Goal: Transaction & Acquisition: Purchase product/service

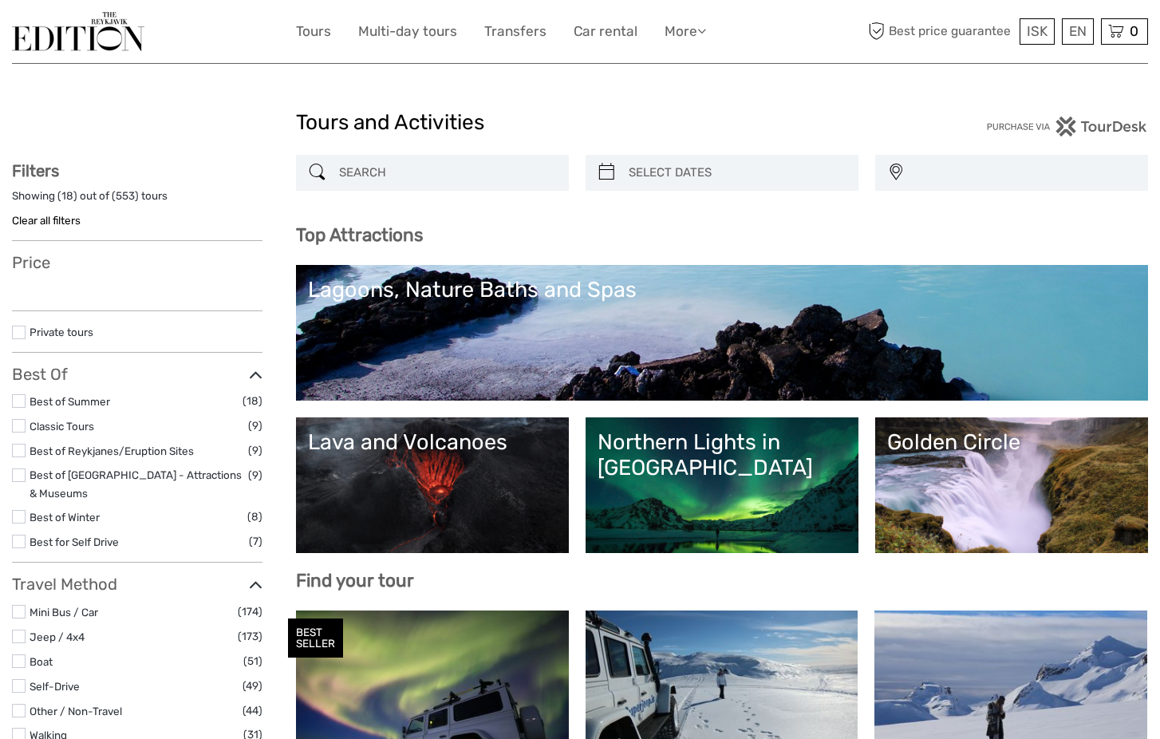
select select
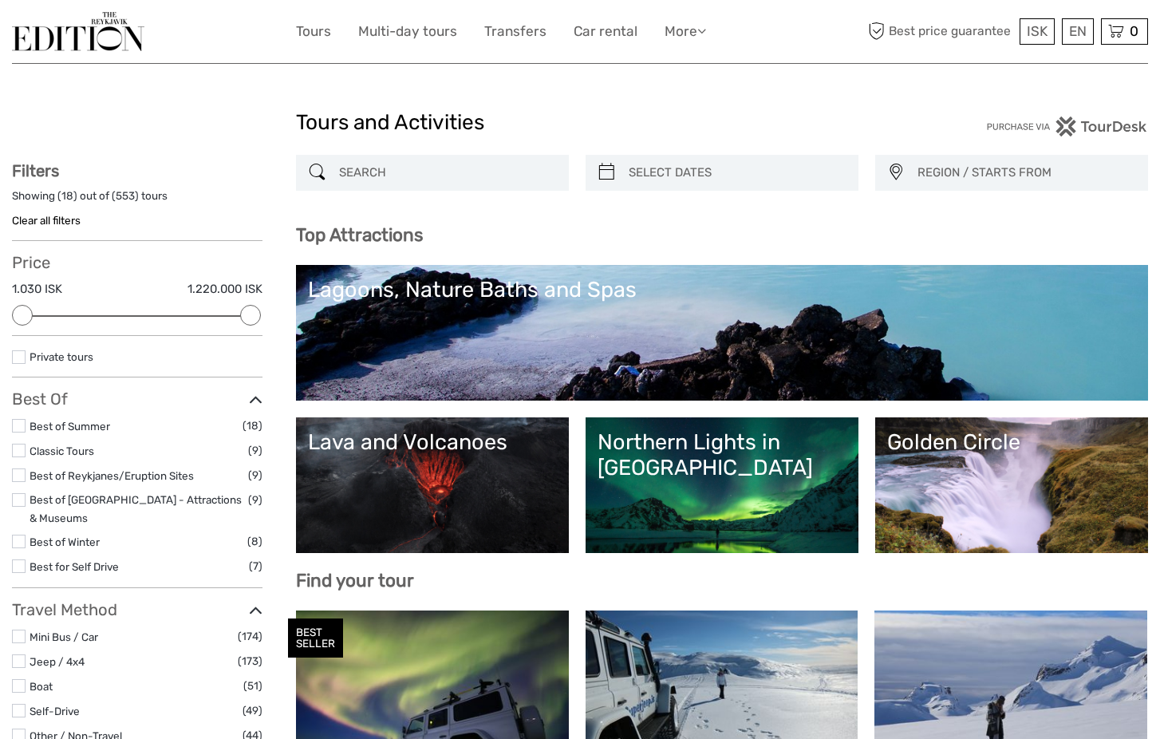
click at [700, 447] on div "Northern Lights in Iceland" at bounding box center [722, 455] width 249 height 52
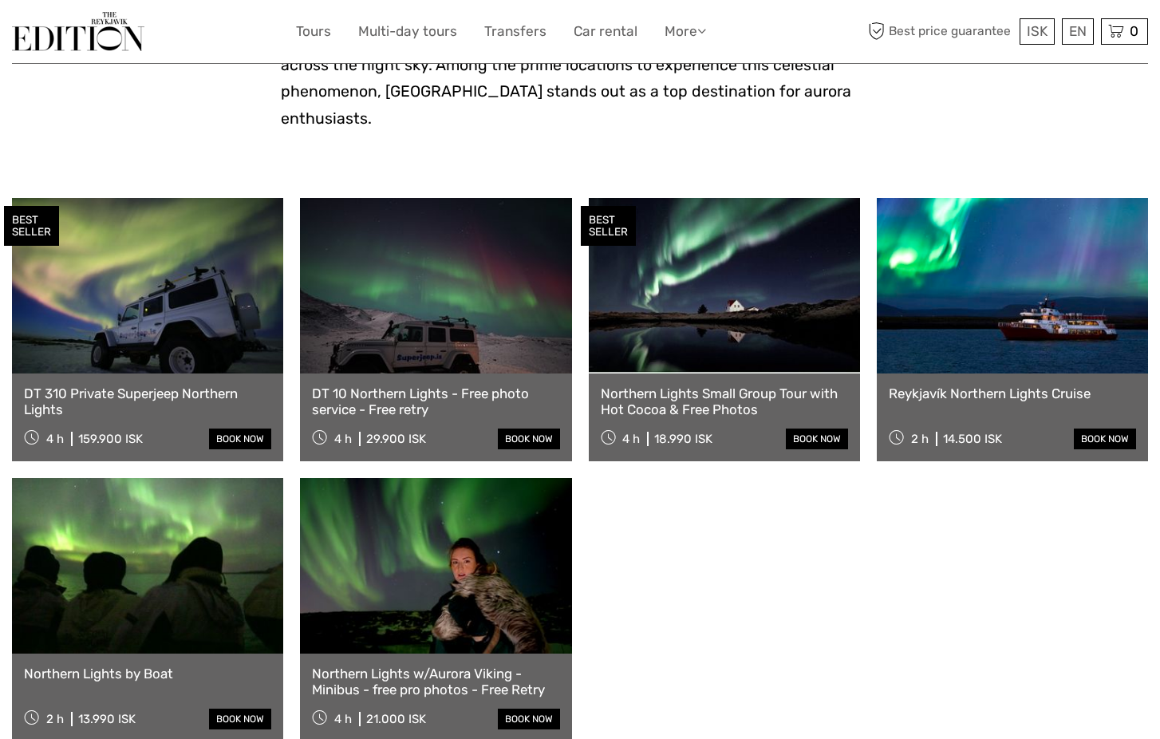
scroll to position [454, 0]
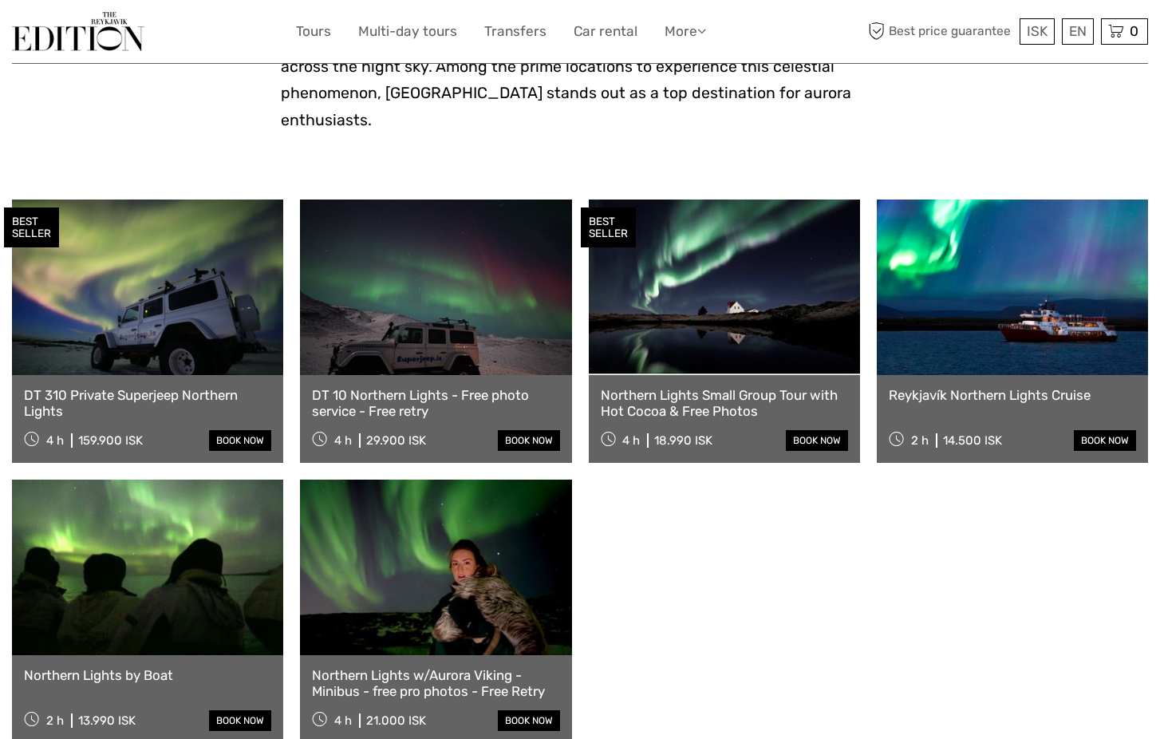
click at [716, 293] on link at bounding box center [724, 287] width 271 height 176
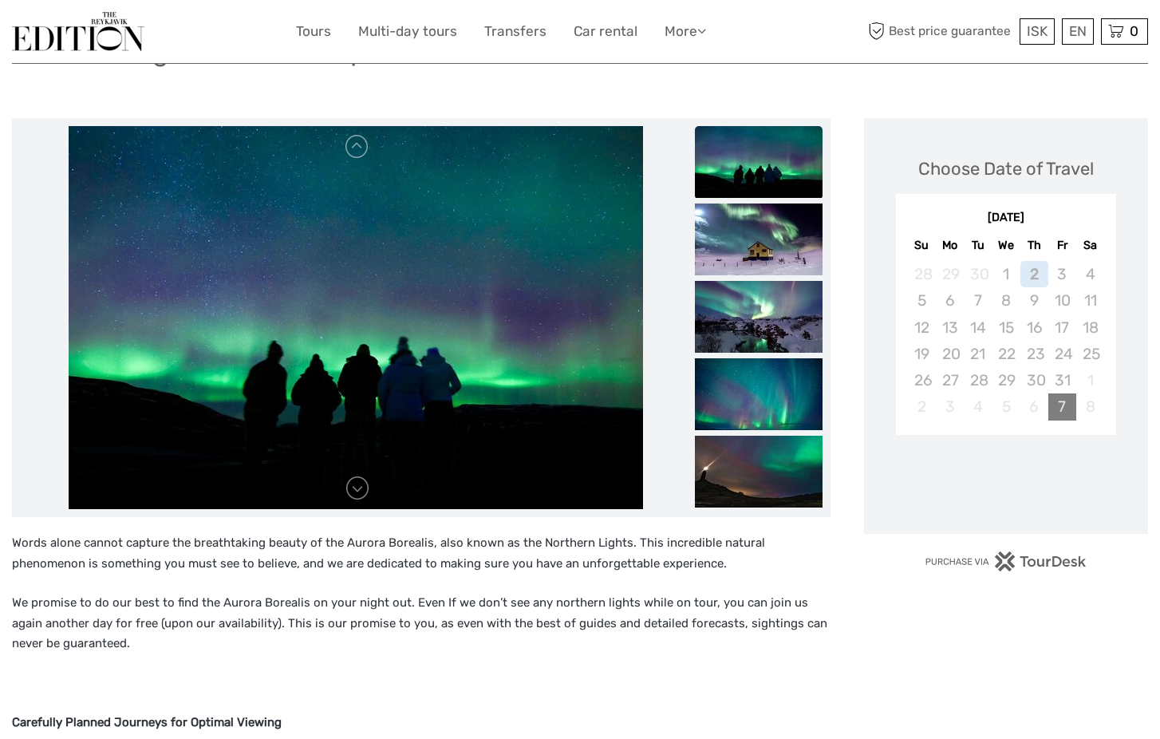
scroll to position [176, 0]
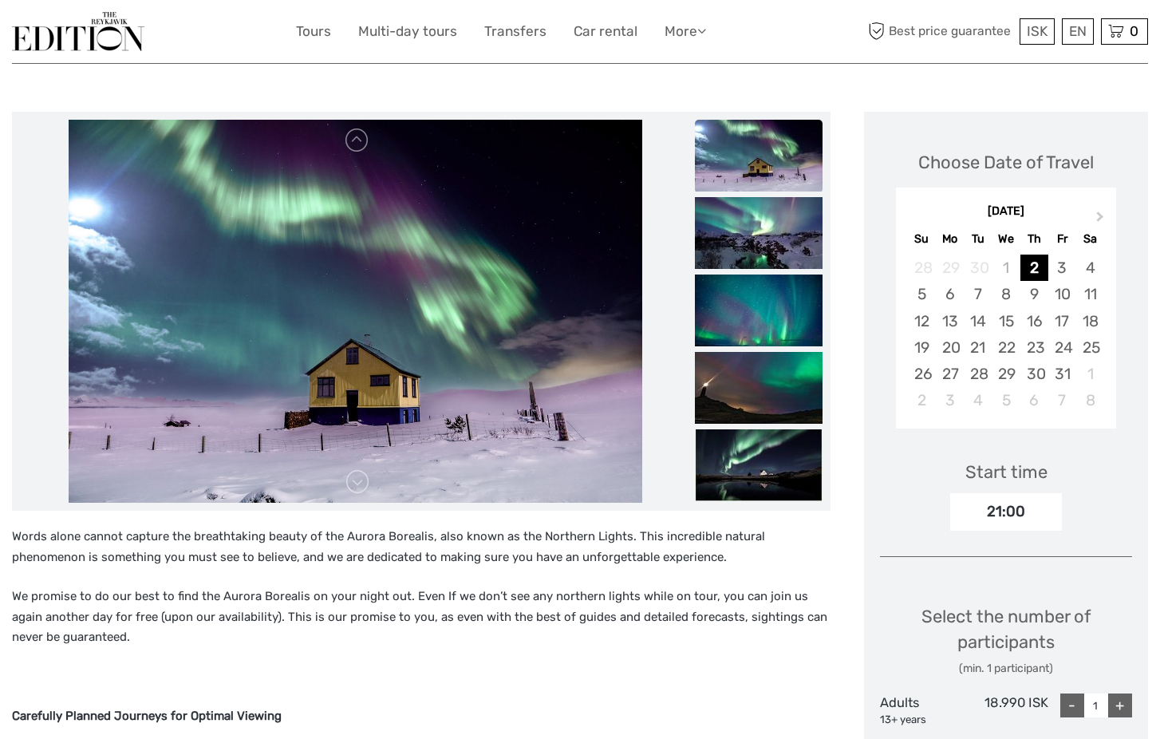
click at [1126, 693] on div "+" at bounding box center [1120, 705] width 24 height 24
type input "3"
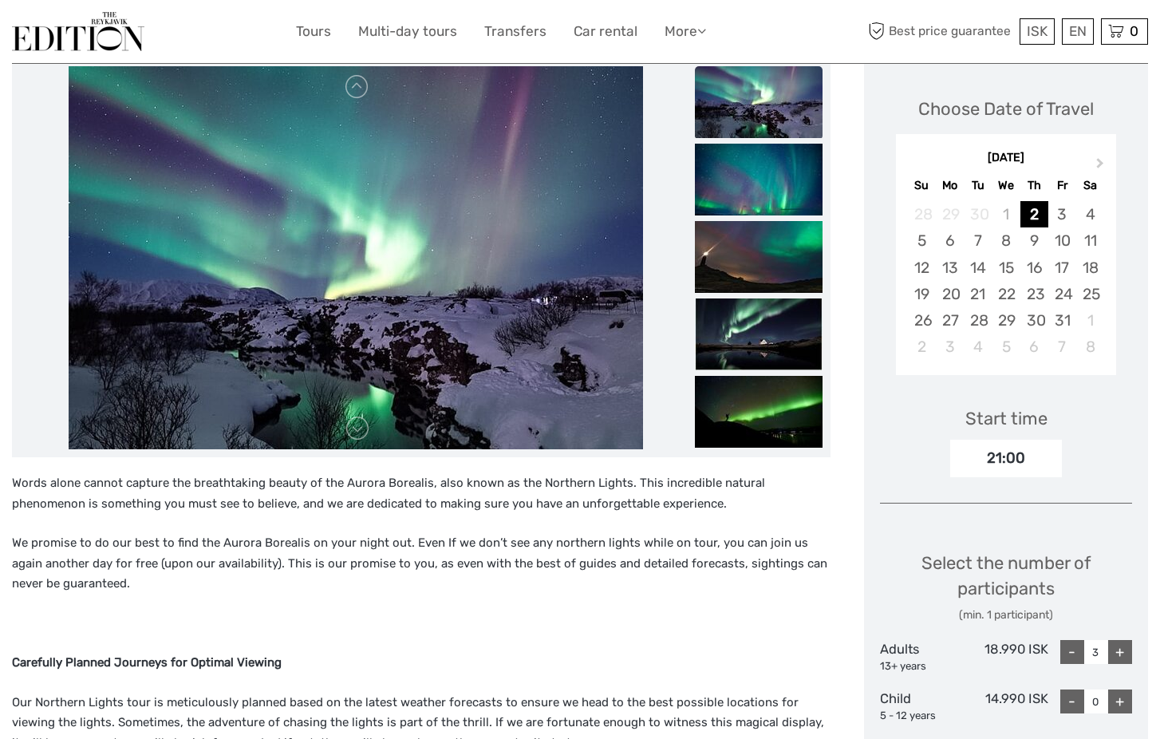
scroll to position [227, 0]
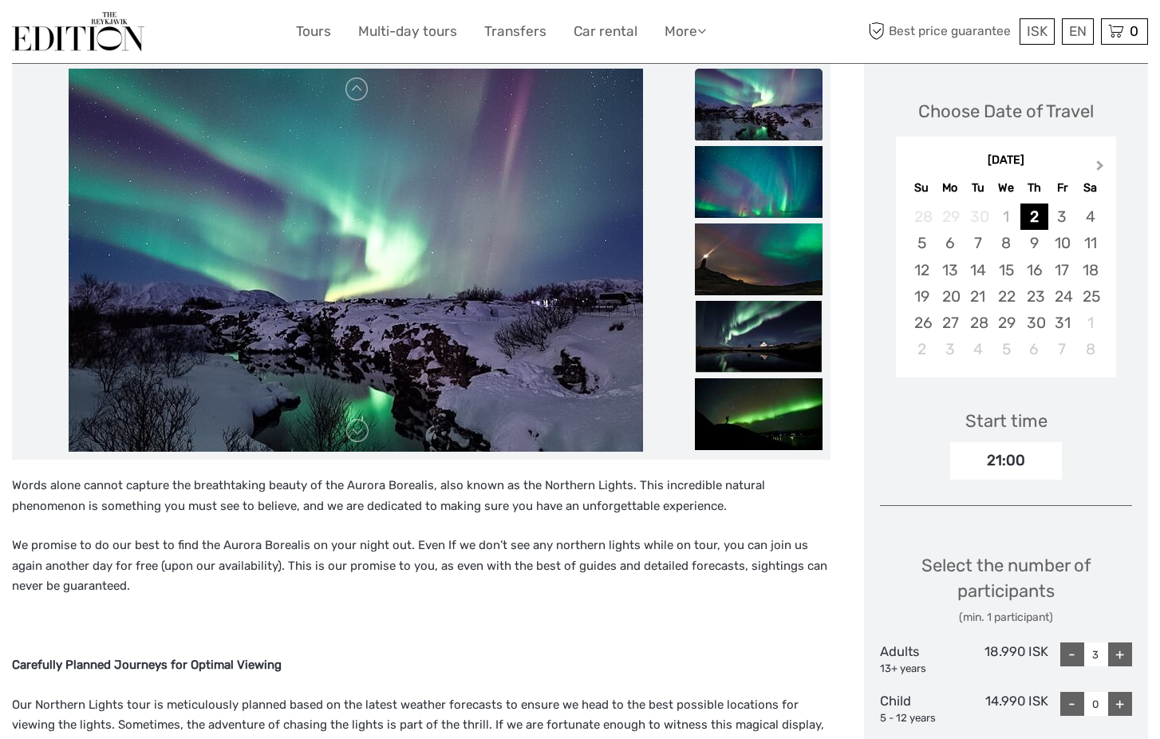
click at [1100, 157] on span "Next Month" at bounding box center [1100, 168] width 0 height 23
click at [930, 310] on div "28" at bounding box center [922, 323] width 28 height 26
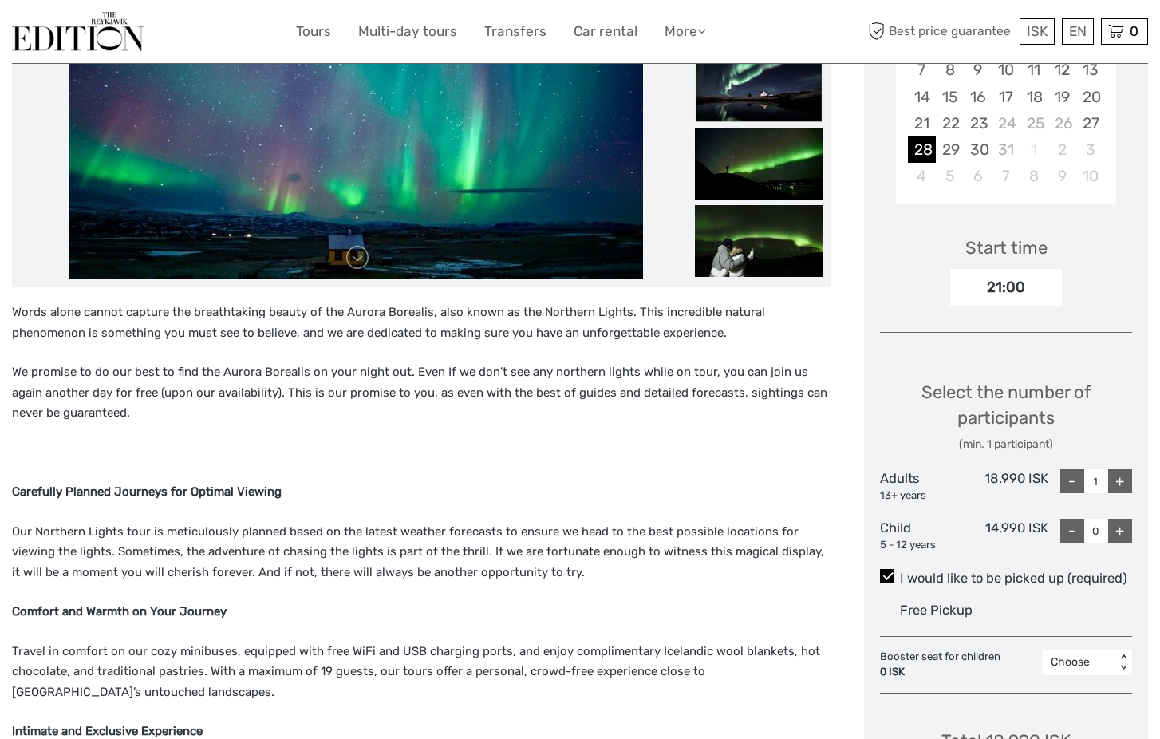
scroll to position [408, 0]
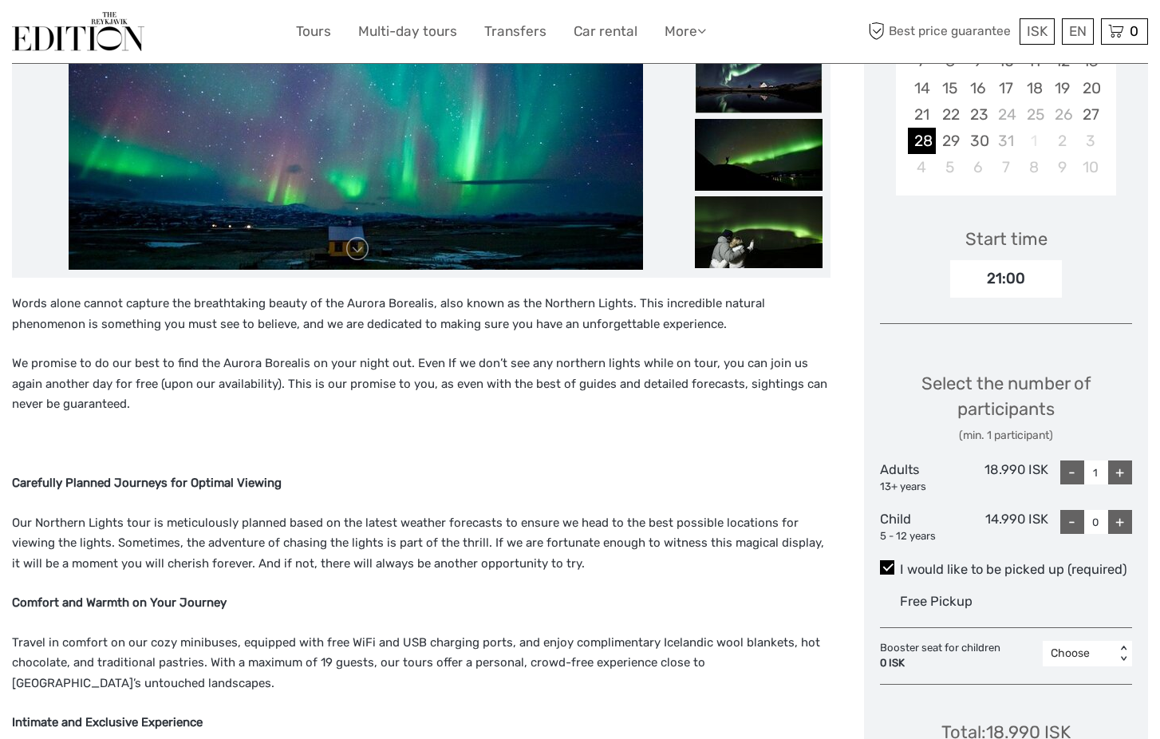
click at [1117, 460] on div "+" at bounding box center [1120, 472] width 24 height 24
type input "3"
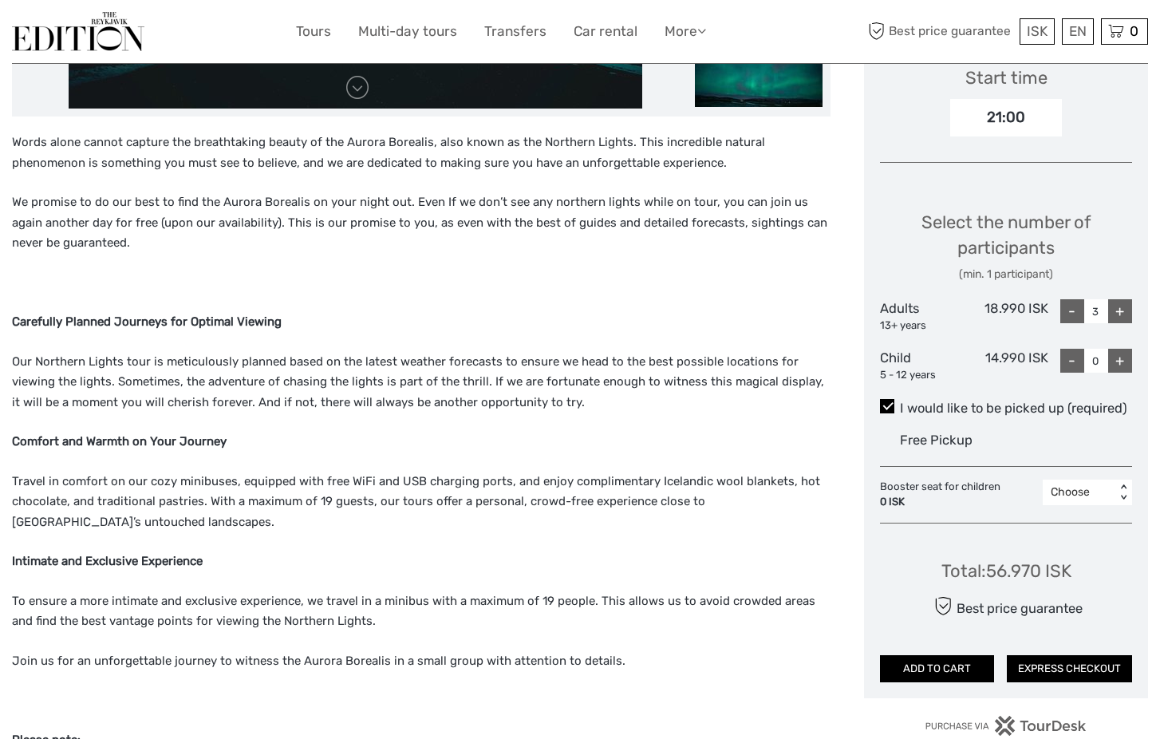
scroll to position [572, 0]
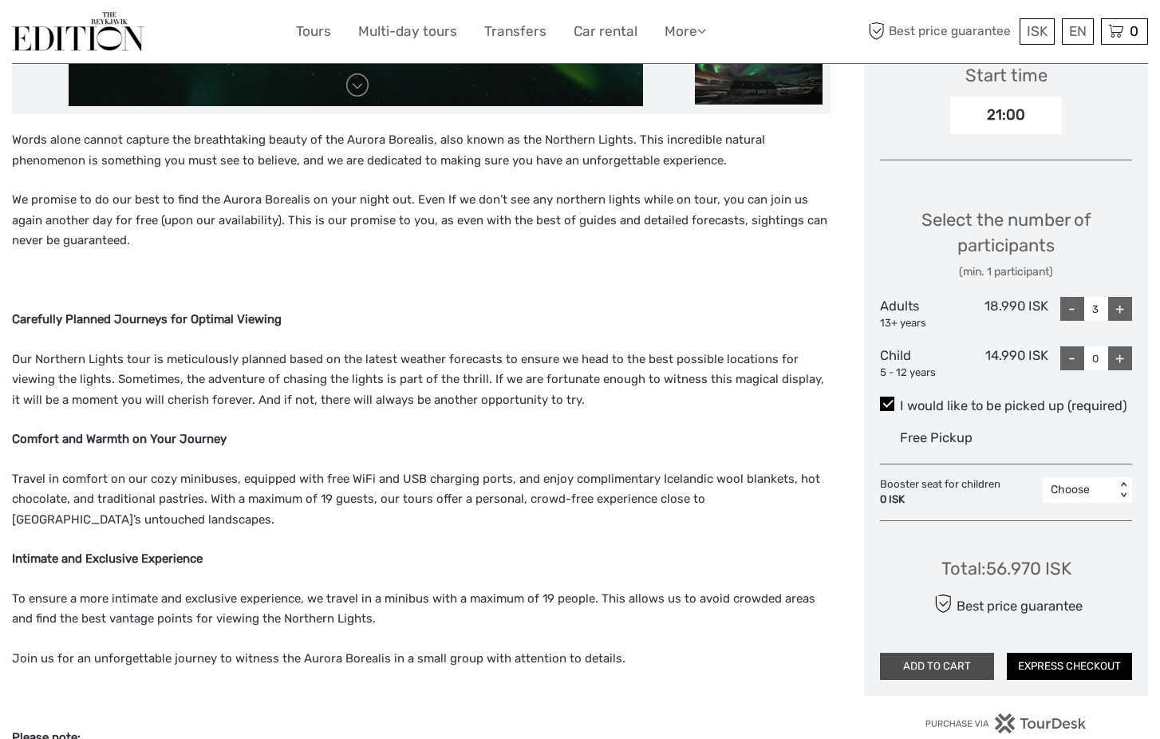
click at [981, 653] on button "ADD TO CART" at bounding box center [937, 666] width 114 height 27
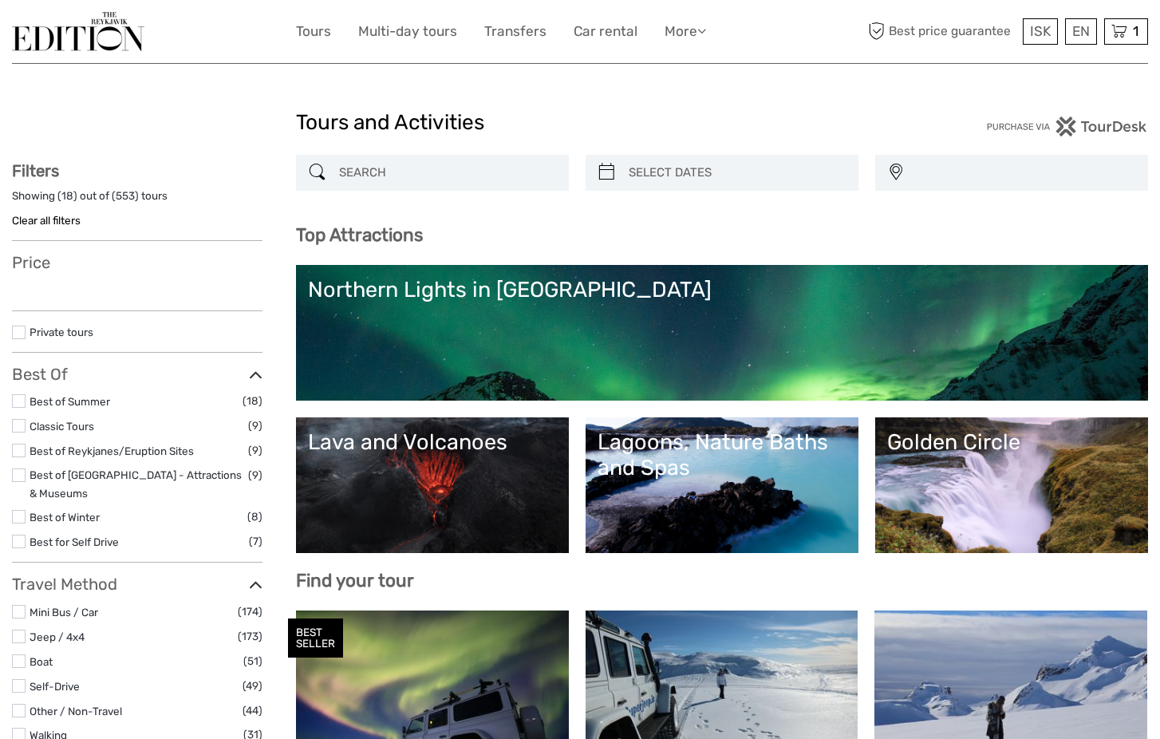
select select
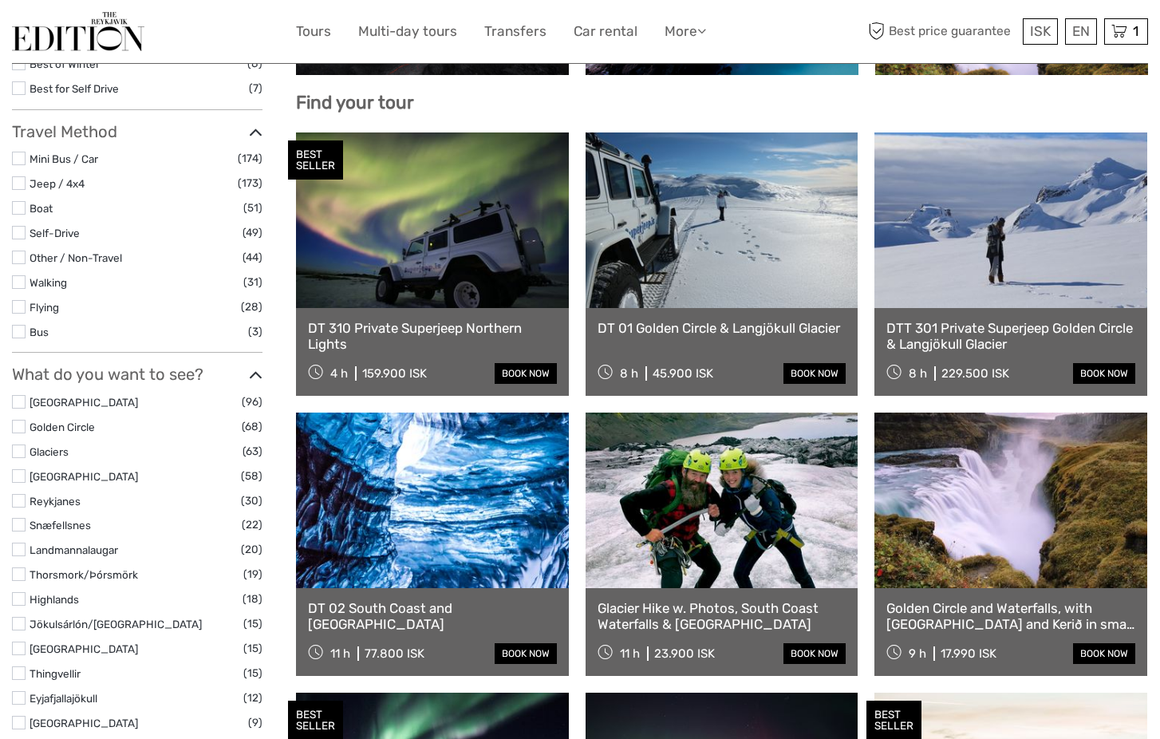
scroll to position [479, 0]
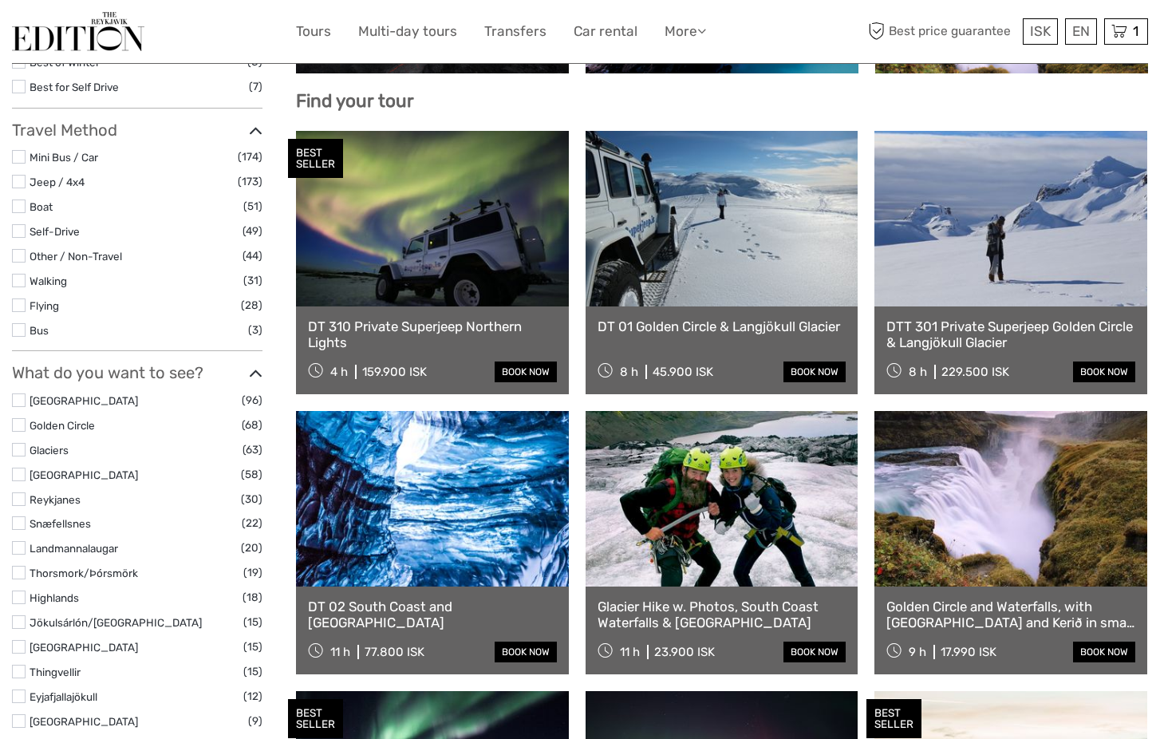
click at [511, 499] on link at bounding box center [432, 499] width 273 height 176
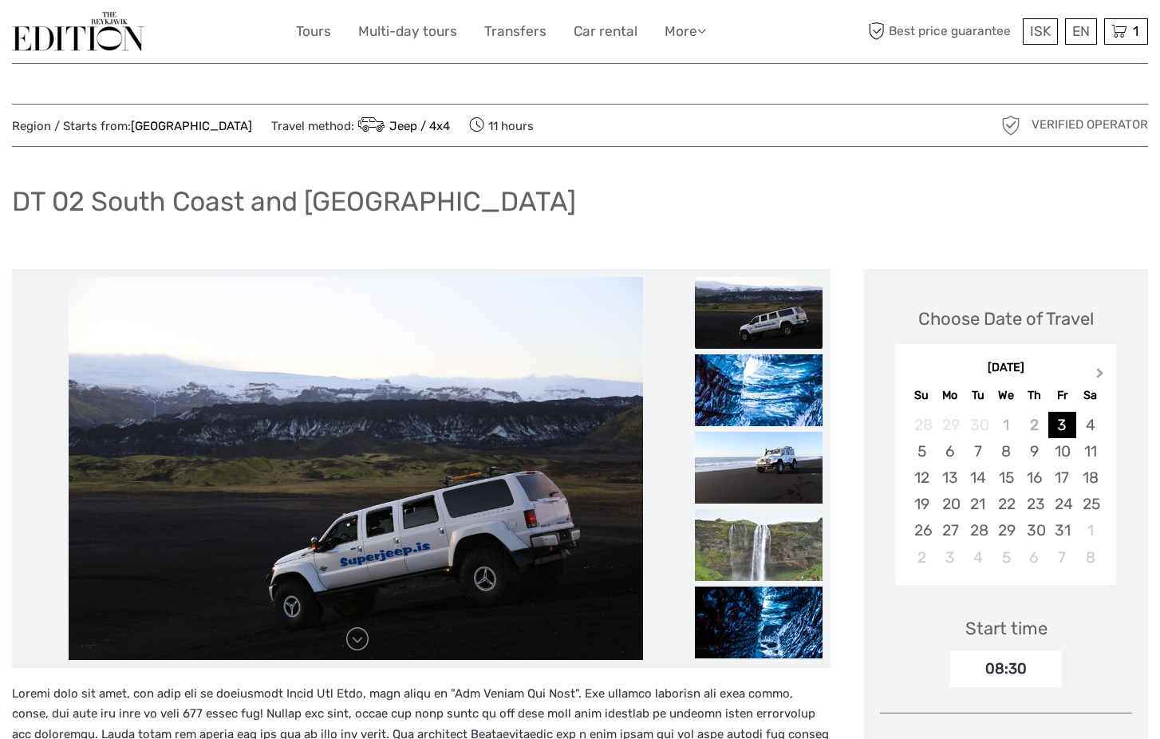
click at [1100, 373] on span "Next Month" at bounding box center [1100, 376] width 0 height 23
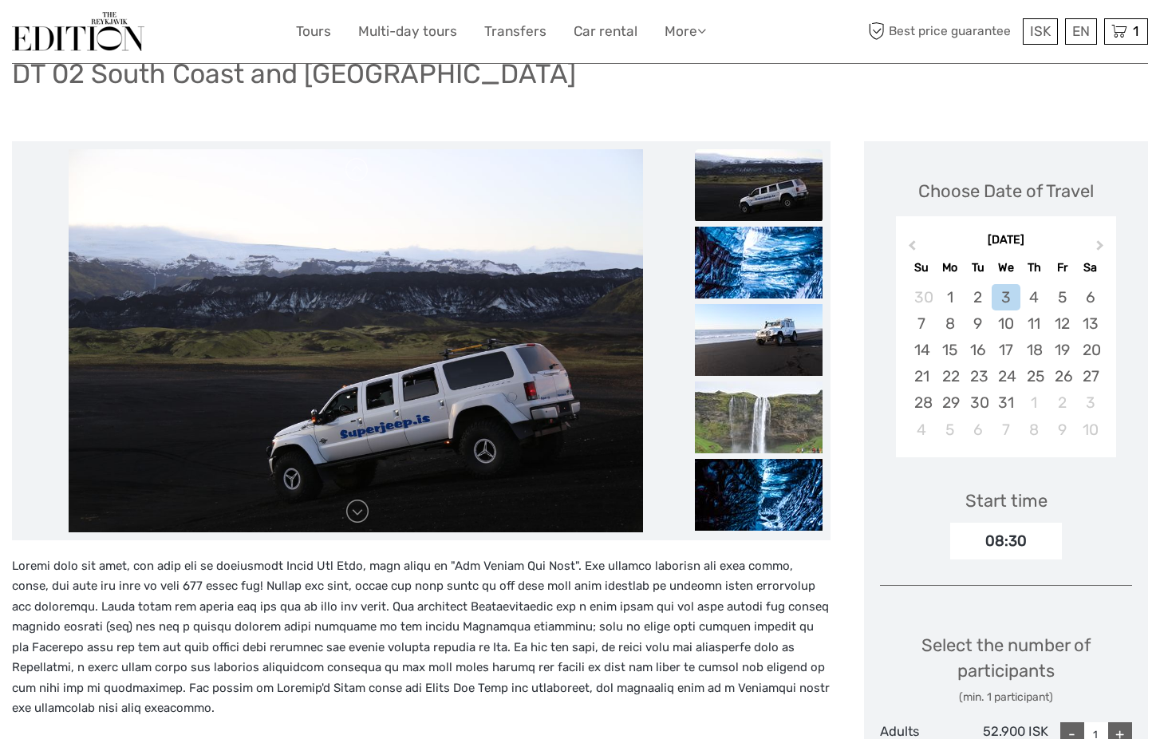
scroll to position [135, 0]
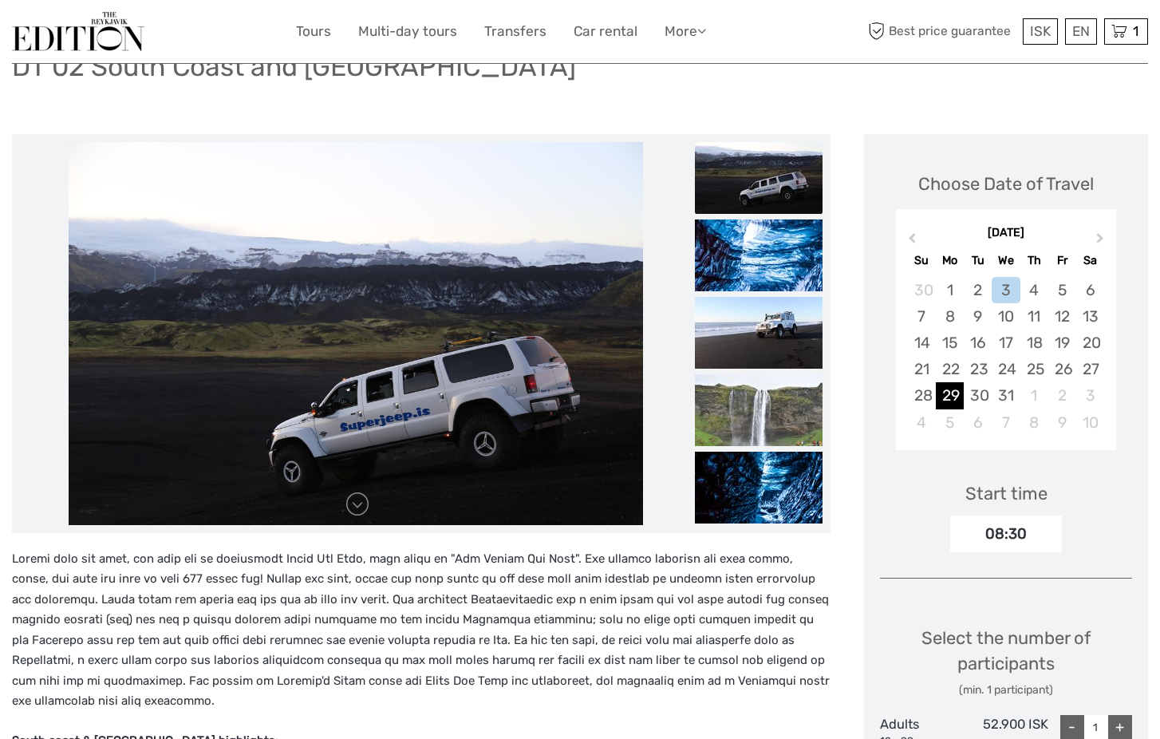
click at [951, 393] on div "29" at bounding box center [950, 395] width 28 height 26
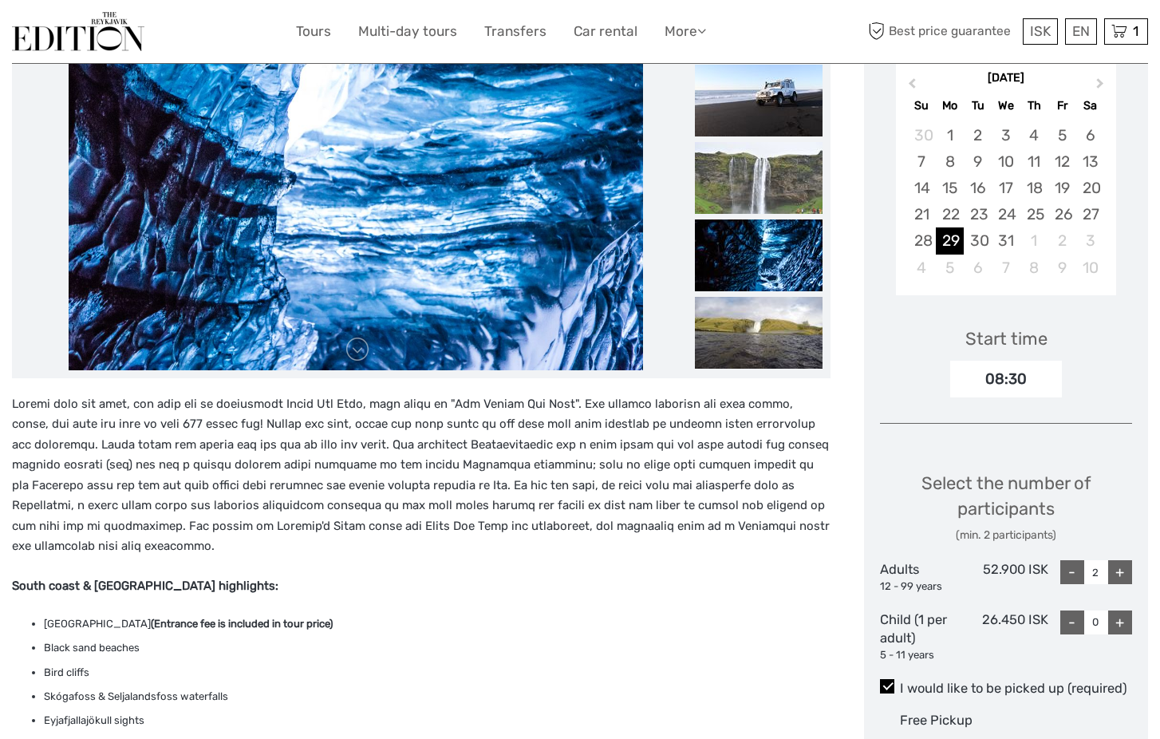
scroll to position [313, 0]
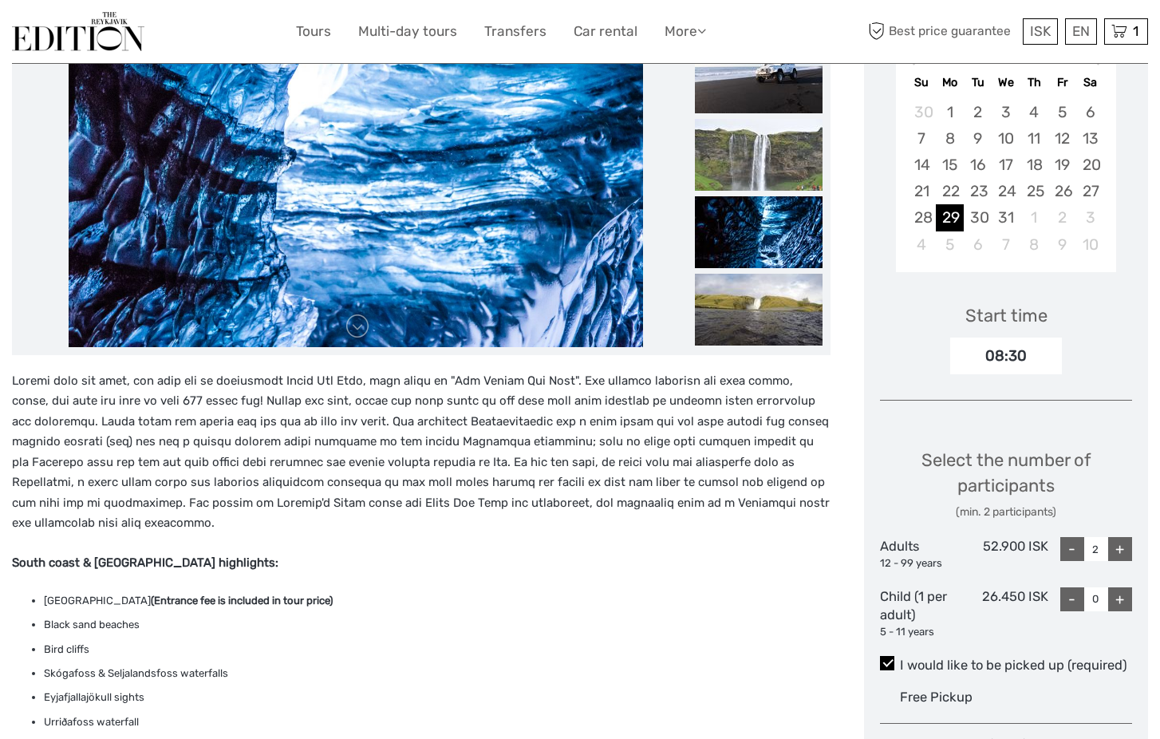
click at [1118, 542] on div "+" at bounding box center [1120, 549] width 24 height 24
type input "3"
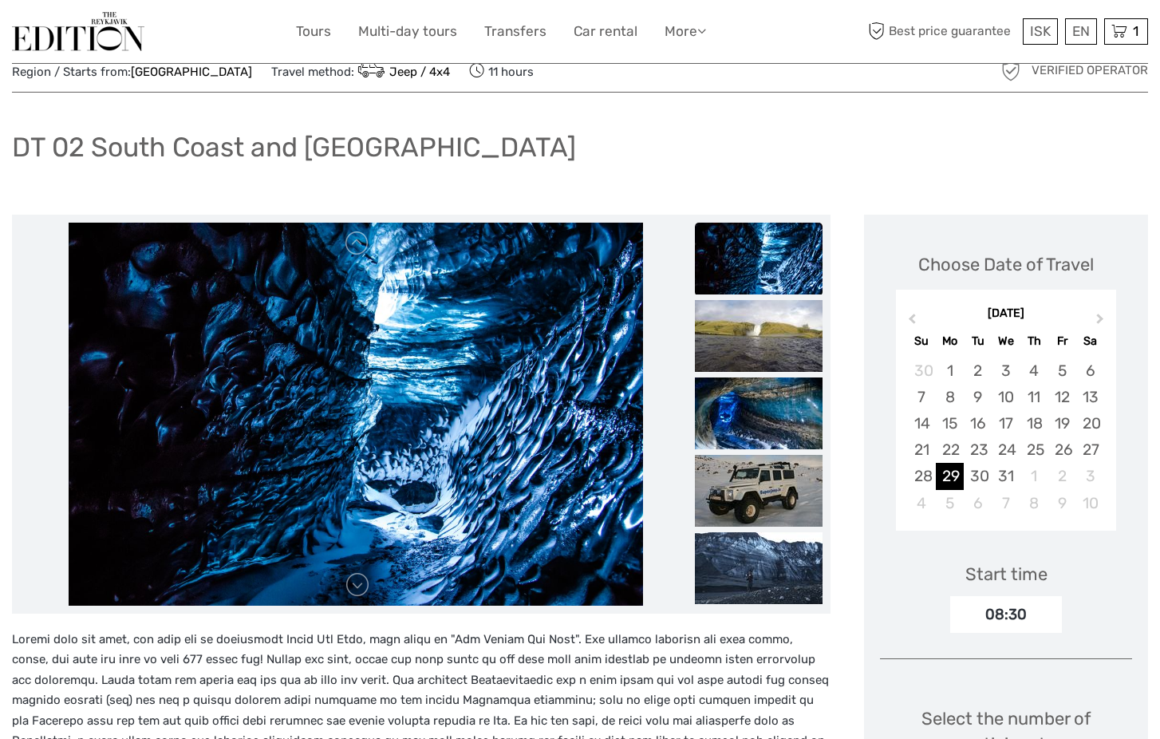
scroll to position [48, 0]
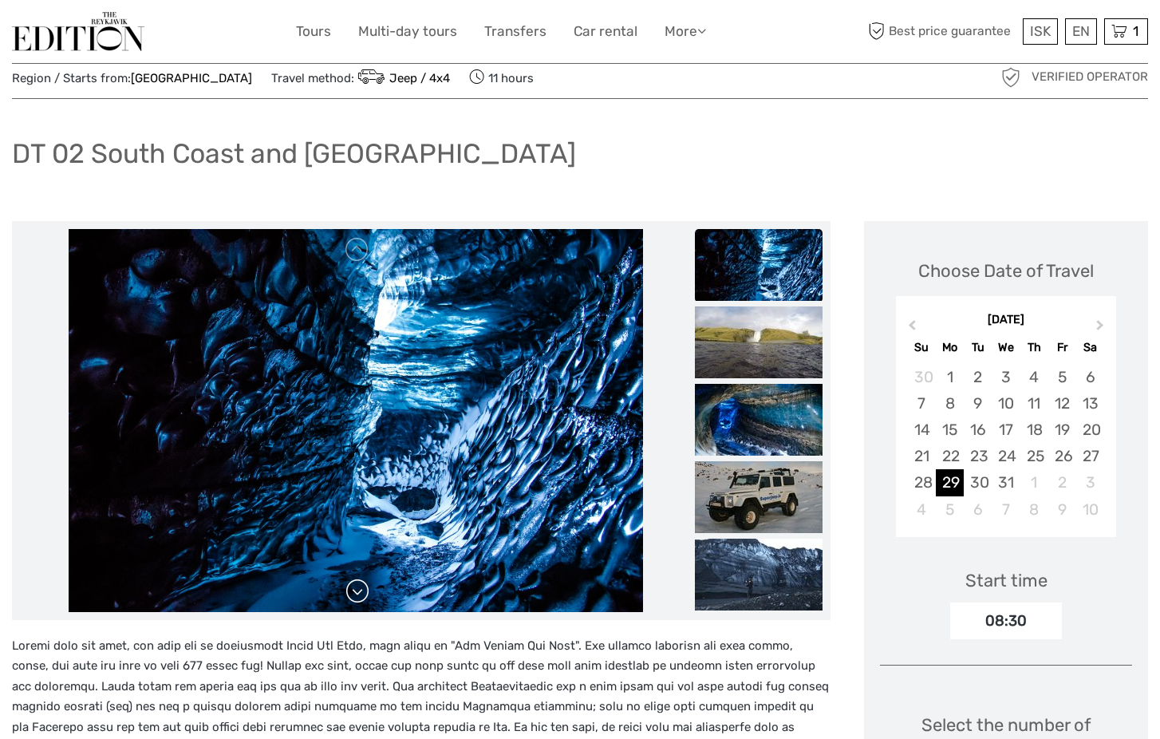
click at [356, 592] on link at bounding box center [358, 591] width 26 height 26
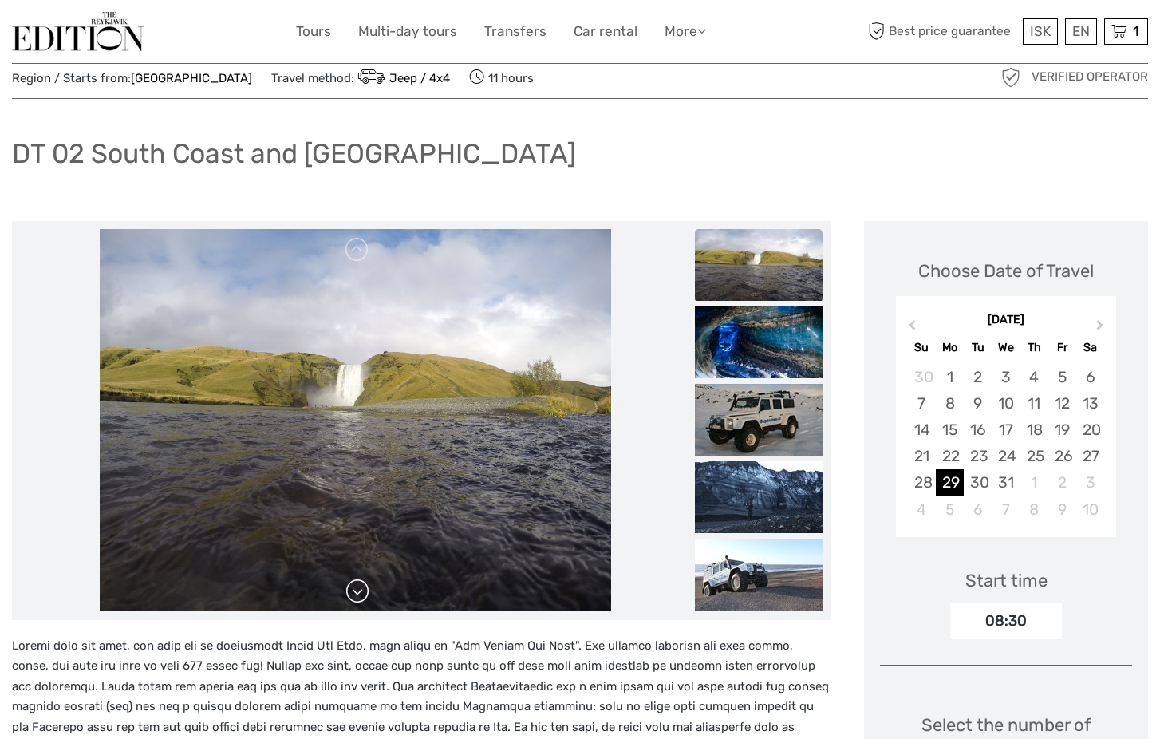
click at [356, 592] on link at bounding box center [358, 591] width 26 height 26
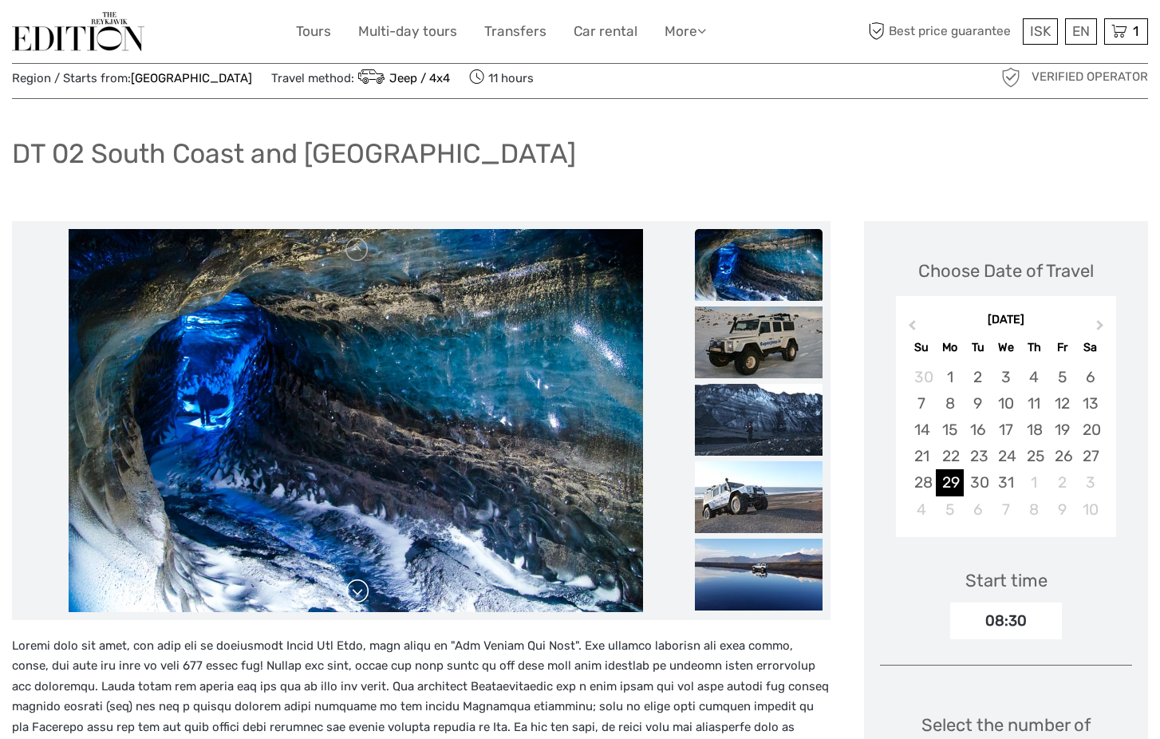
click at [356, 592] on link at bounding box center [358, 591] width 26 height 26
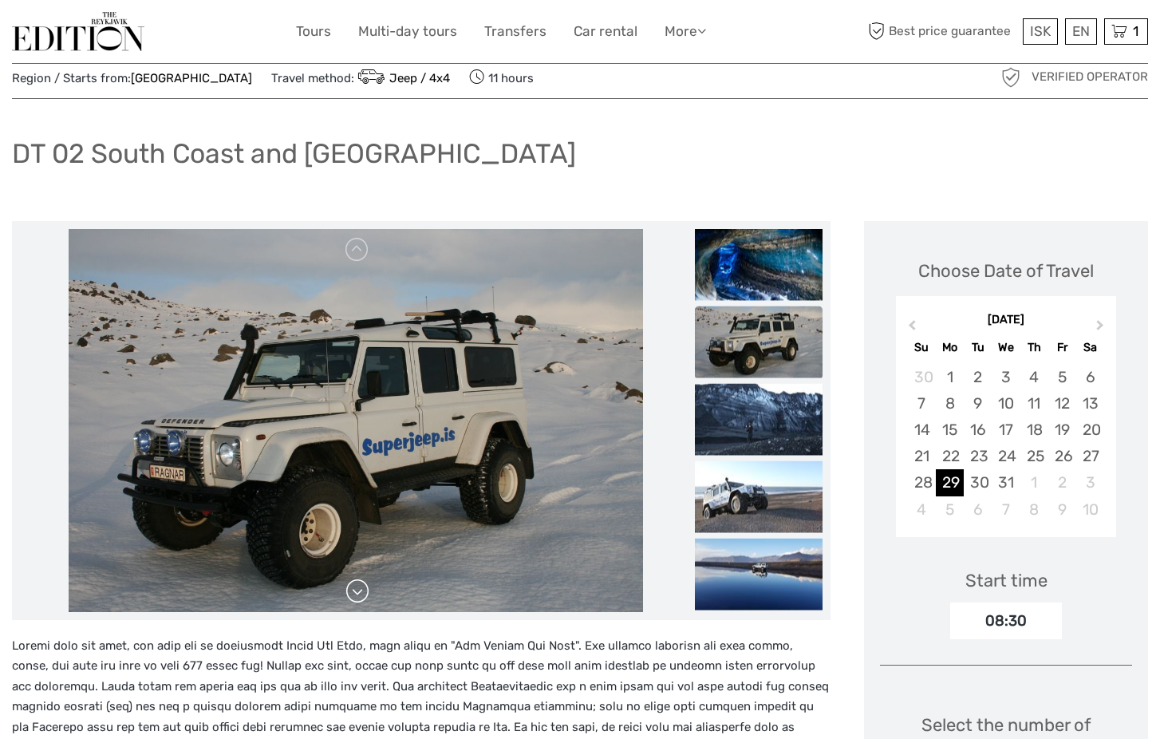
click at [356, 592] on link at bounding box center [358, 591] width 26 height 26
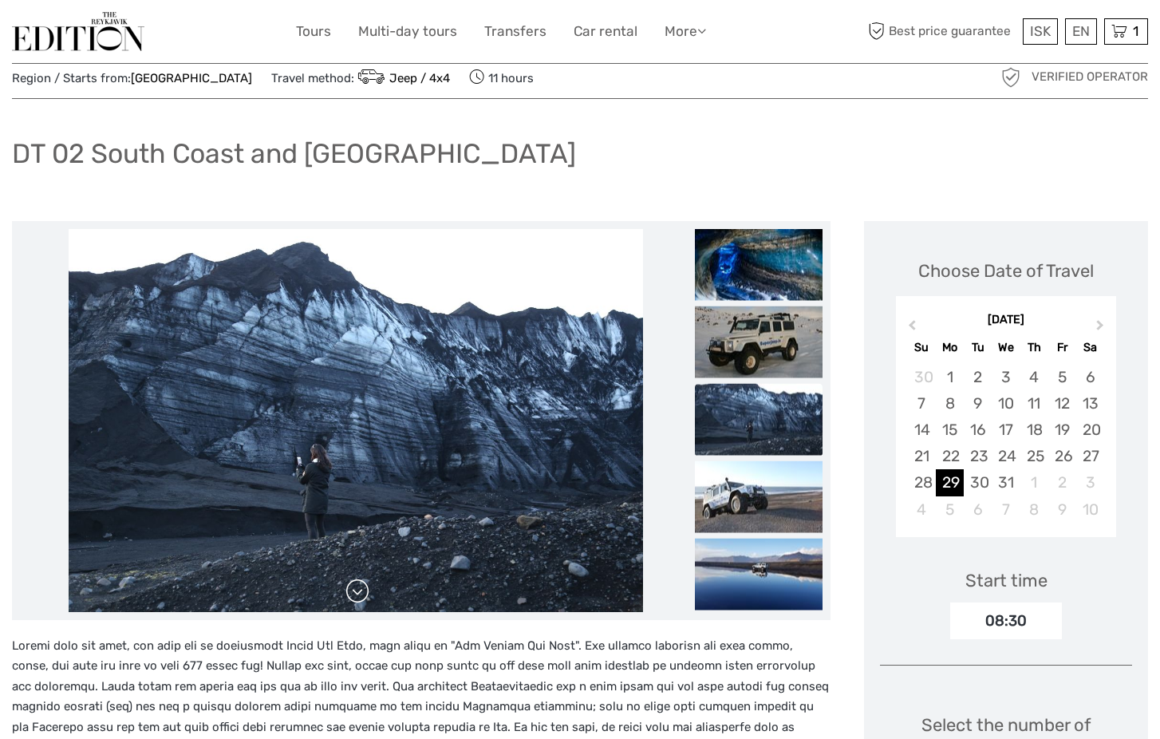
click at [356, 592] on link at bounding box center [358, 591] width 26 height 26
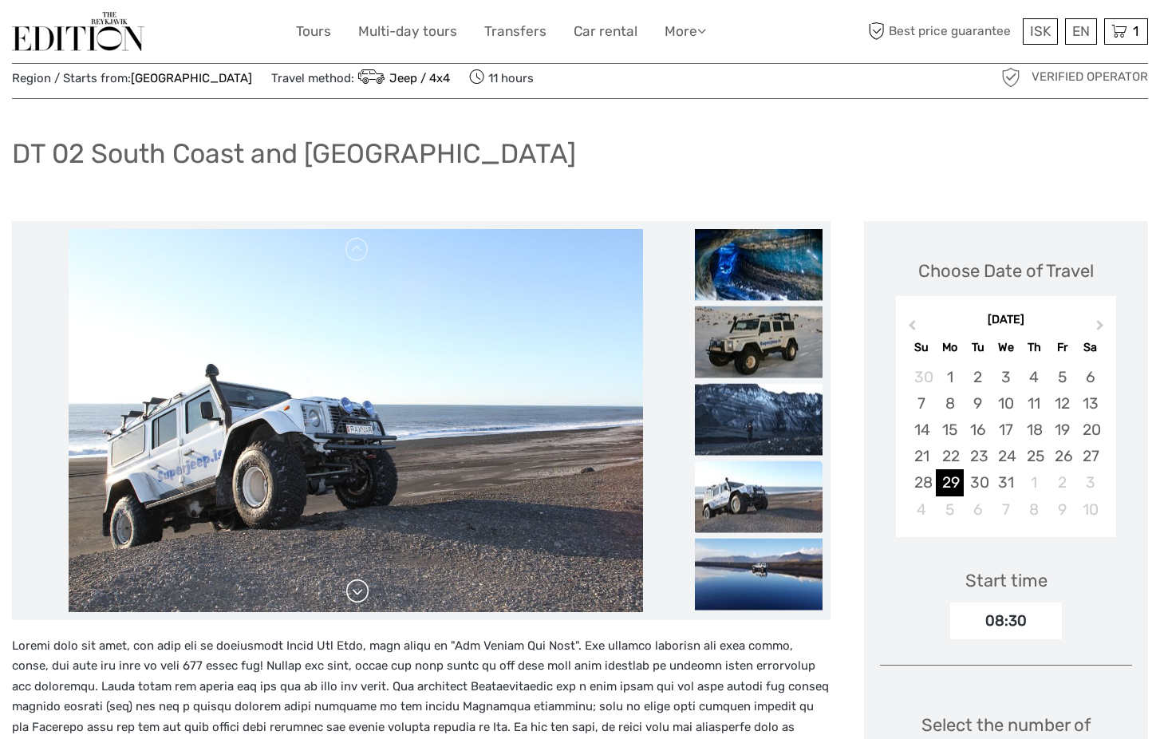
click at [356, 592] on link at bounding box center [358, 591] width 26 height 26
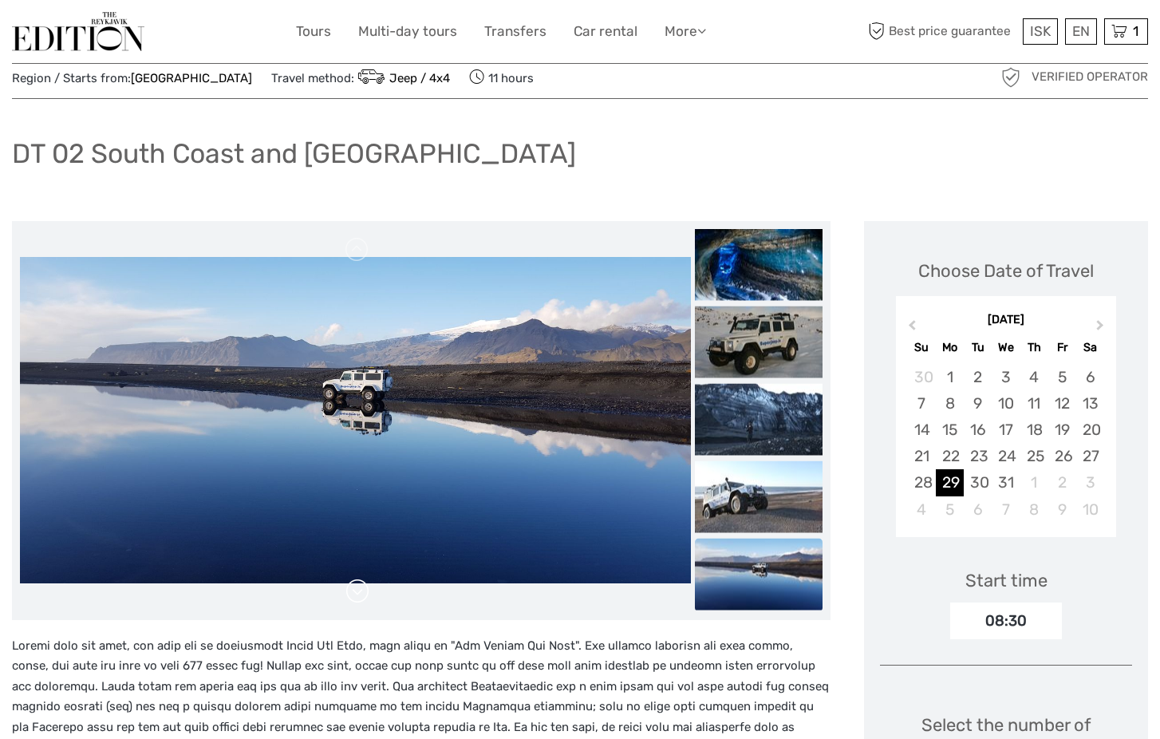
click at [356, 592] on link at bounding box center [358, 591] width 26 height 26
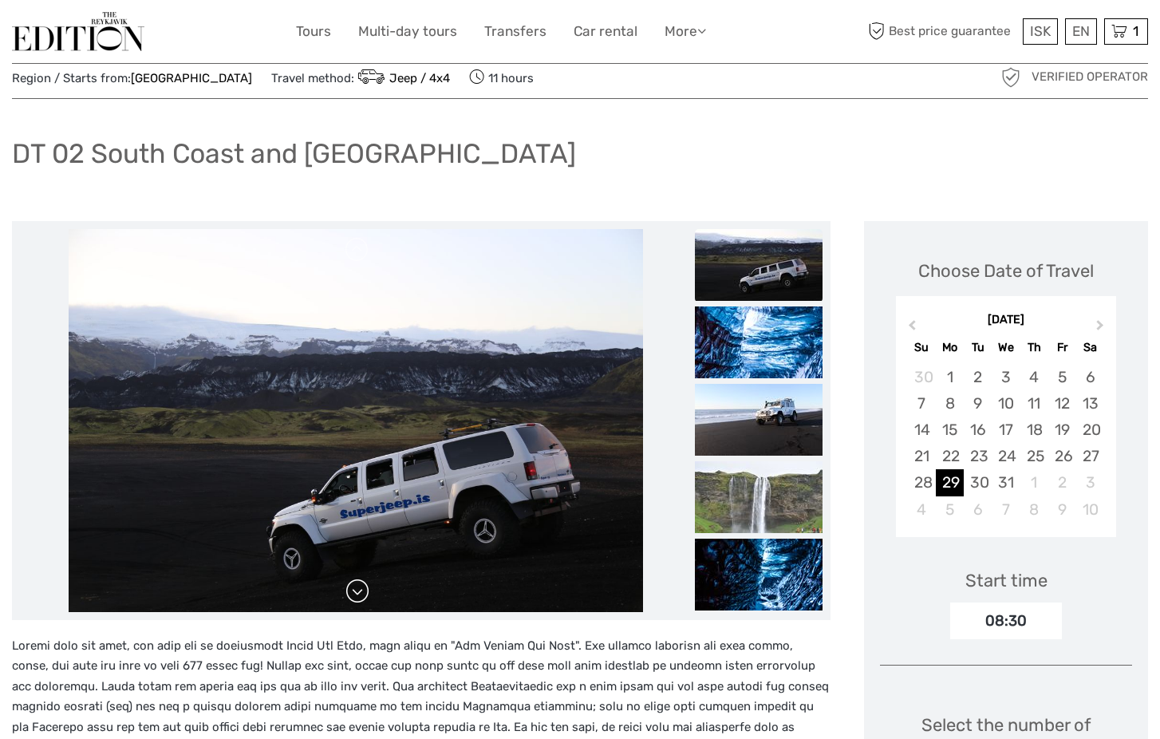
click at [356, 592] on link at bounding box center [358, 591] width 26 height 26
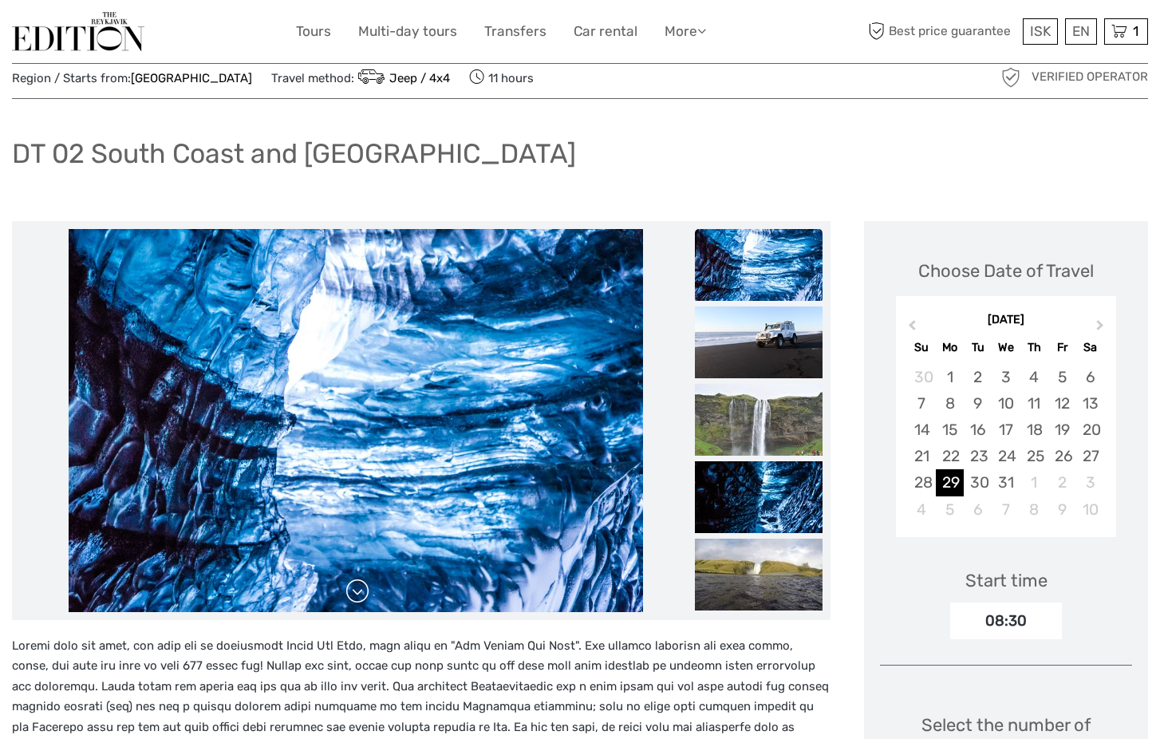
click at [356, 592] on link at bounding box center [358, 591] width 26 height 26
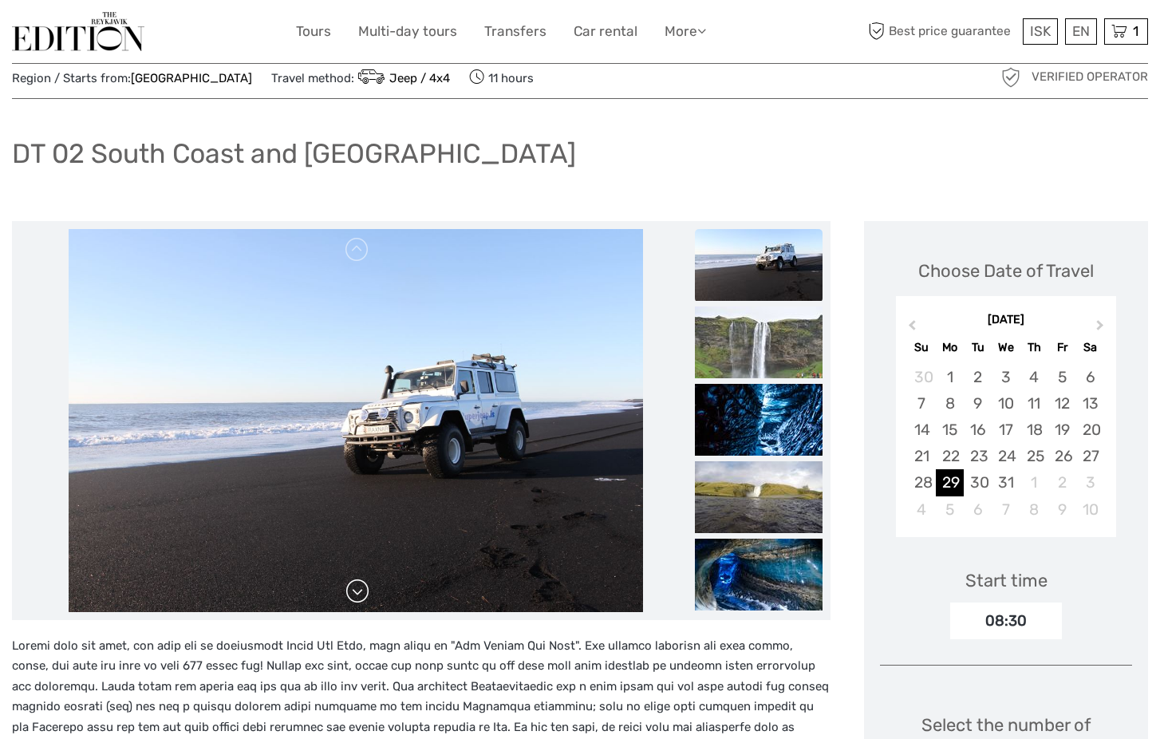
click at [356, 592] on link at bounding box center [358, 591] width 26 height 26
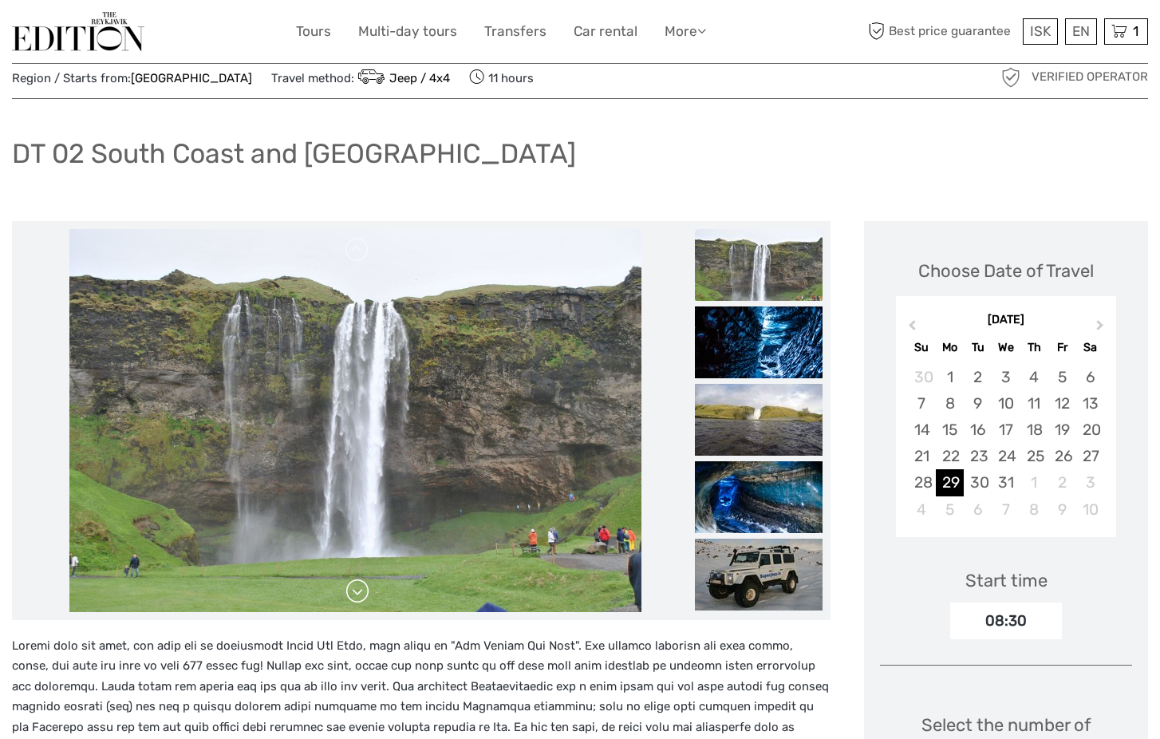
click at [356, 592] on link at bounding box center [358, 591] width 26 height 26
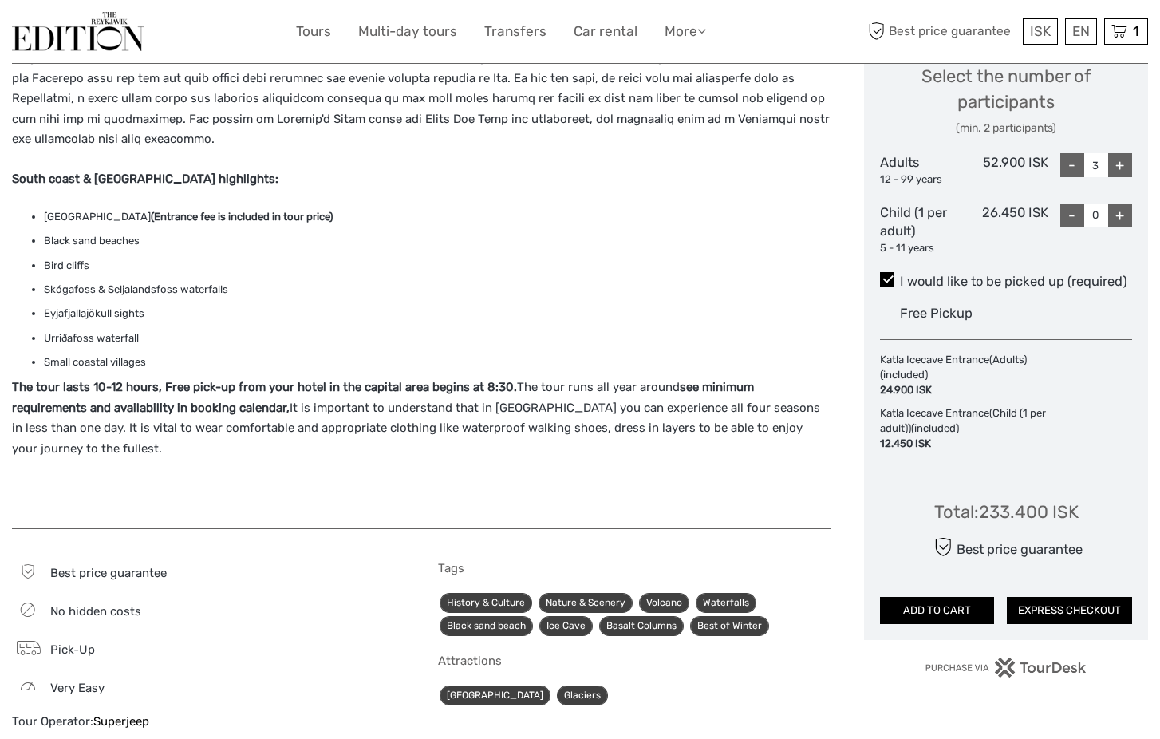
scroll to position [701, 0]
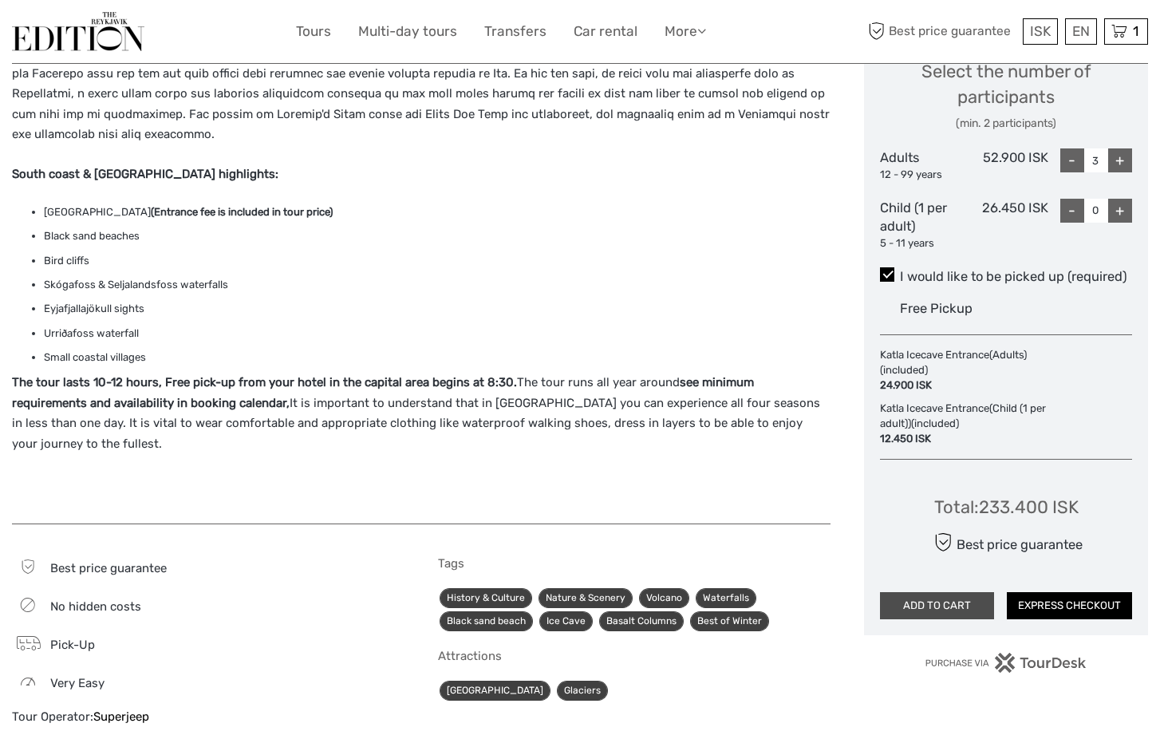
click at [958, 594] on button "ADD TO CART" at bounding box center [937, 605] width 114 height 27
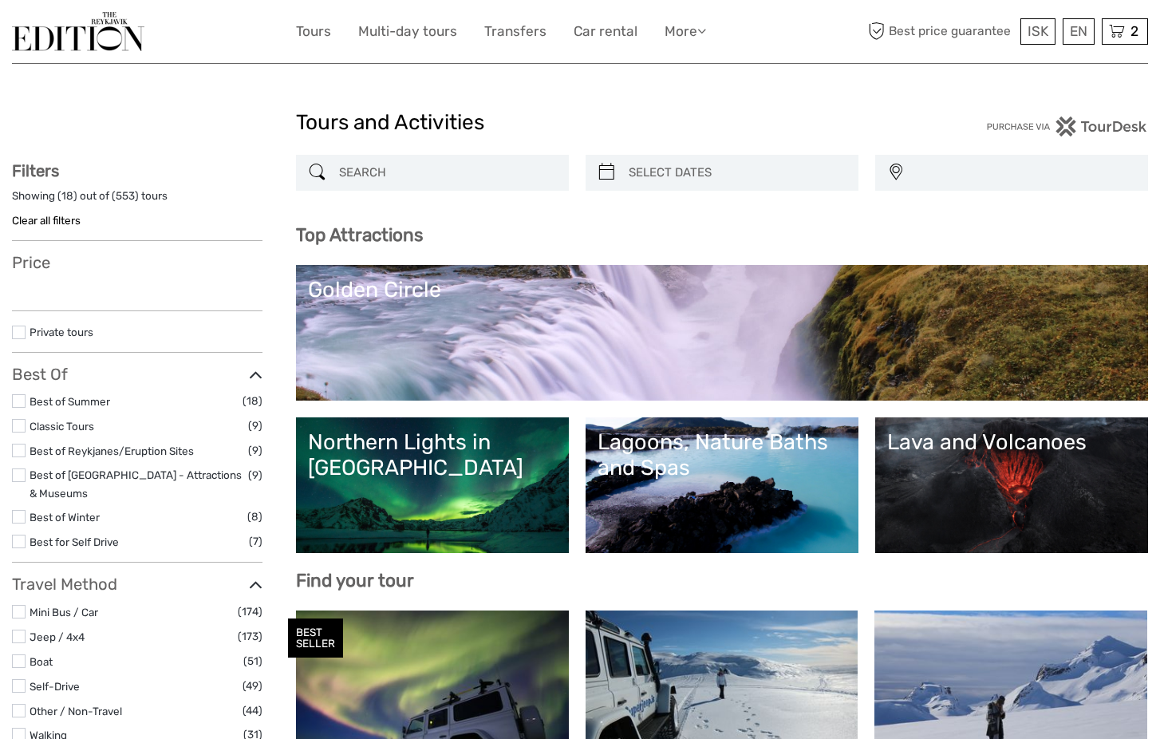
select select
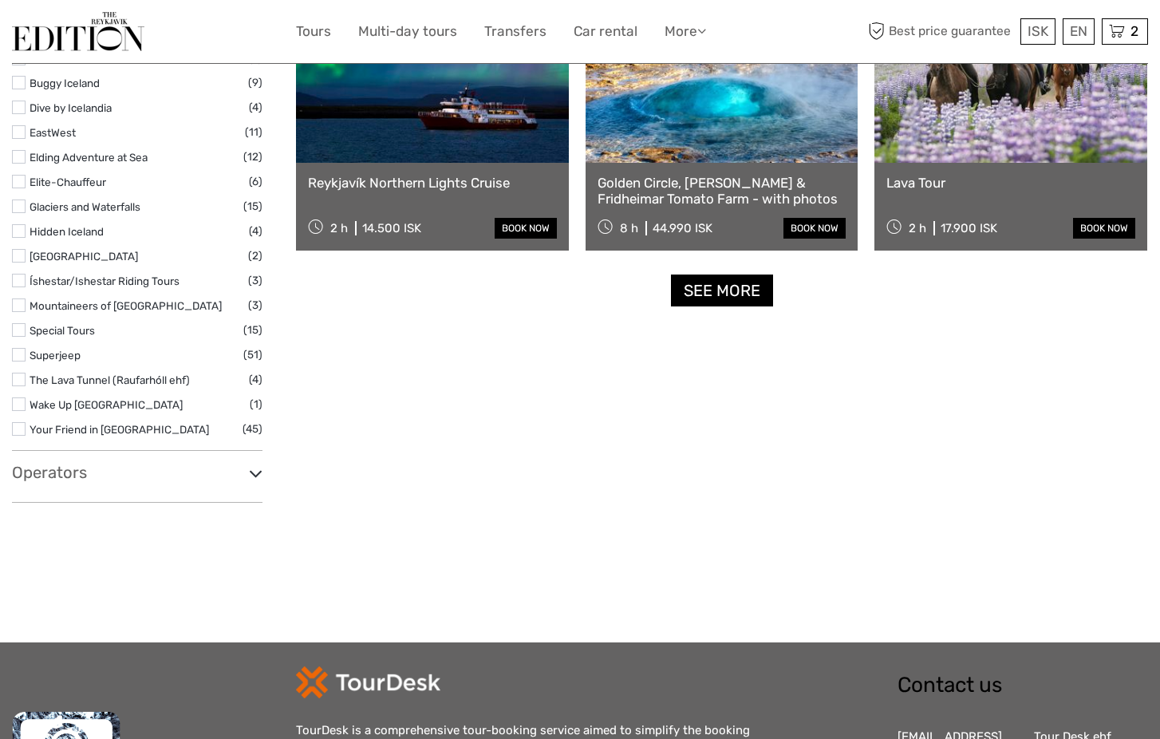
scroll to position [2035, 0]
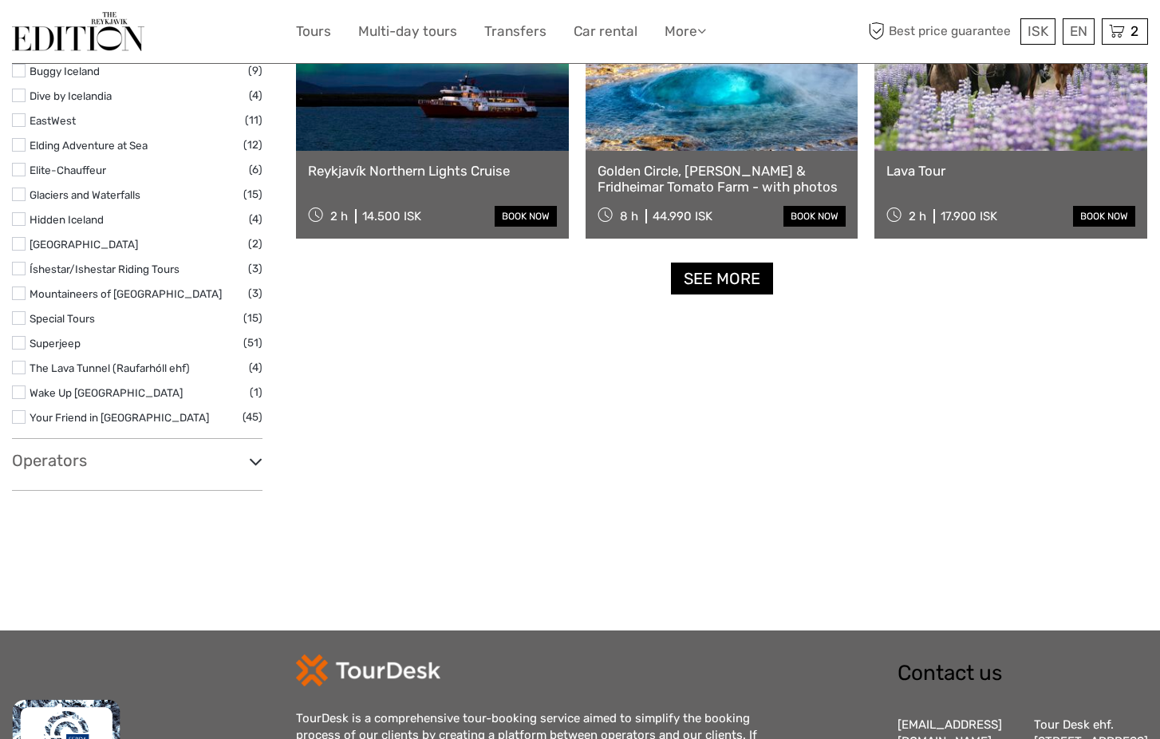
click at [148, 451] on h3 "Operators" at bounding box center [137, 460] width 250 height 19
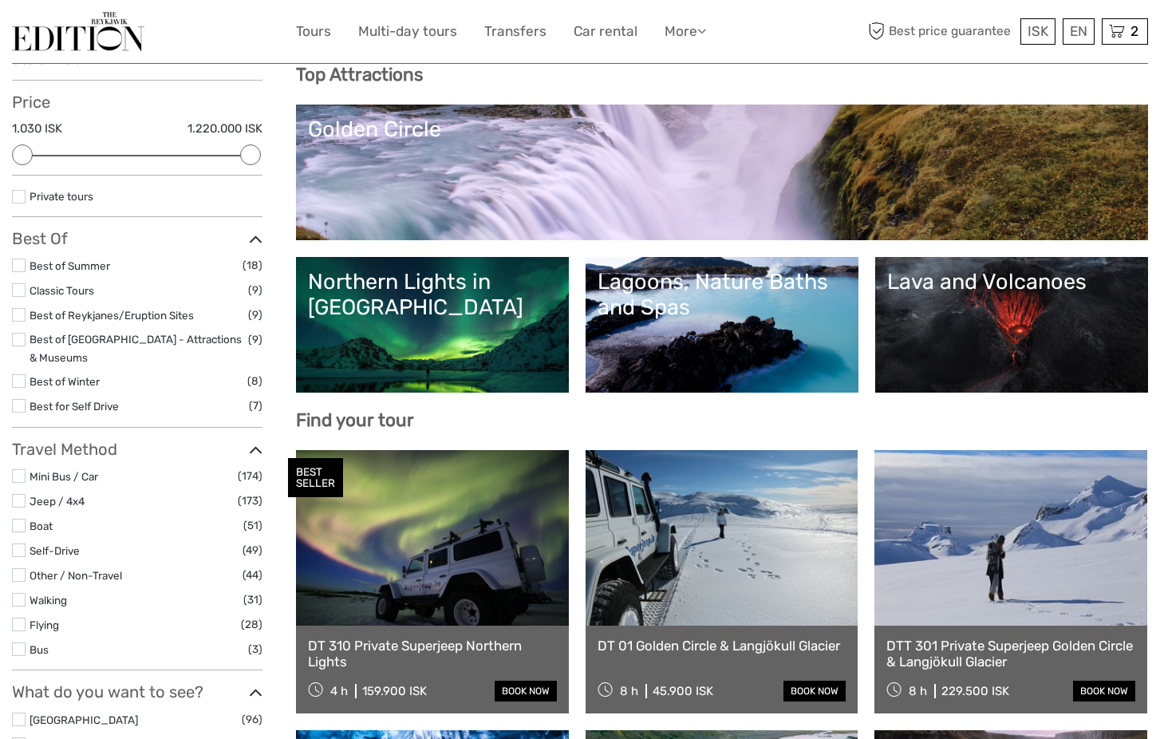
scroll to position [161, 0]
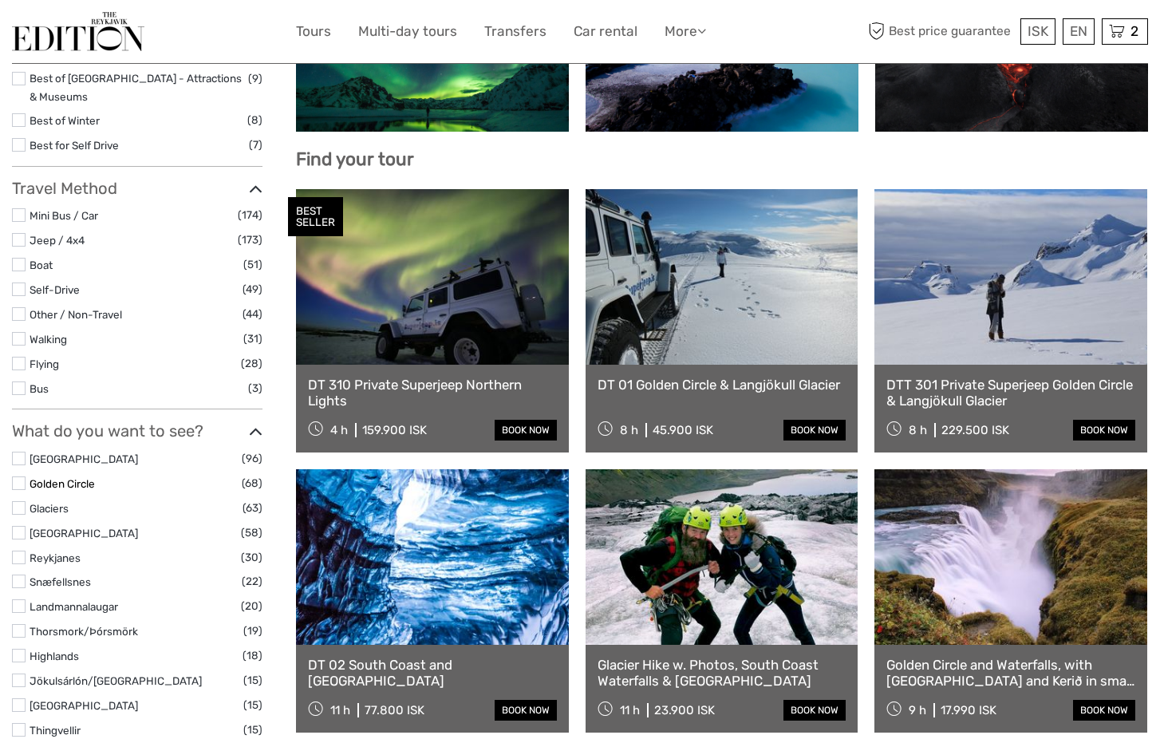
click at [76, 477] on link "Golden Circle" at bounding box center [62, 483] width 65 height 13
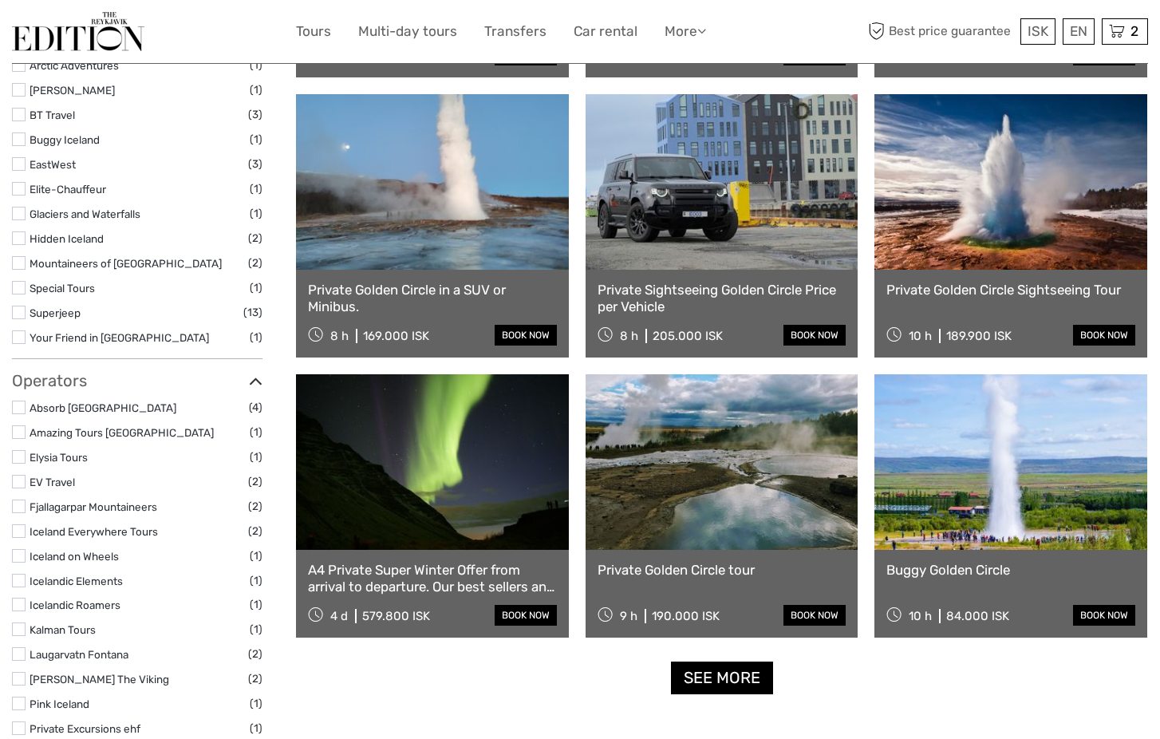
scroll to position [1300, 0]
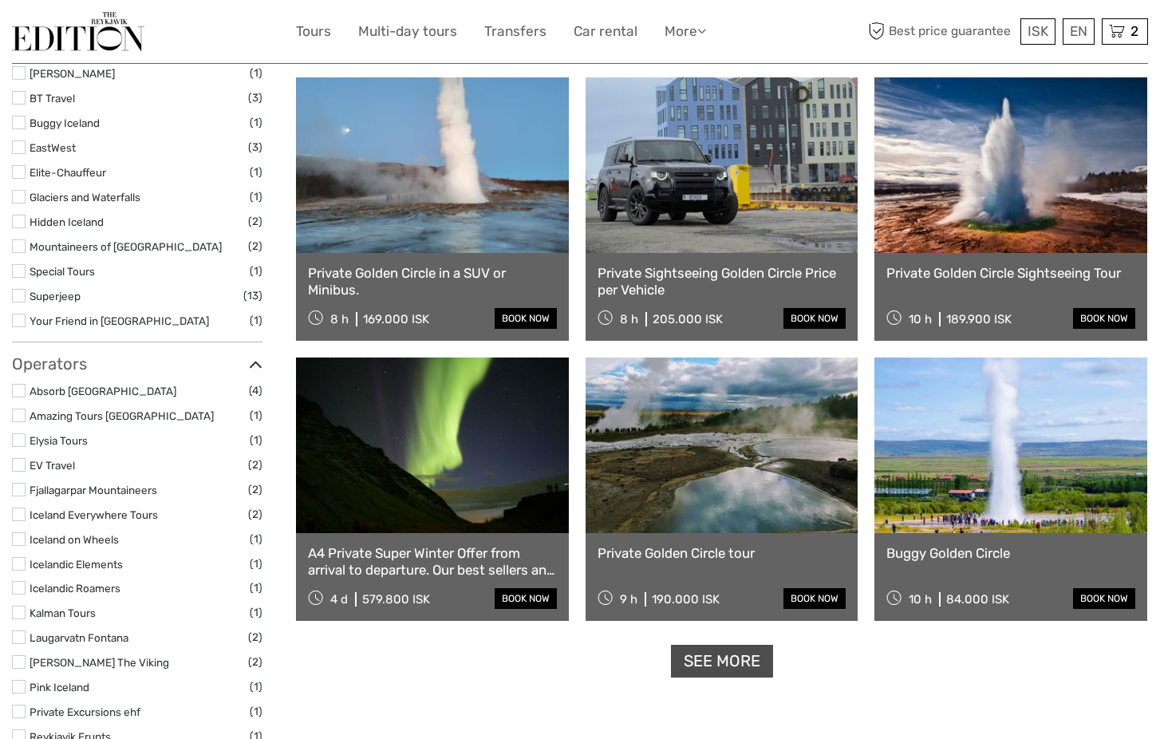
click at [709, 672] on link "See more" at bounding box center [722, 661] width 102 height 33
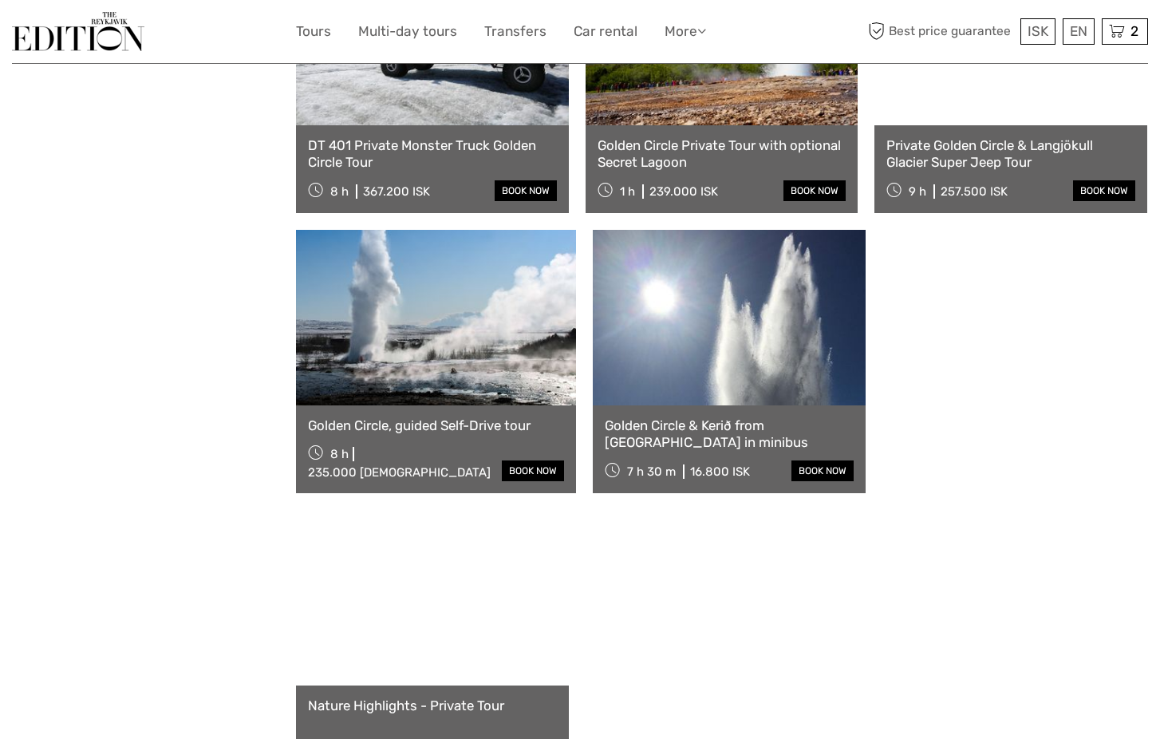
scroll to position [3109, 0]
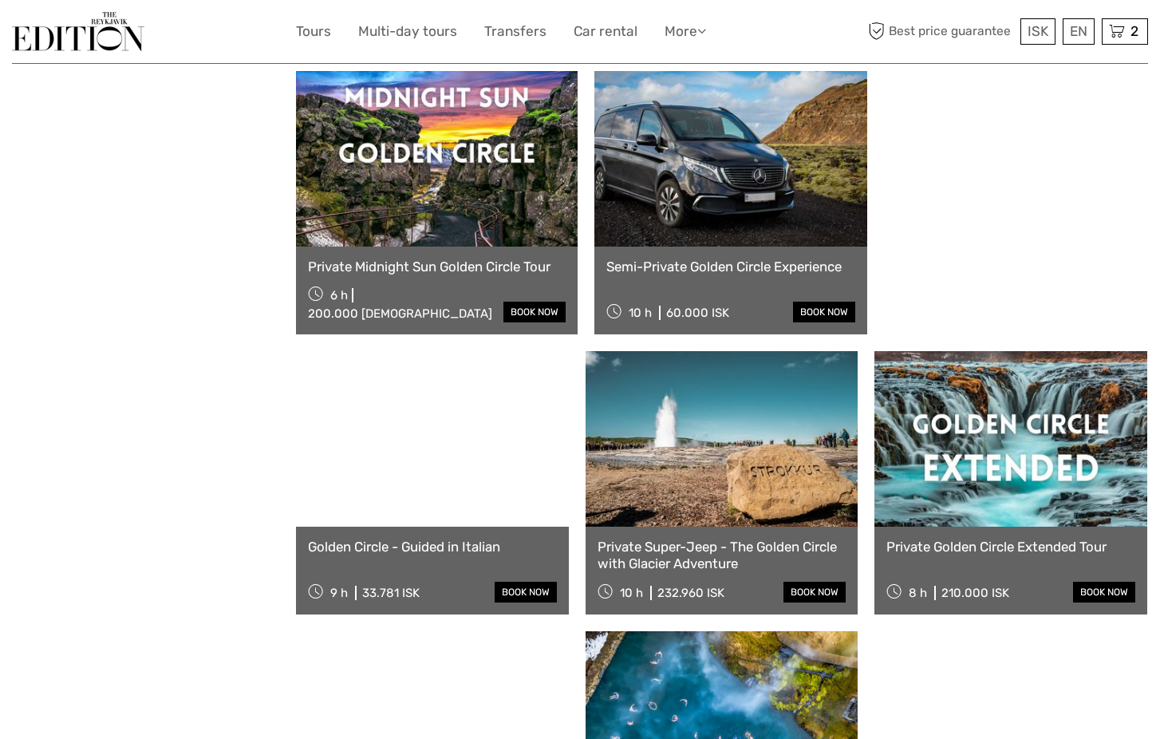
scroll to position [4687, 0]
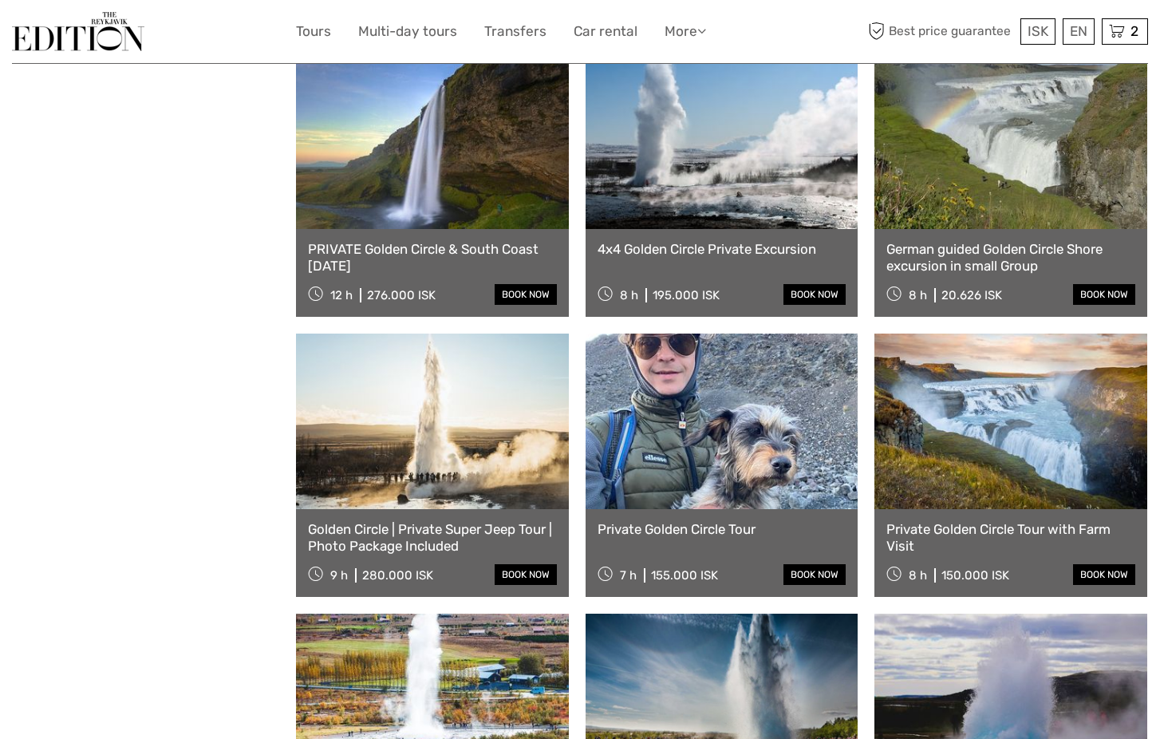
scroll to position [6095, 0]
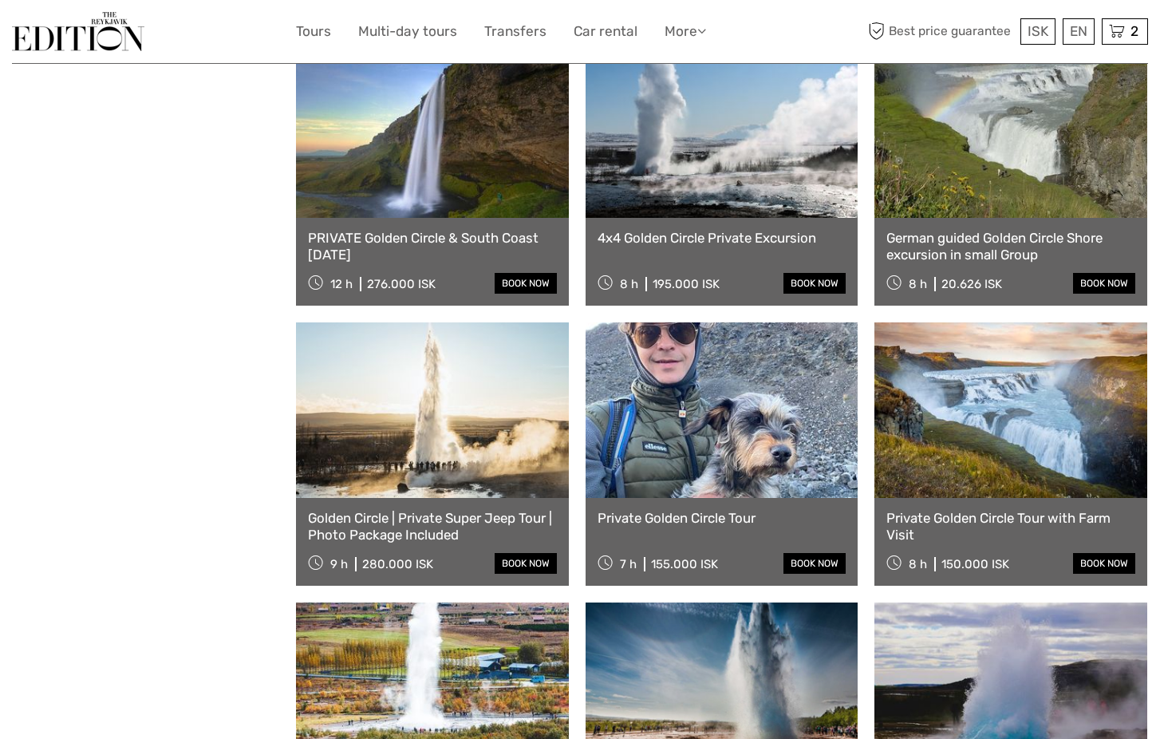
click at [680, 602] on link at bounding box center [722, 690] width 273 height 176
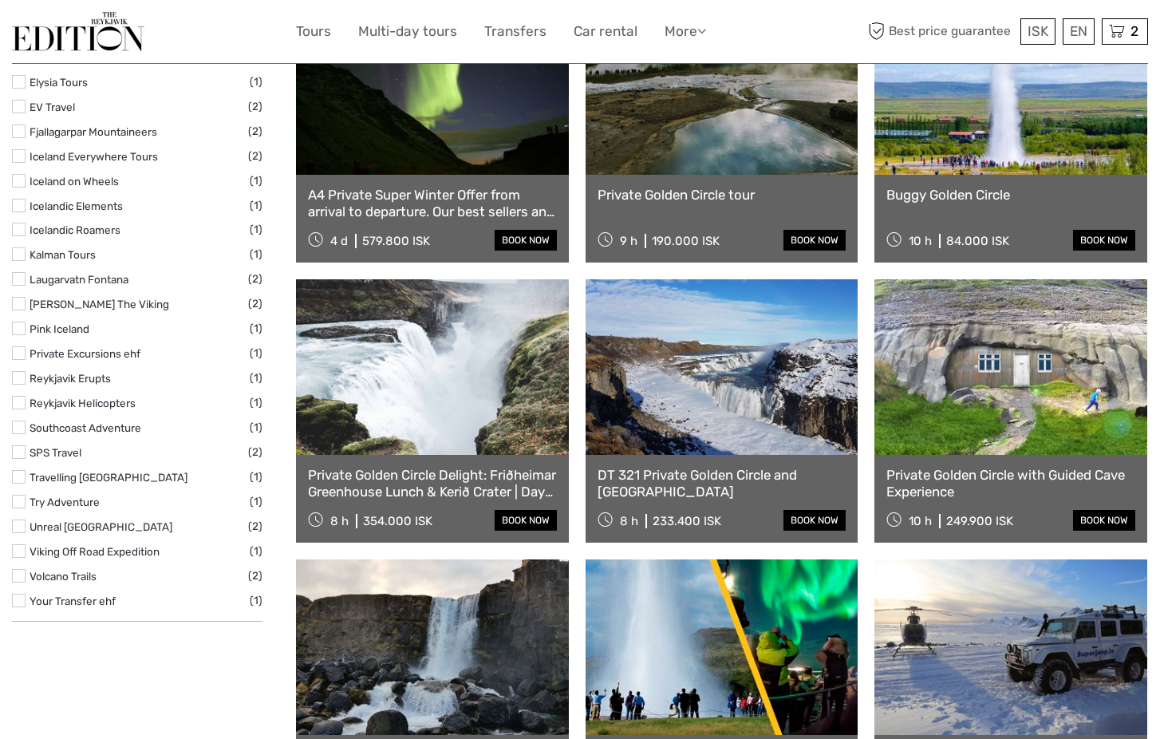
scroll to position [1671, 0]
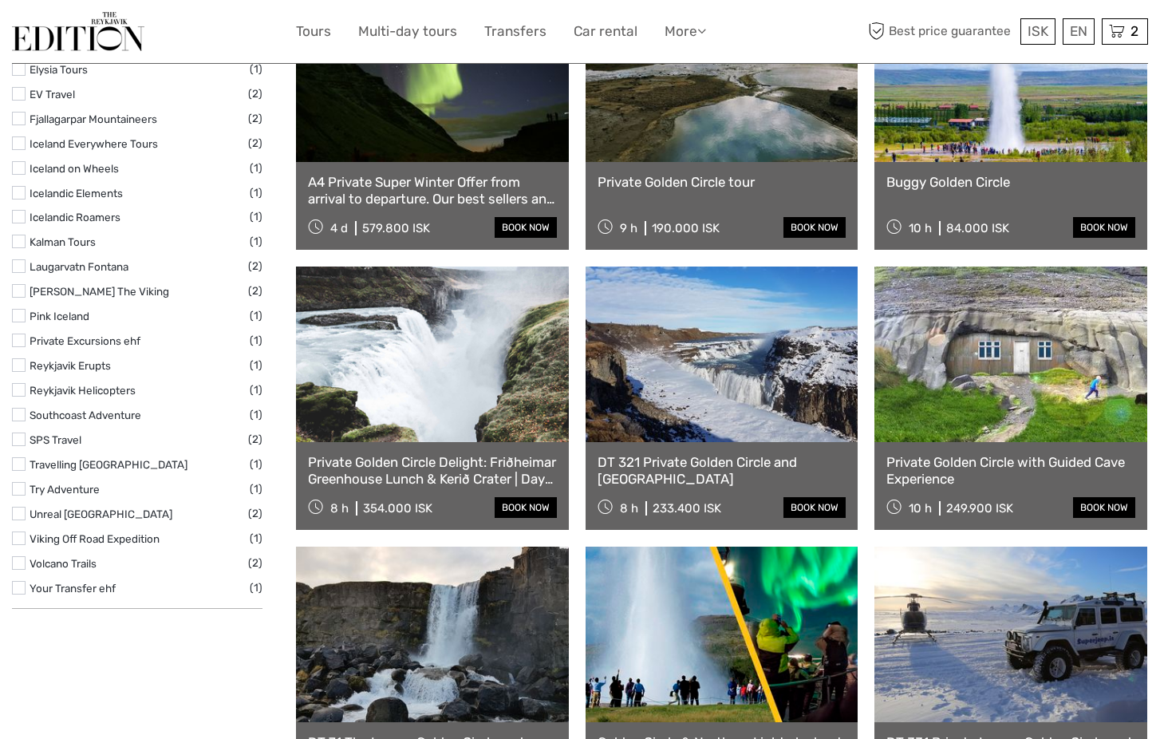
click at [658, 395] on link at bounding box center [722, 354] width 273 height 176
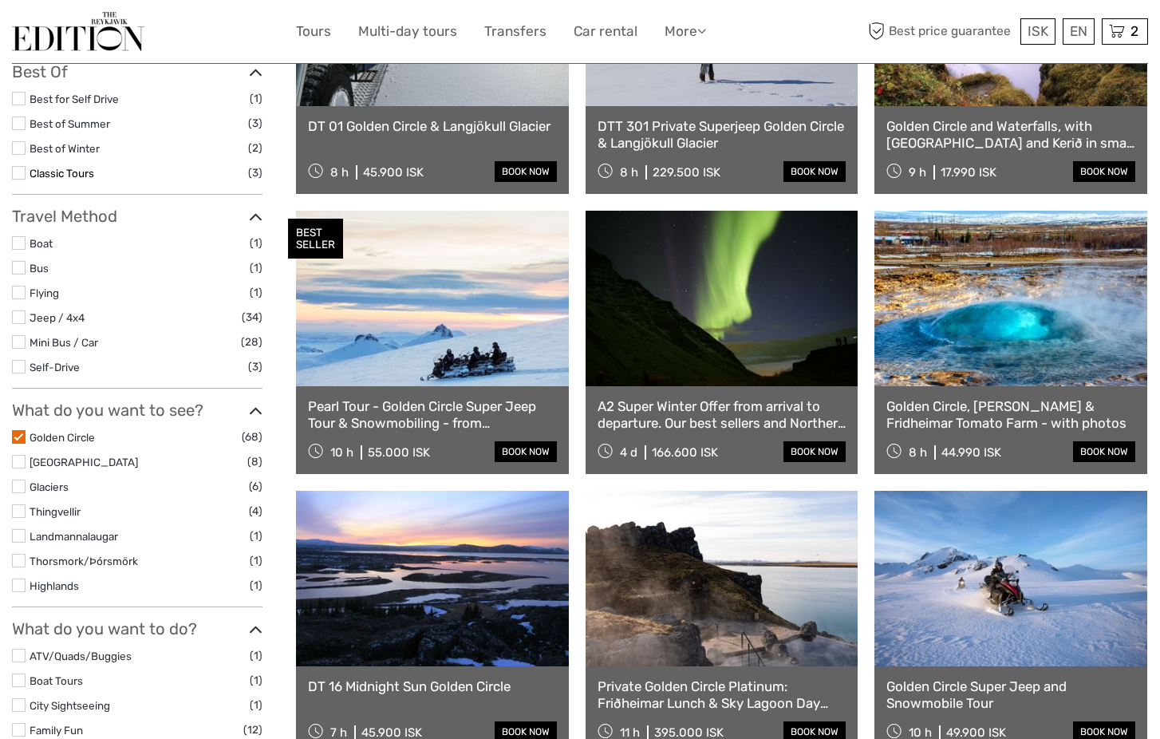
scroll to position [329, 0]
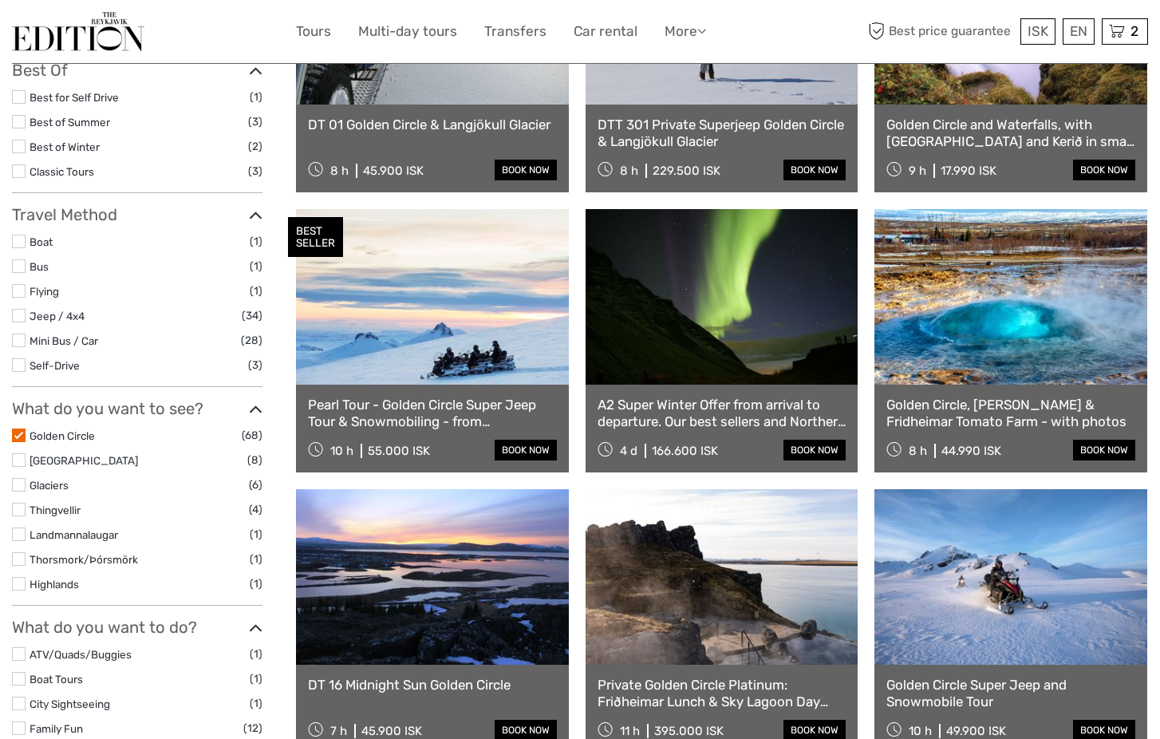
click at [21, 428] on label at bounding box center [19, 435] width 14 height 14
click at [0, 0] on input "checkbox" at bounding box center [0, 0] width 0 height 0
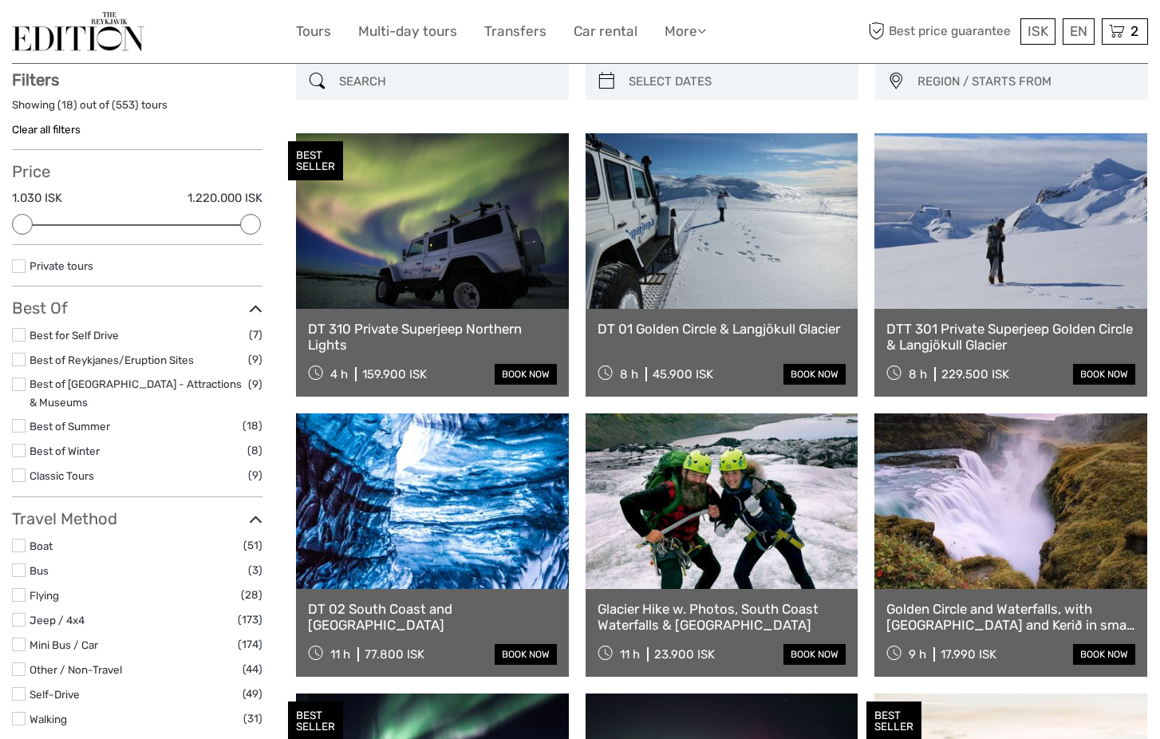
scroll to position [90, 0]
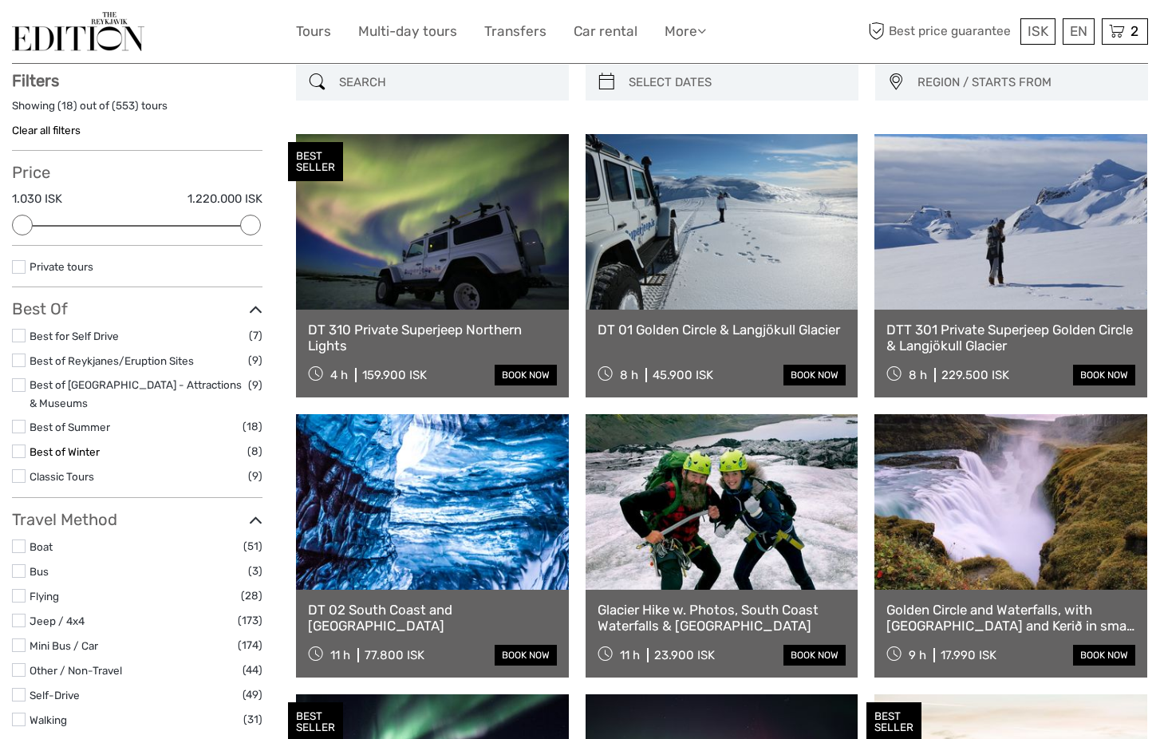
click at [54, 445] on link "Best of Winter" at bounding box center [65, 451] width 70 height 13
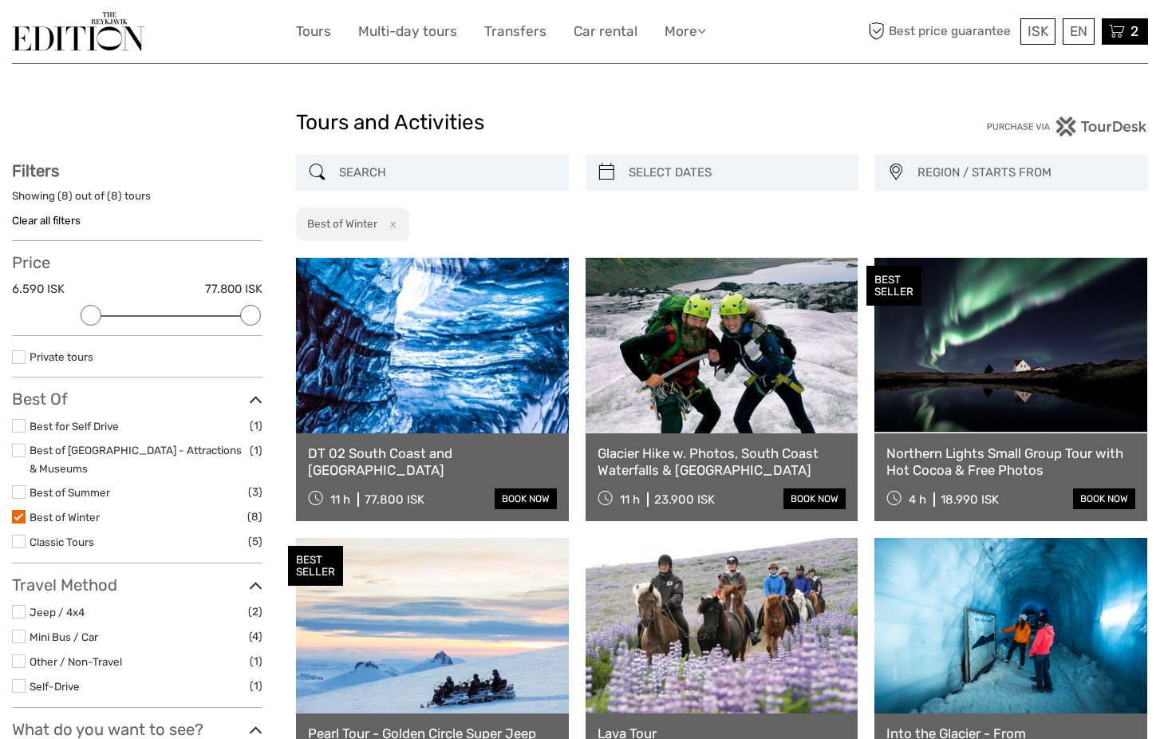
click at [1130, 38] on span "2" at bounding box center [1134, 31] width 13 height 16
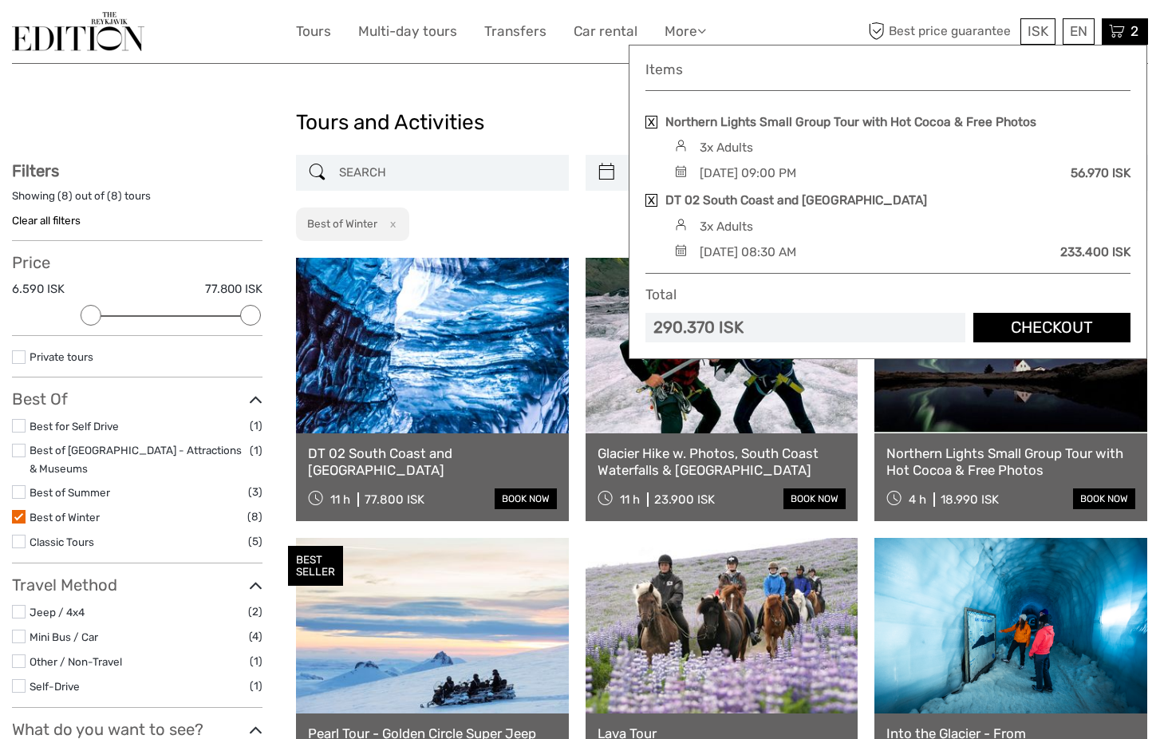
click at [526, 112] on h1 "Tours and Activities" at bounding box center [580, 123] width 568 height 26
click at [193, 195] on div "Showing ( 8 ) out of ( 8 ) tours" at bounding box center [137, 200] width 250 height 25
click at [1122, 36] on icon at bounding box center [1117, 32] width 16 height 20
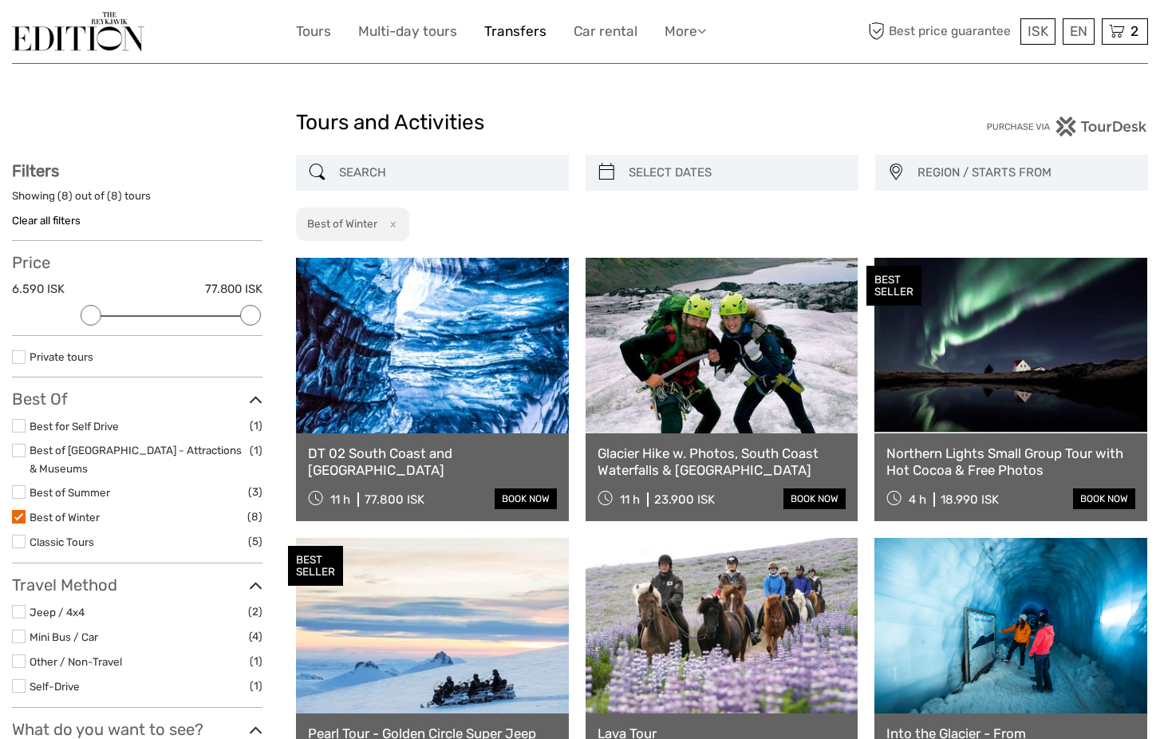
click at [520, 32] on link "Transfers" at bounding box center [515, 31] width 62 height 23
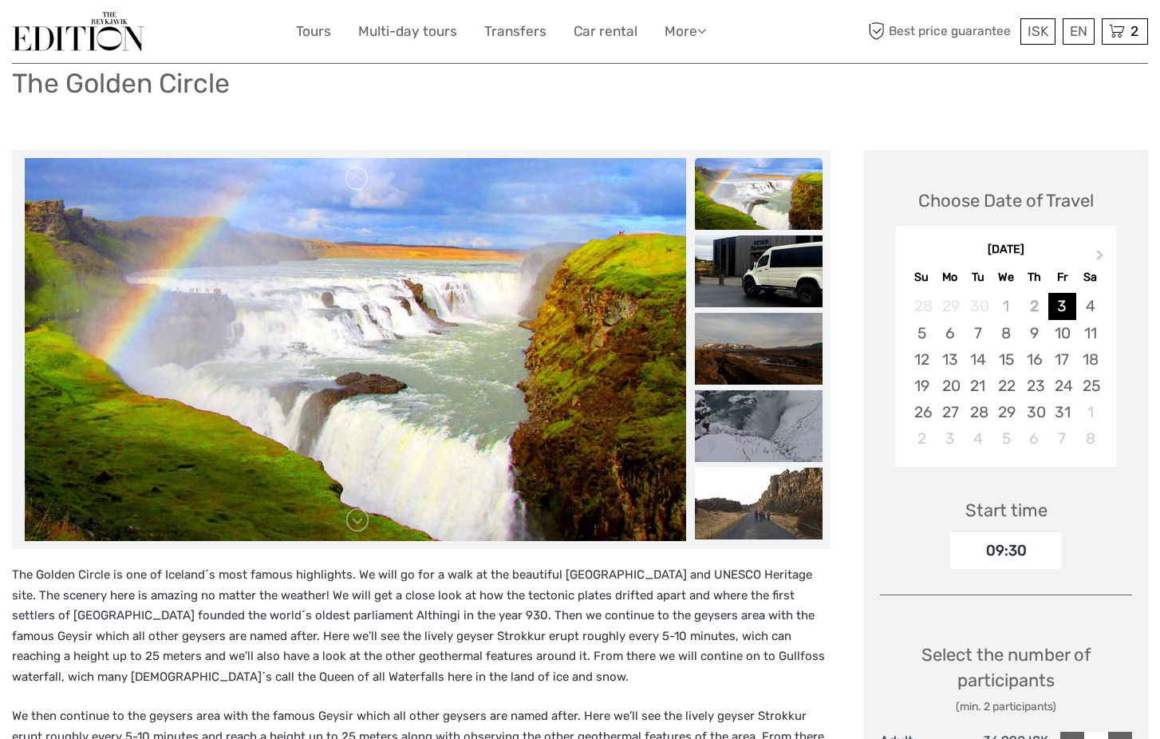
scroll to position [112, 0]
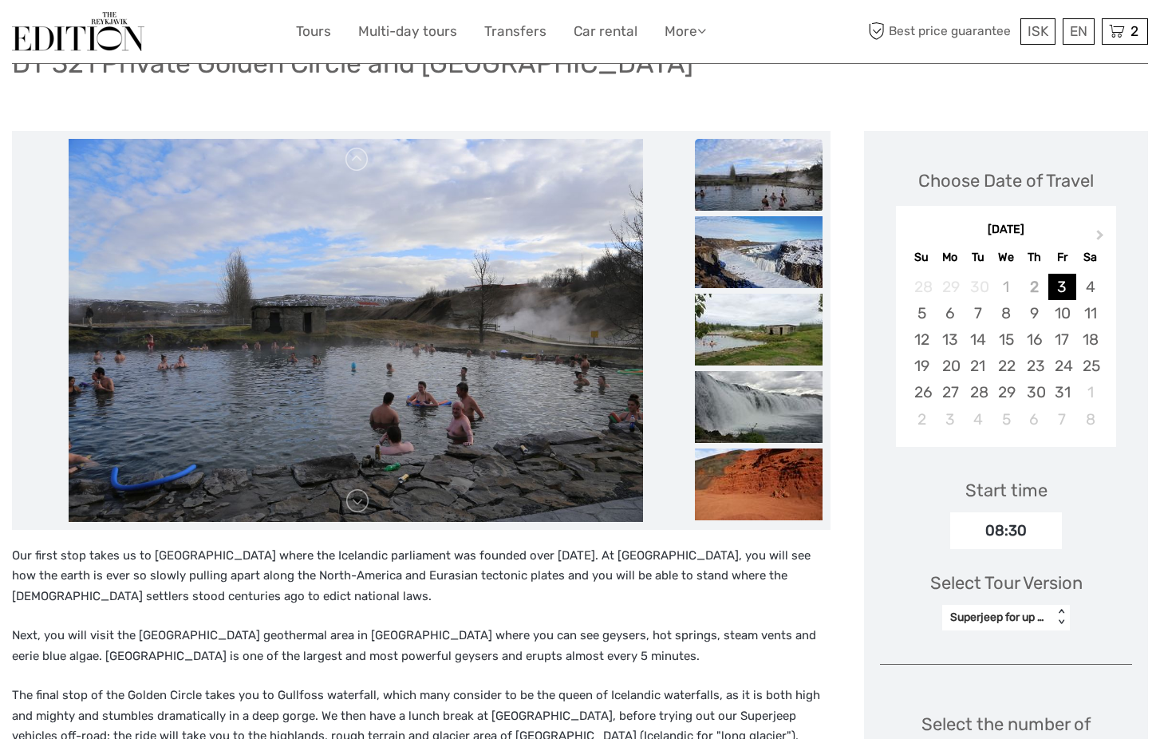
scroll to position [140, 0]
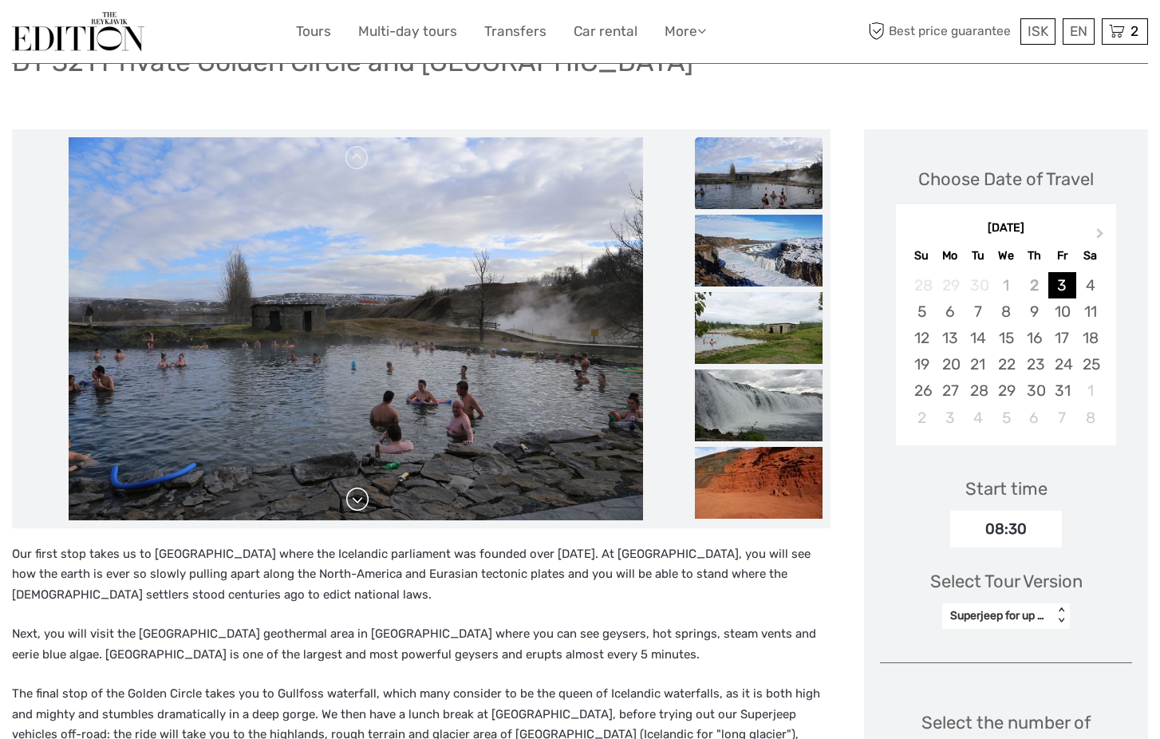
click at [353, 508] on link at bounding box center [358, 500] width 26 height 26
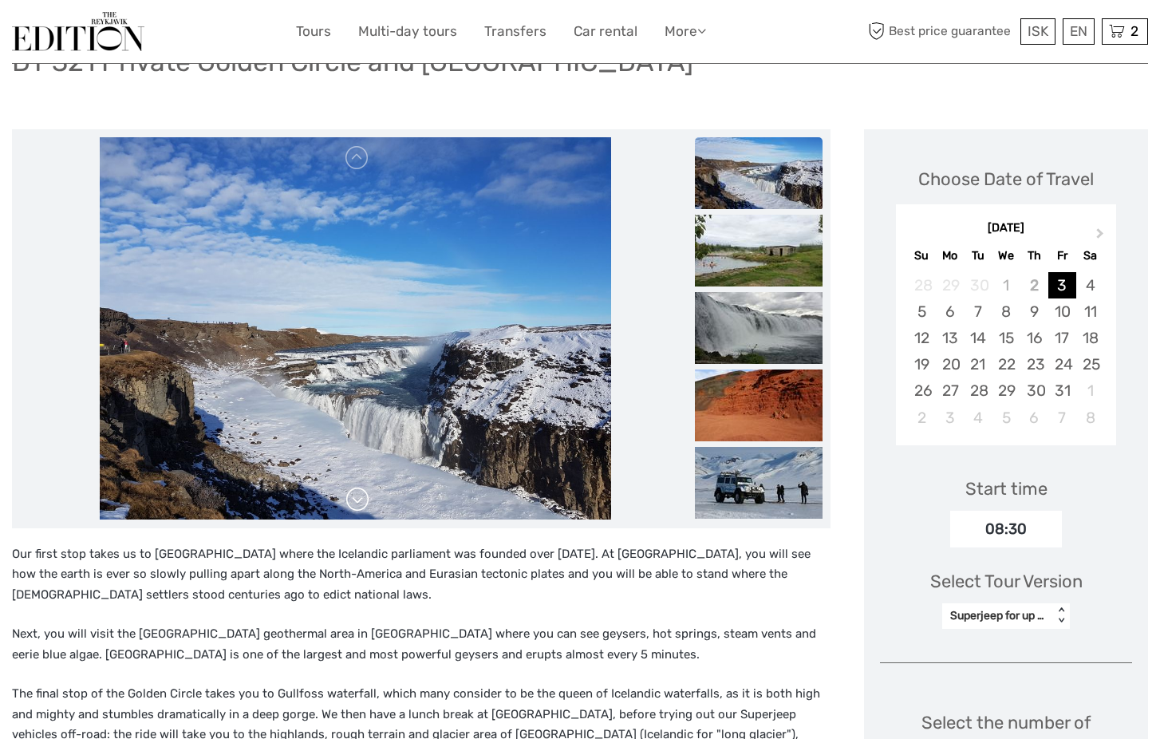
click at [353, 508] on link at bounding box center [358, 500] width 26 height 26
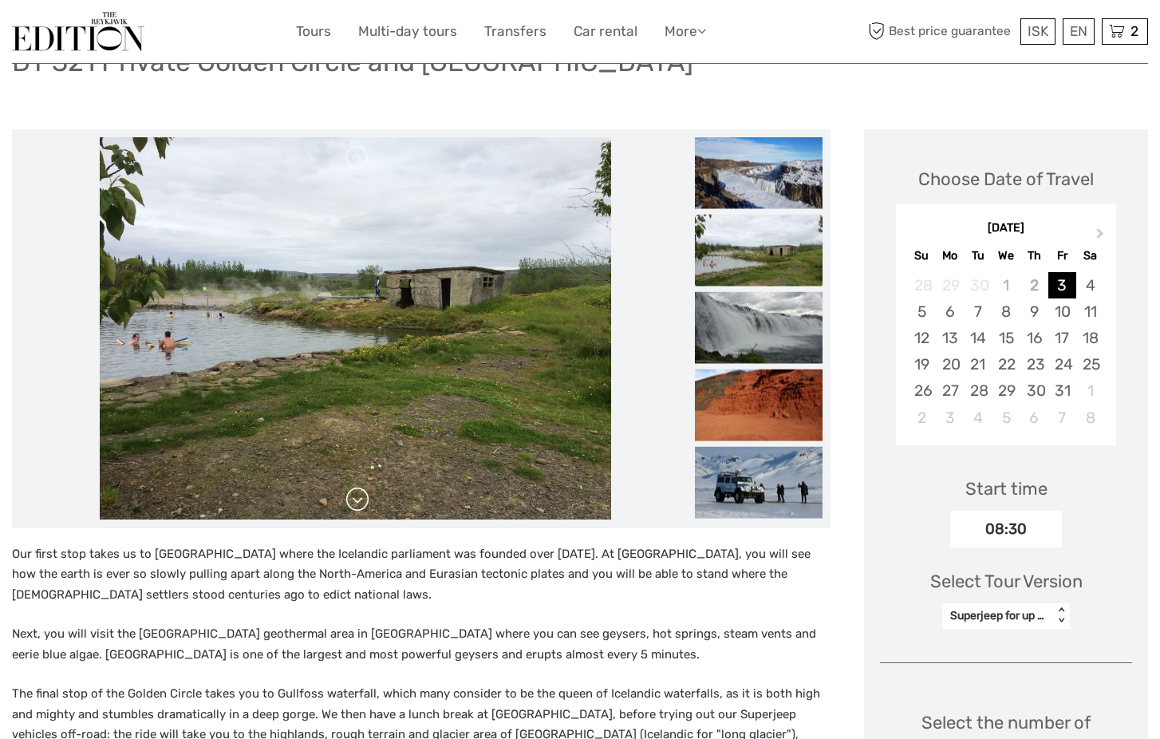
click at [355, 504] on link at bounding box center [358, 500] width 26 height 26
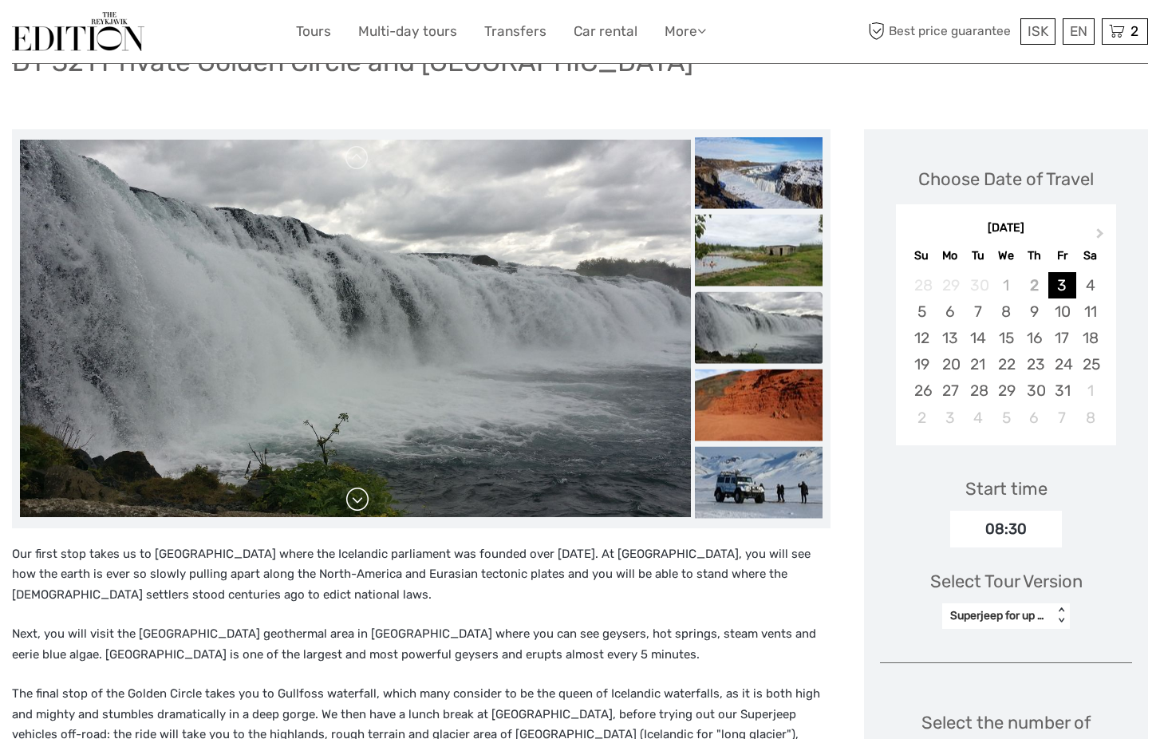
click at [355, 504] on link at bounding box center [358, 500] width 26 height 26
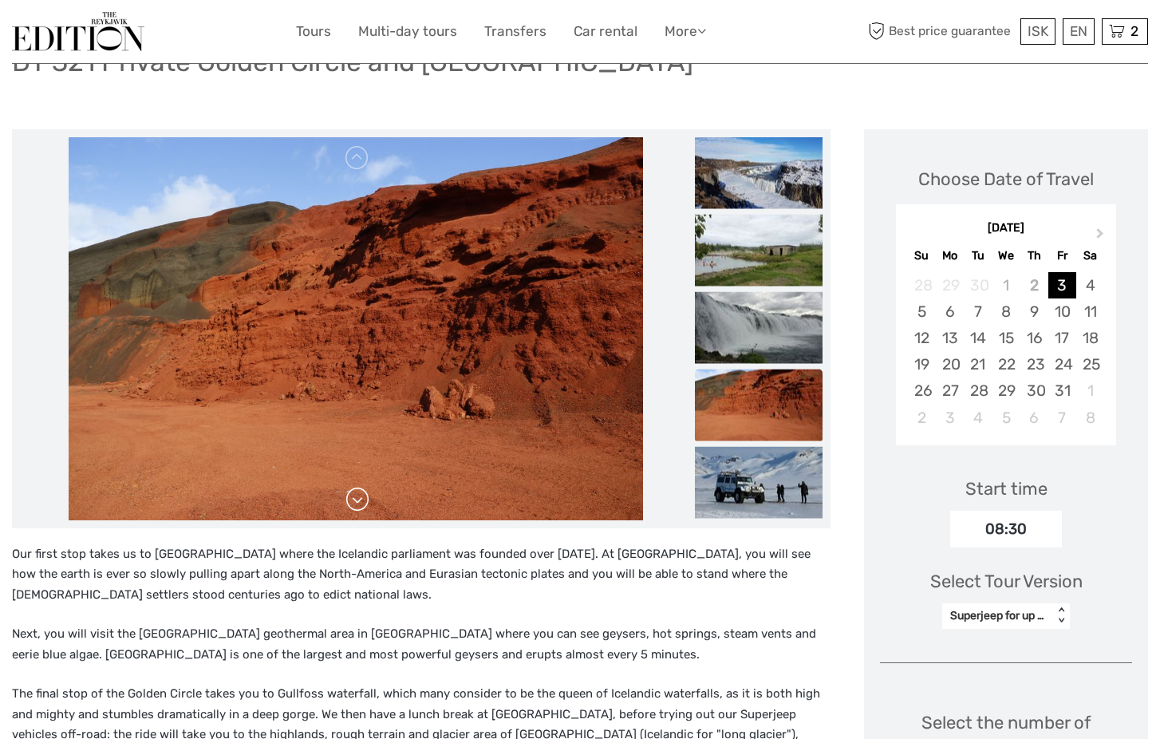
click at [355, 504] on link at bounding box center [358, 500] width 26 height 26
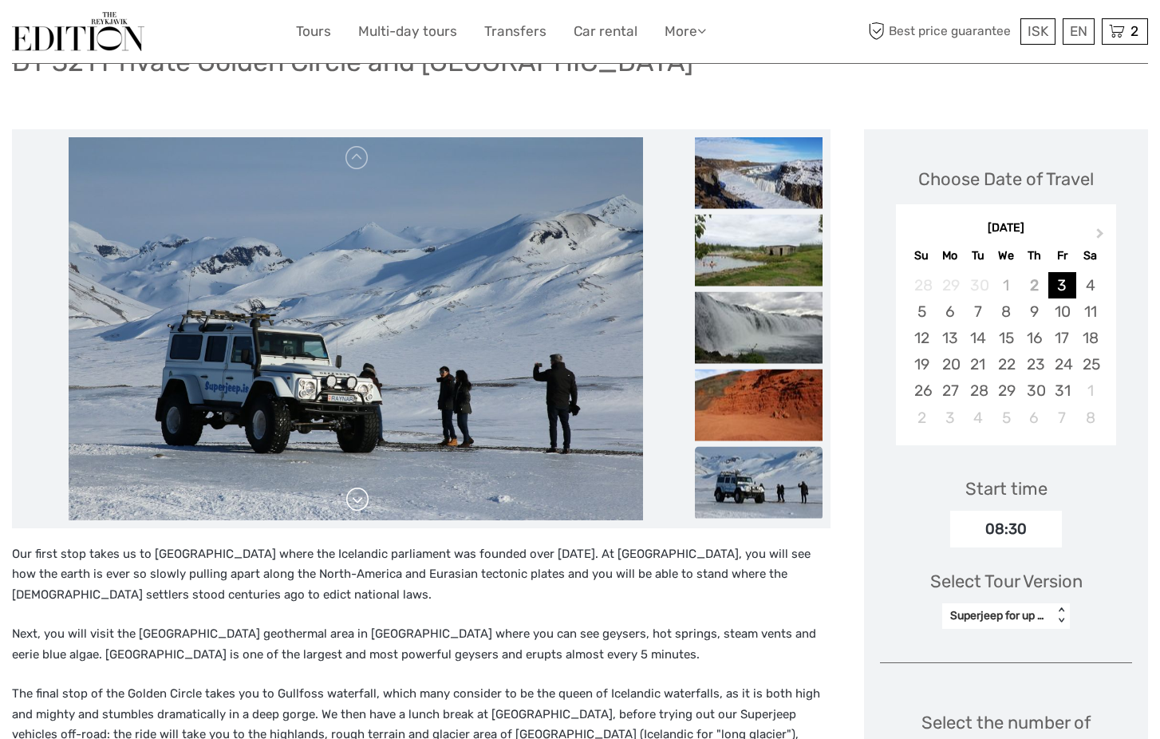
click at [355, 504] on link at bounding box center [358, 500] width 26 height 26
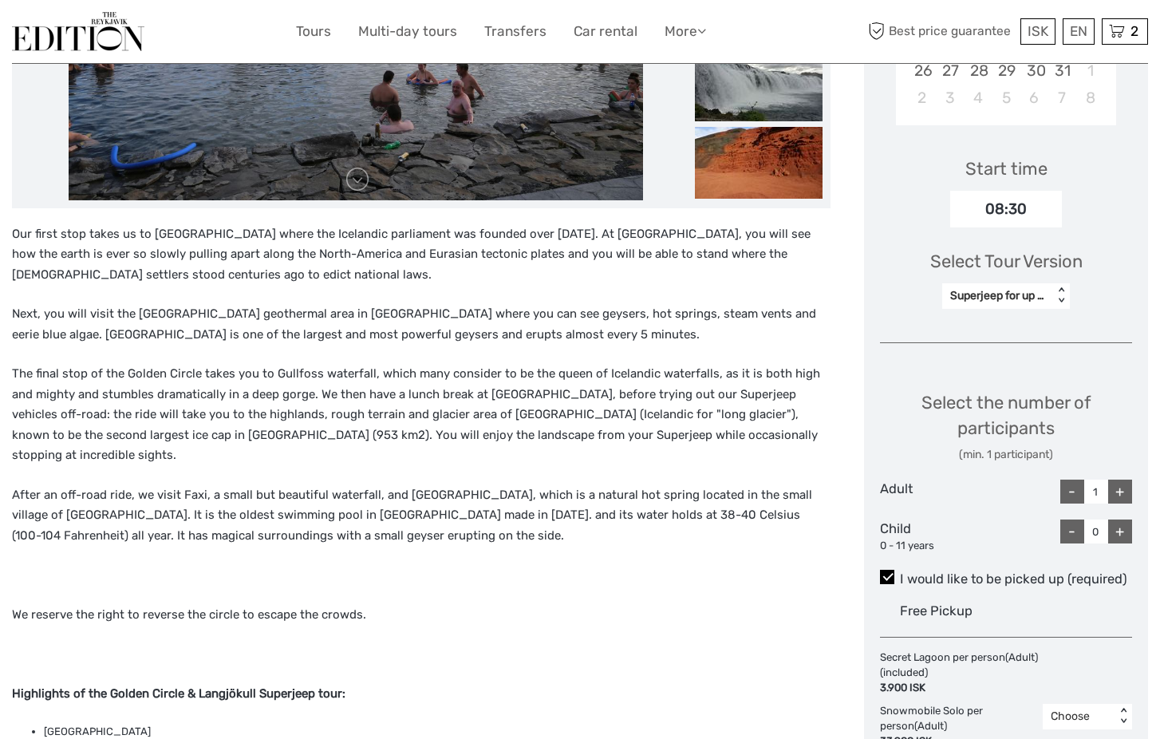
scroll to position [447, 0]
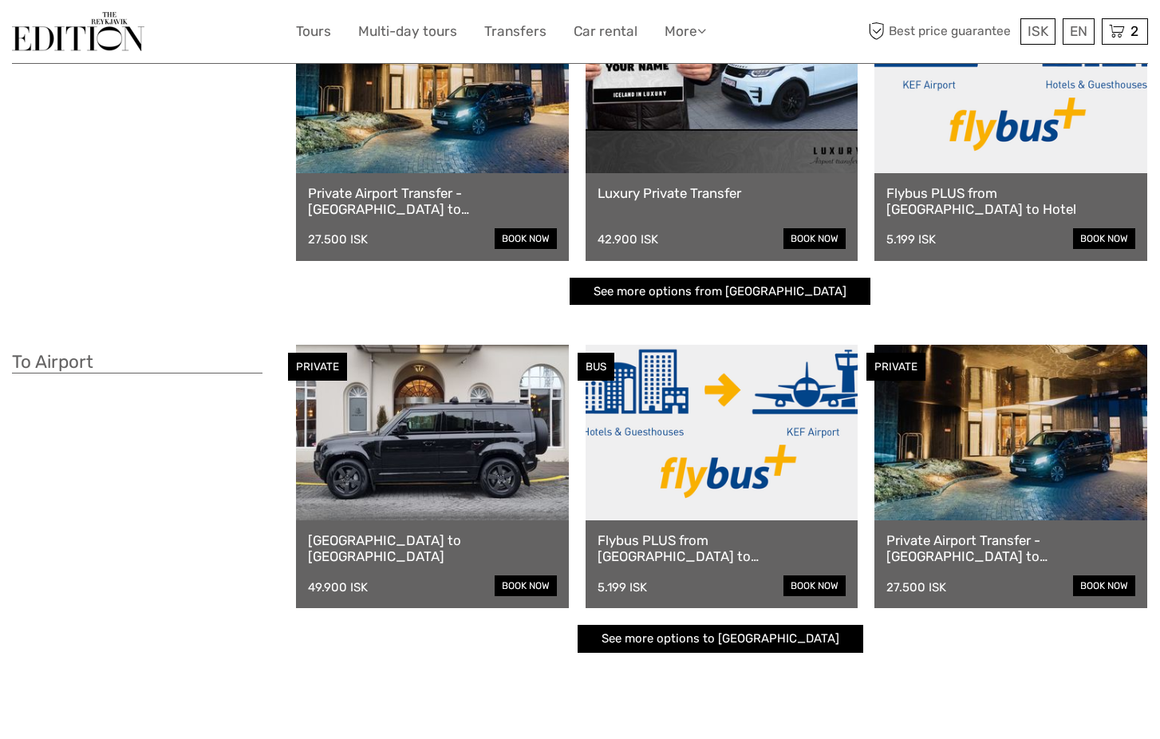
scroll to position [171, 0]
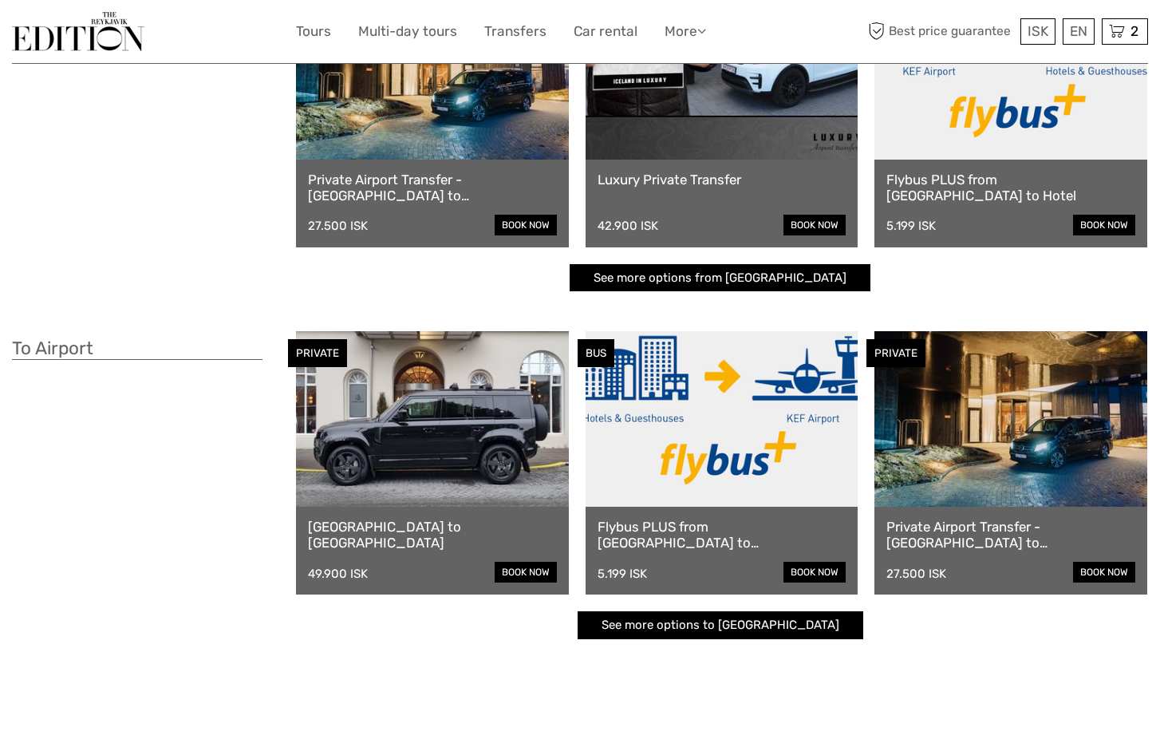
click at [413, 172] on link "Private Airport Transfer - Keflavík airport to Reykjavík" at bounding box center [432, 188] width 249 height 33
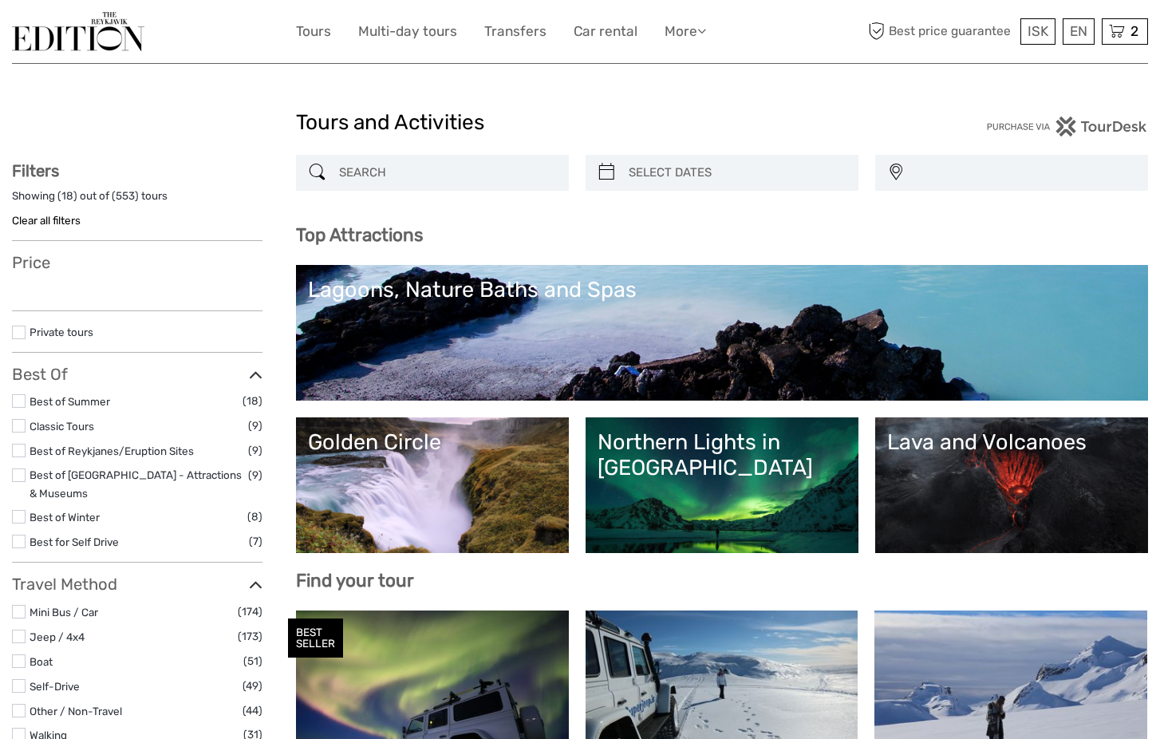
select select
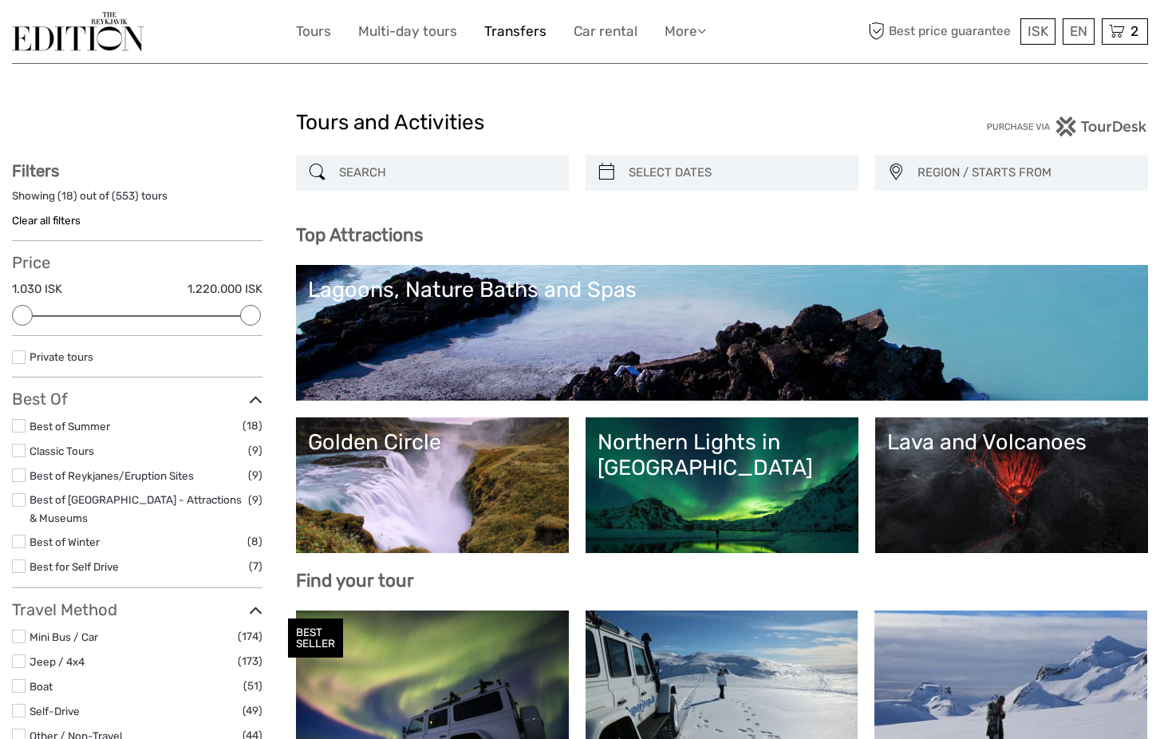
click at [507, 34] on link "Transfers" at bounding box center [515, 31] width 62 height 23
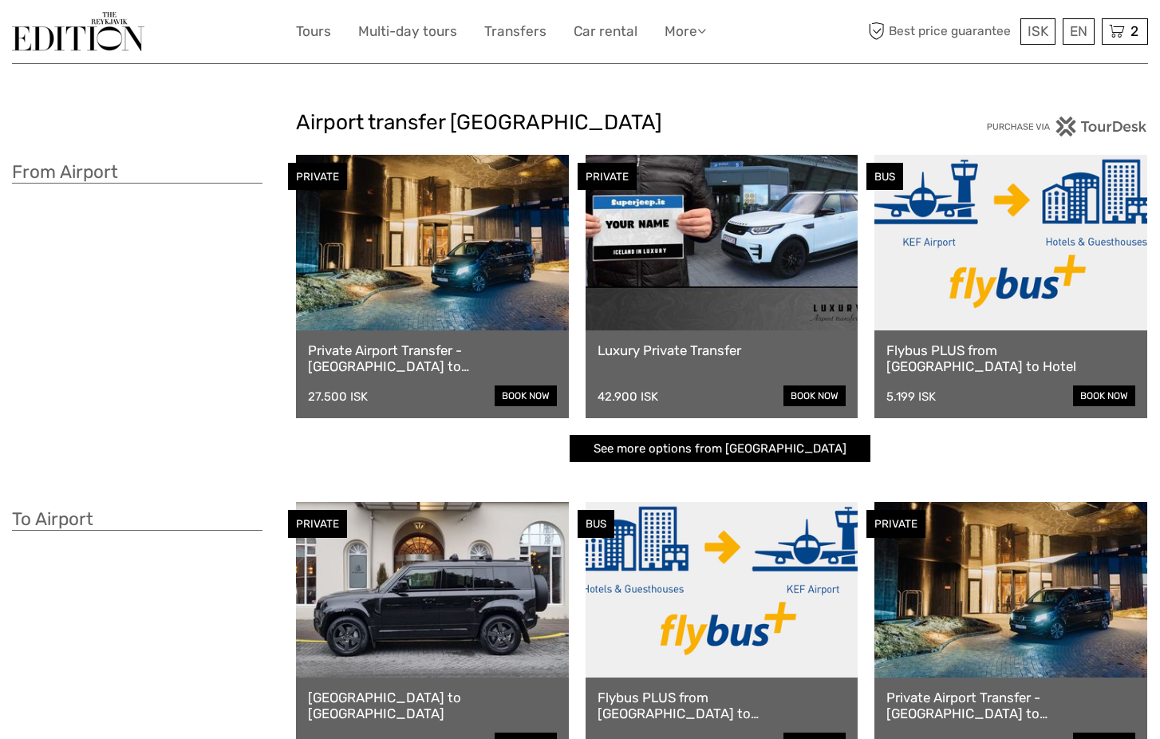
click at [406, 280] on link at bounding box center [432, 243] width 273 height 176
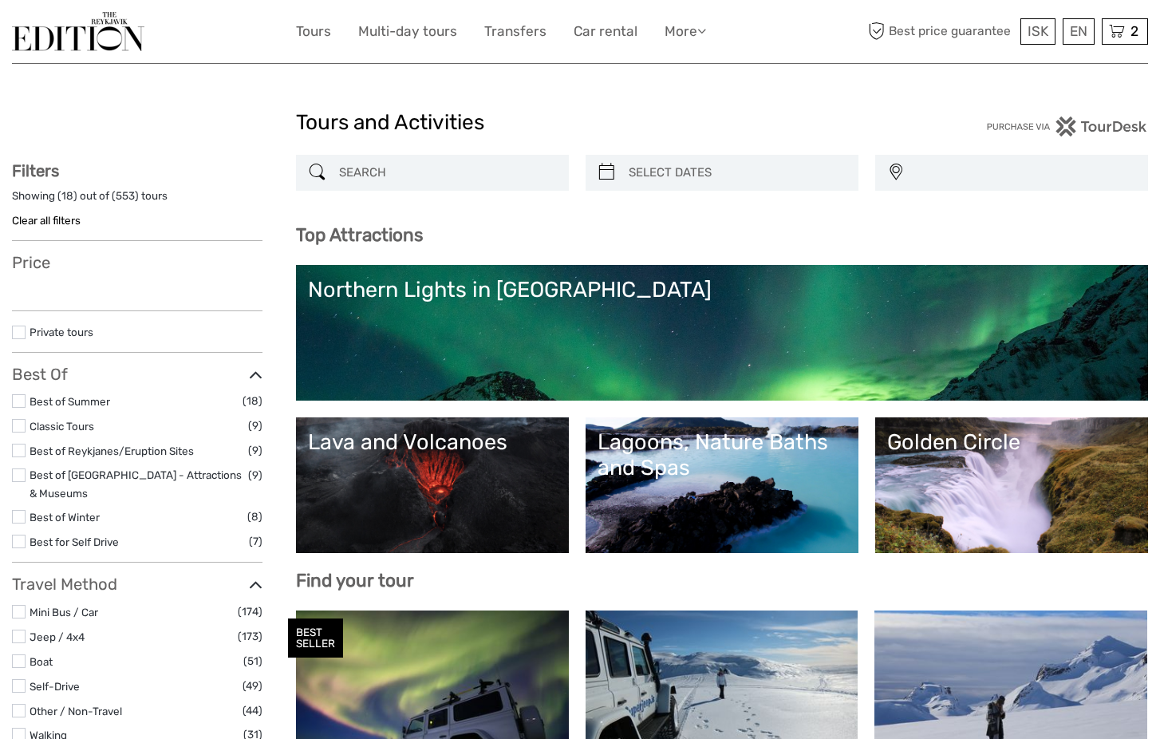
select select
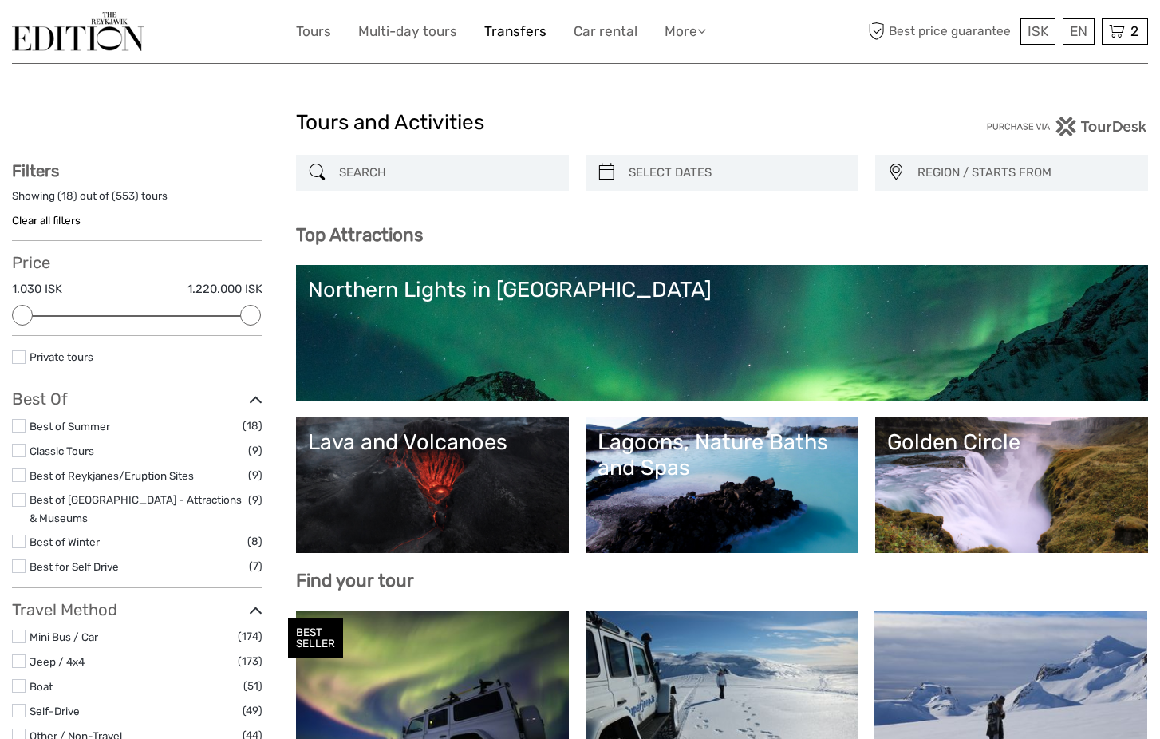
click at [507, 42] on link "Transfers" at bounding box center [515, 31] width 62 height 23
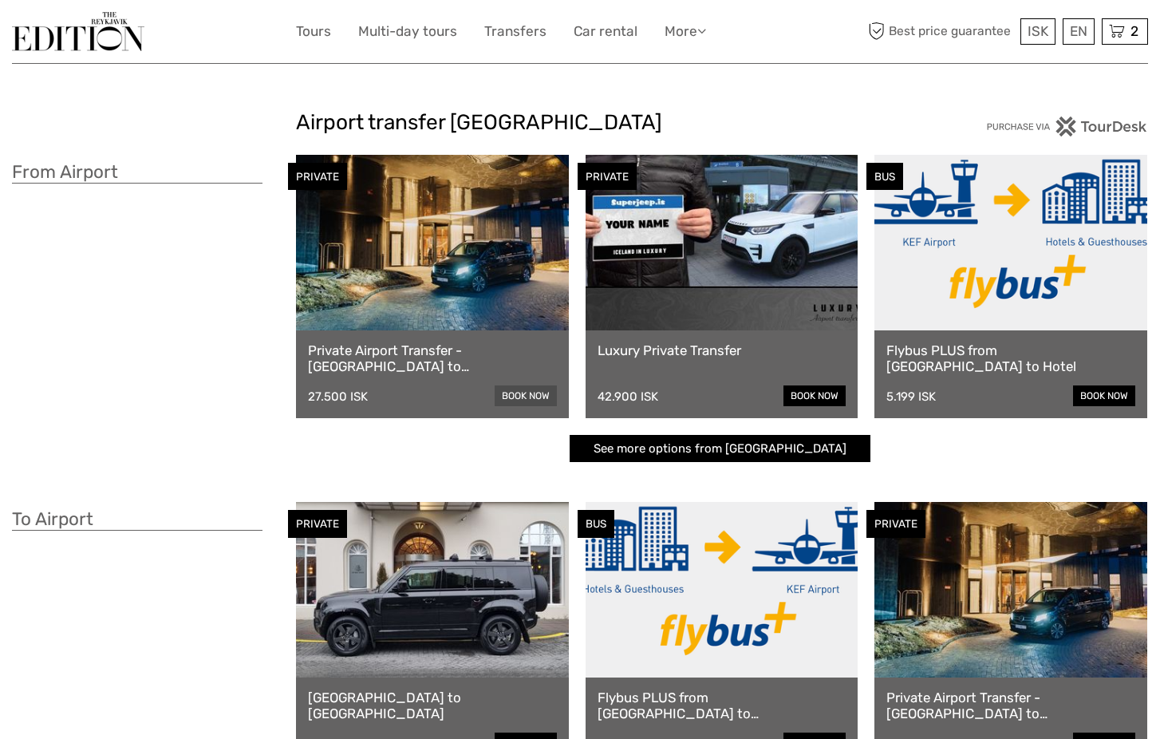
click at [522, 396] on link "book now" at bounding box center [526, 395] width 62 height 21
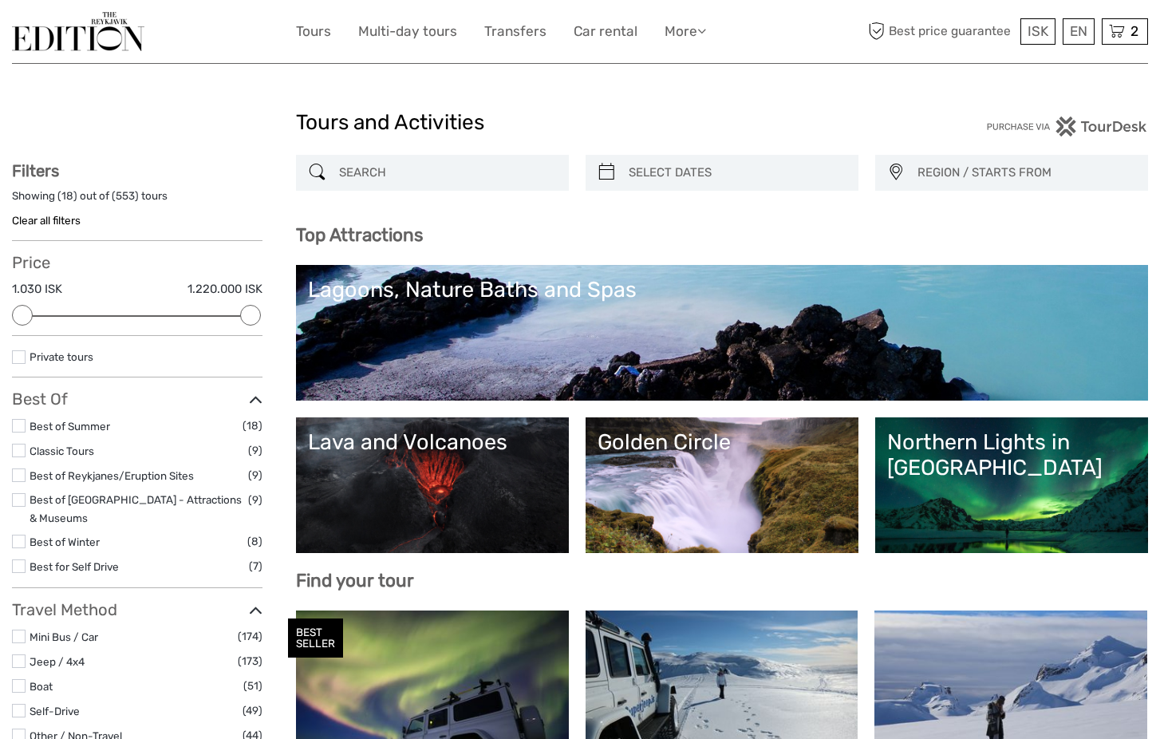
select select
click at [381, 165] on input "search" at bounding box center [447, 173] width 228 height 28
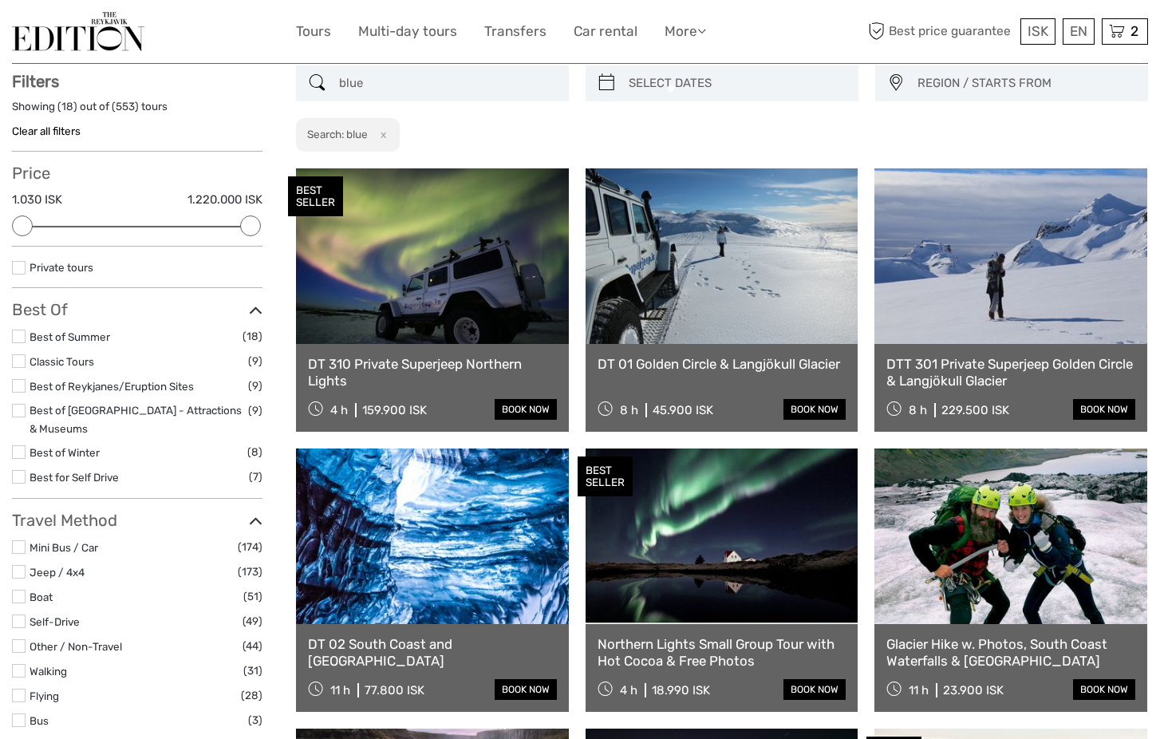
scroll to position [90, 0]
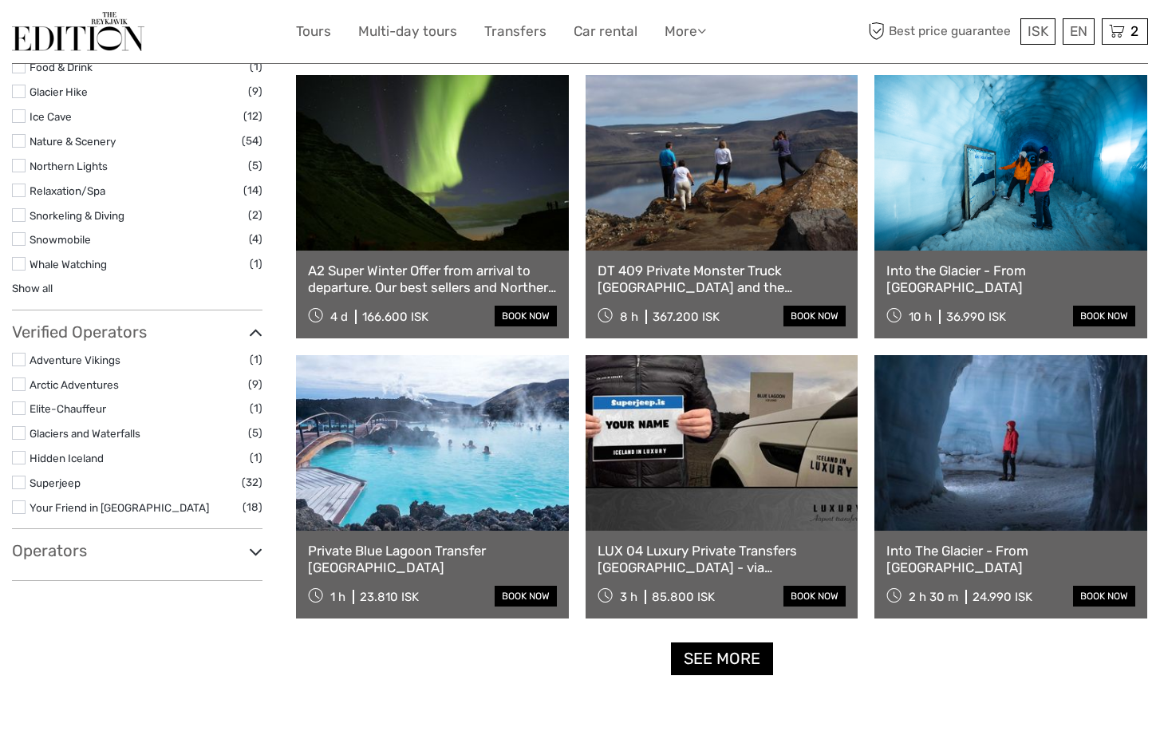
scroll to position [1304, 0]
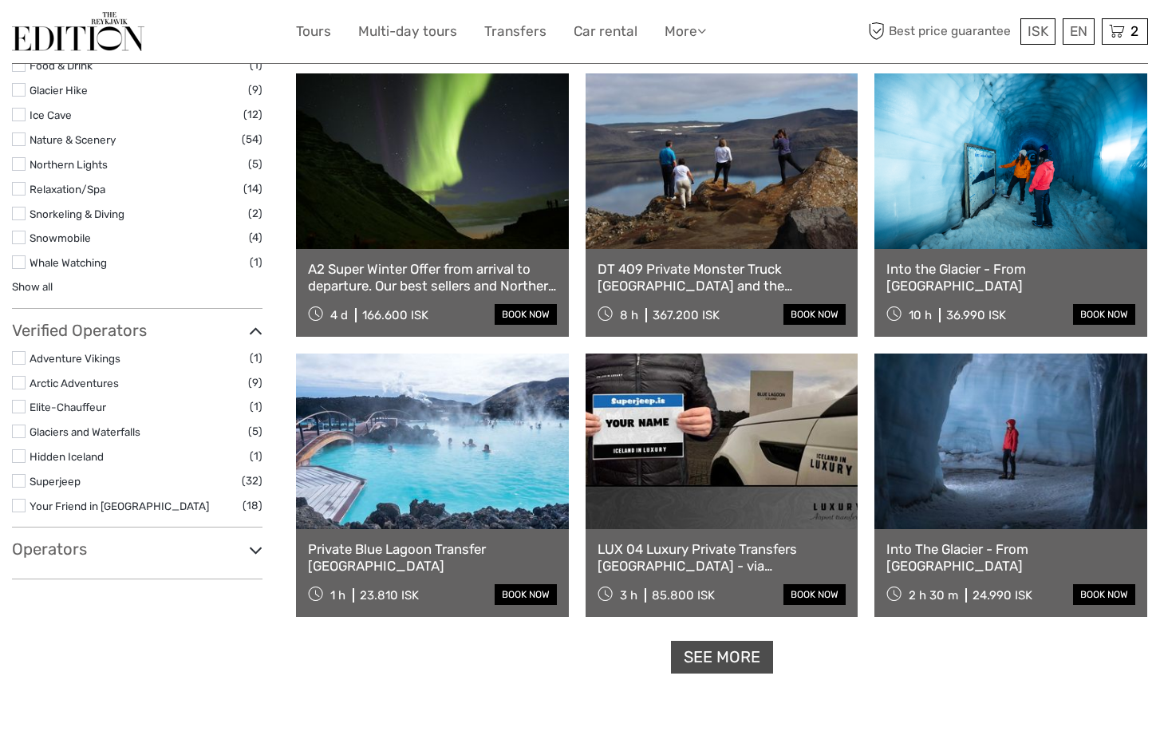
type input "blue"
click at [734, 665] on link "See more" at bounding box center [722, 657] width 102 height 33
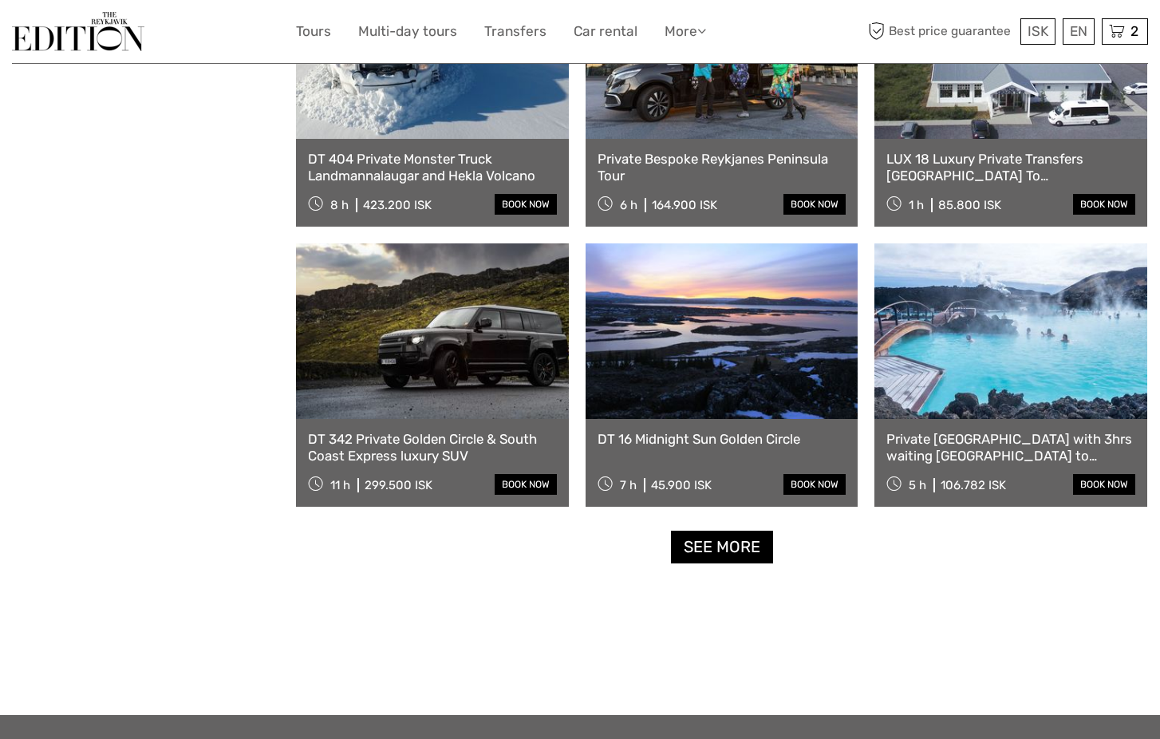
scroll to position [3094, 0]
click at [1108, 491] on link "book now" at bounding box center [1104, 484] width 62 height 21
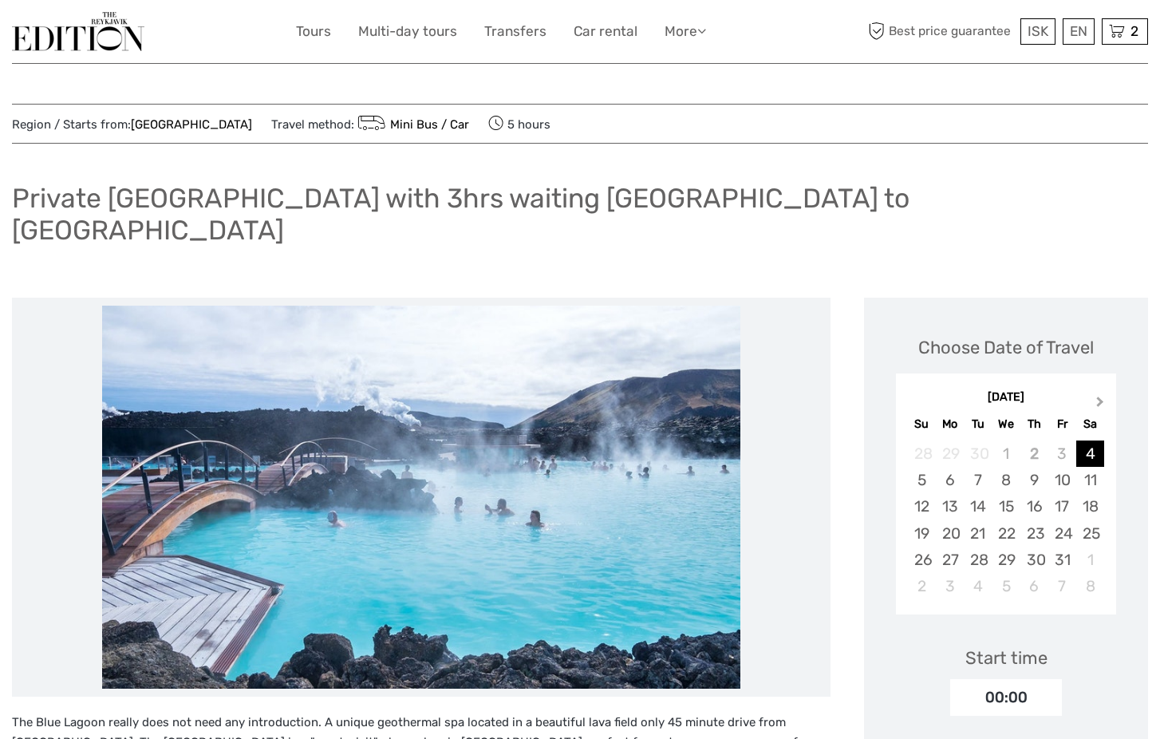
click at [1100, 393] on span "Next Month" at bounding box center [1100, 404] width 0 height 23
click at [923, 546] on div "28" at bounding box center [922, 559] width 28 height 26
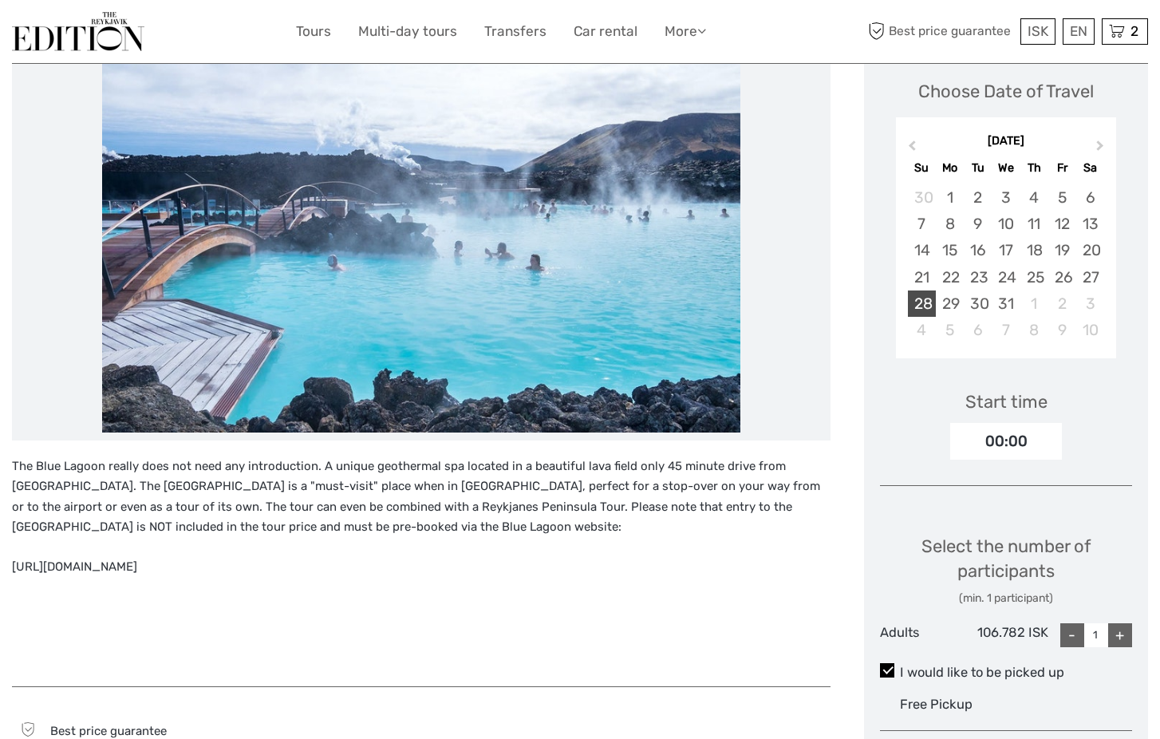
scroll to position [258, 0]
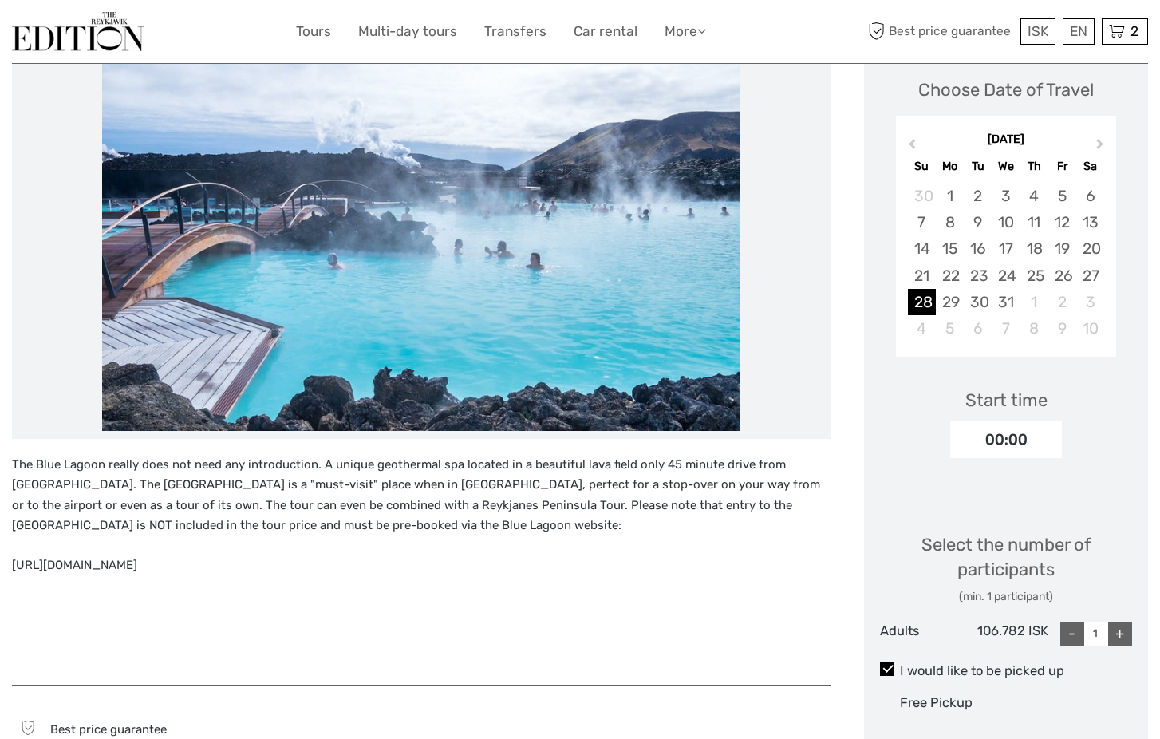
click at [1123, 621] on div "+" at bounding box center [1120, 633] width 24 height 24
type input "3"
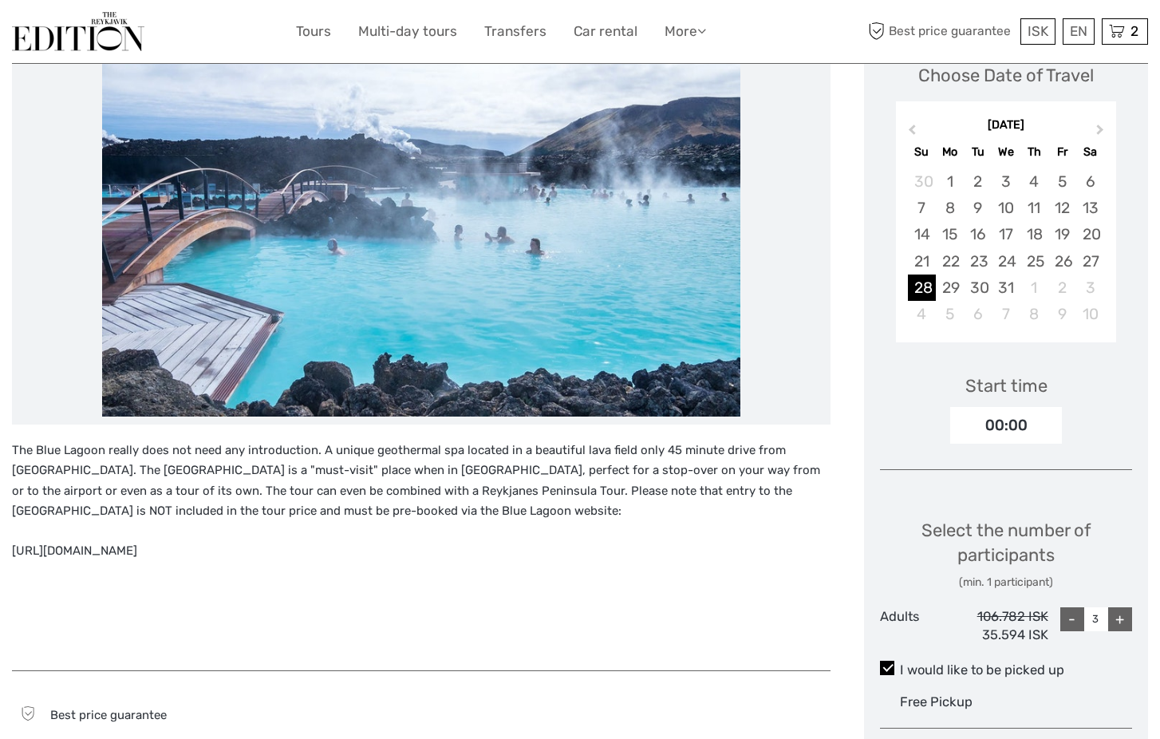
scroll to position [274, 0]
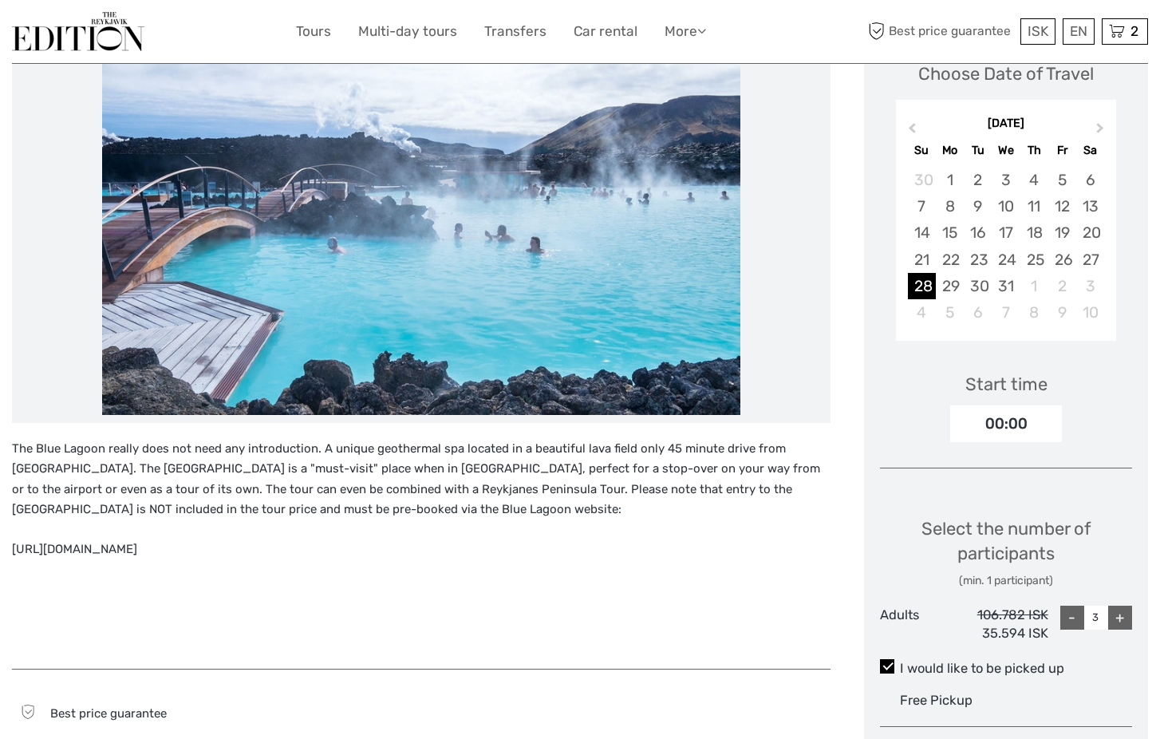
click at [989, 405] on div "00:00" at bounding box center [1006, 423] width 112 height 37
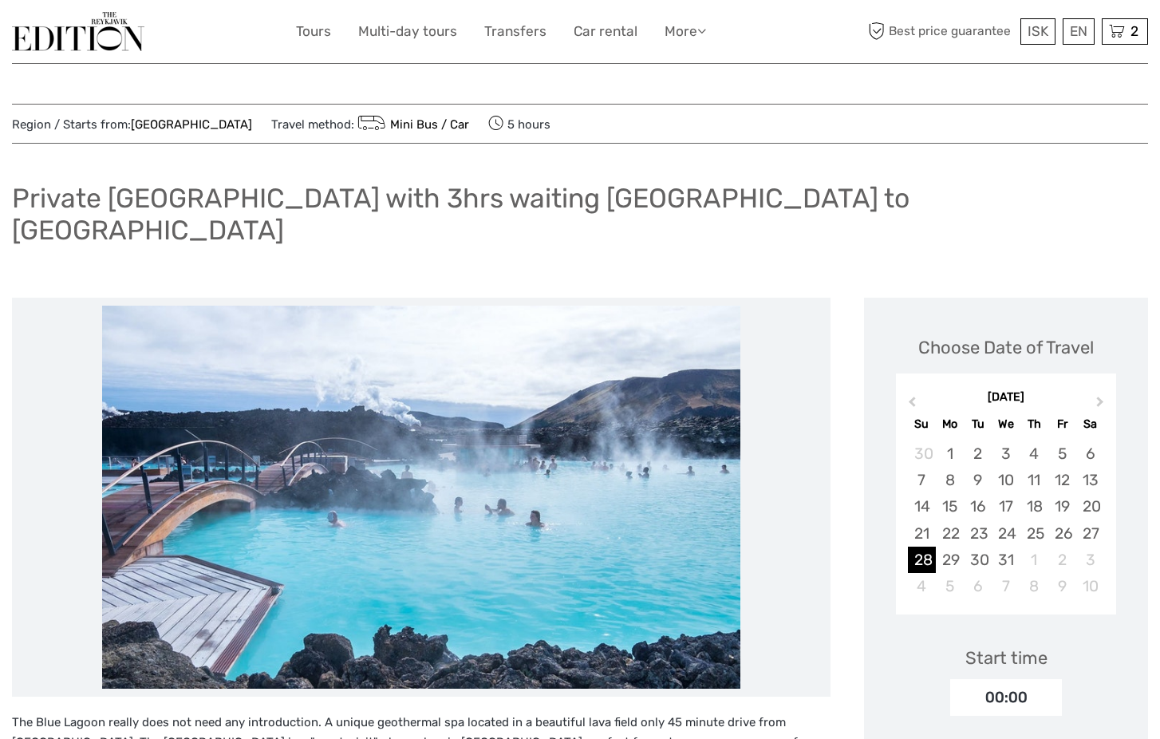
scroll to position [0, 0]
